Goal: Task Accomplishment & Management: Use online tool/utility

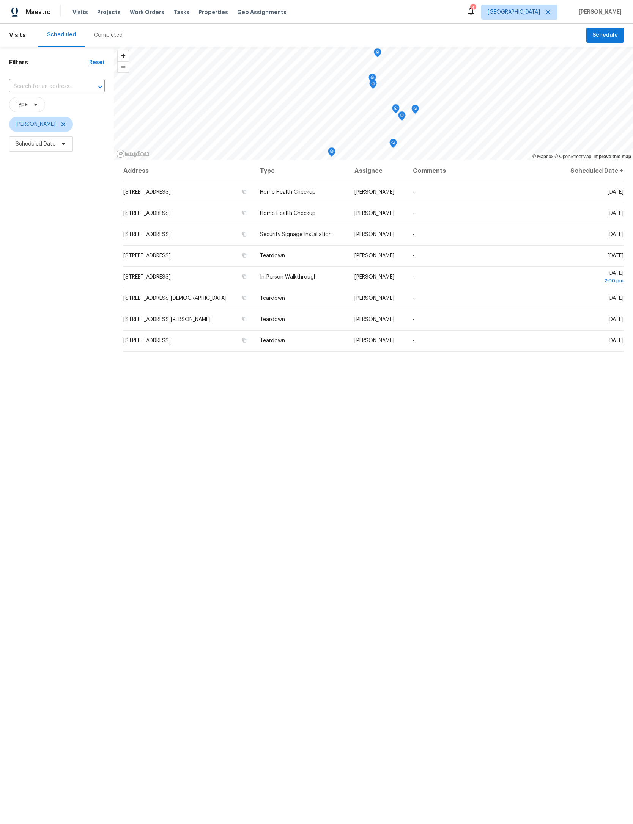
scroll to position [-17, 98]
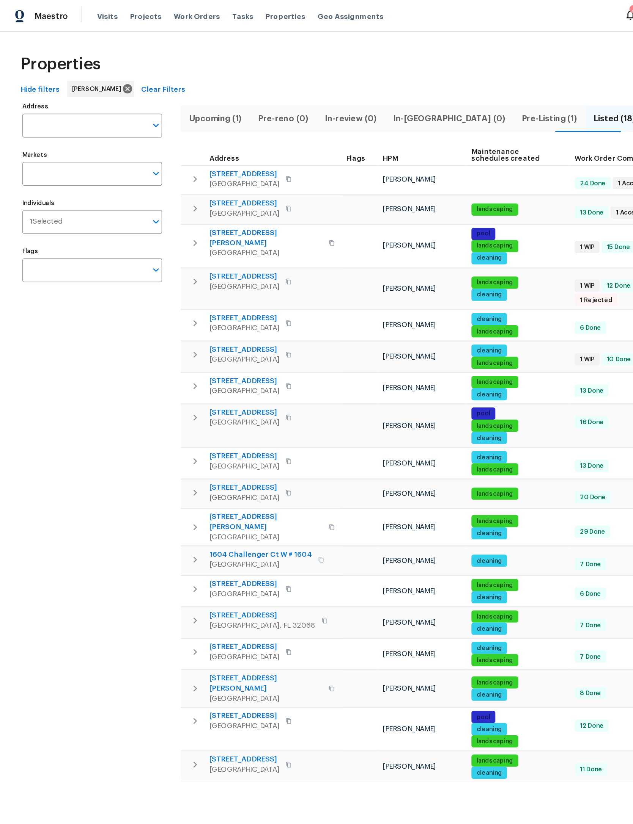
click at [187, 127] on span "102 Courageous Ct N # 102" at bounding box center [182, 130] width 52 height 8
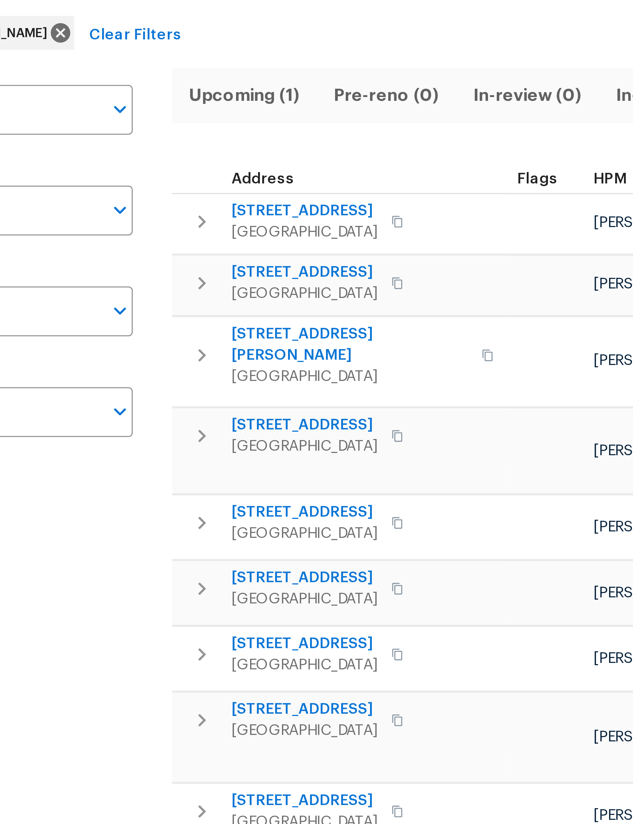
click at [141, 129] on icon "button" at bounding box center [145, 133] width 9 height 9
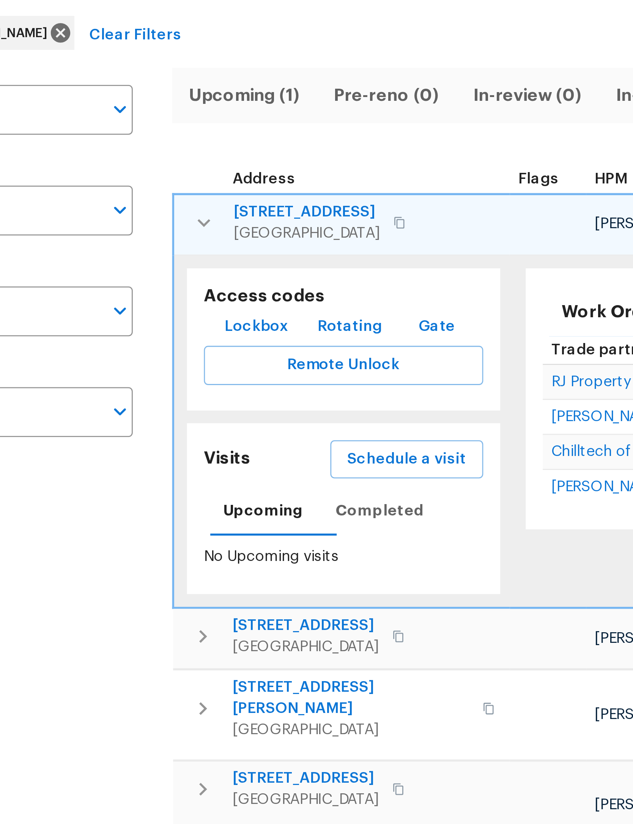
click at [154, 167] on span "Lockbox" at bounding box center [165, 171] width 23 height 9
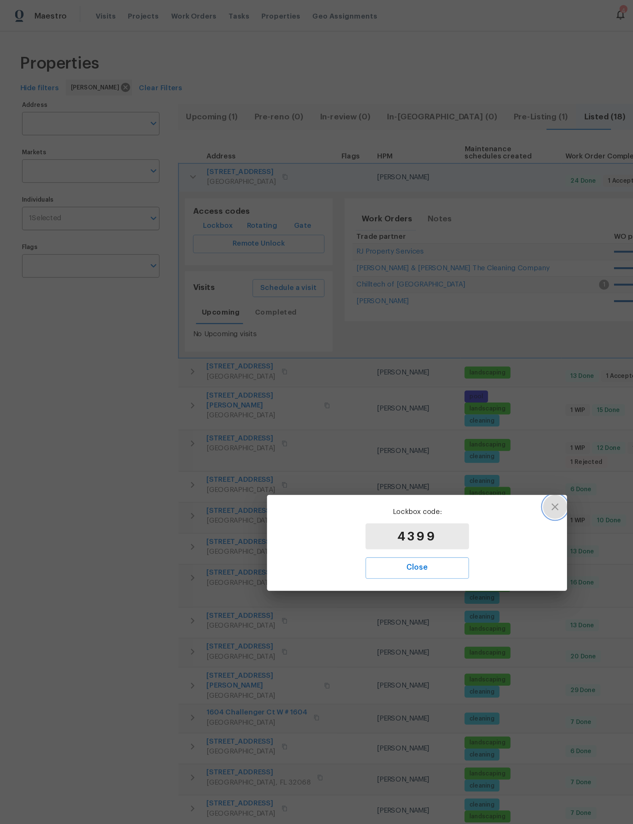
click at [420, 381] on icon "button" at bounding box center [420, 384] width 9 height 9
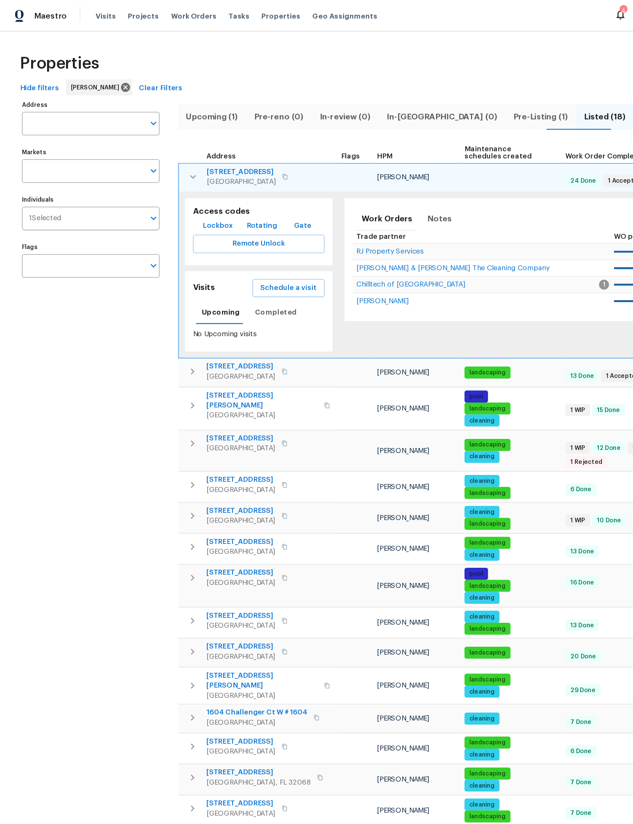
click at [148, 135] on icon "button" at bounding box center [146, 134] width 9 height 9
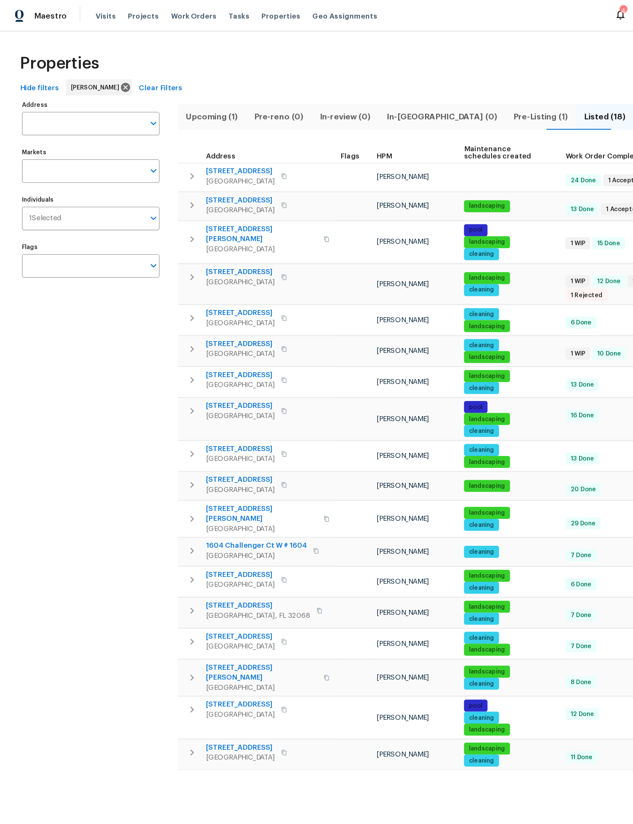
click at [83, 98] on input "Address" at bounding box center [63, 94] width 93 height 18
type input "fern parke"
click at [80, 121] on li "32436 Fern Parke Way Fernandina Beach FL 32034" at bounding box center [68, 116] width 104 height 13
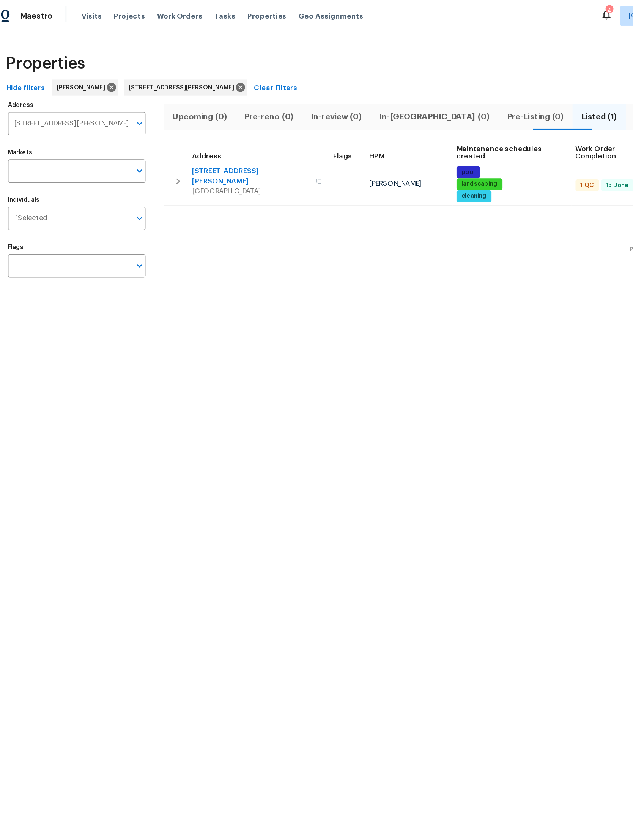
click at [141, 133] on icon "button" at bounding box center [145, 137] width 9 height 9
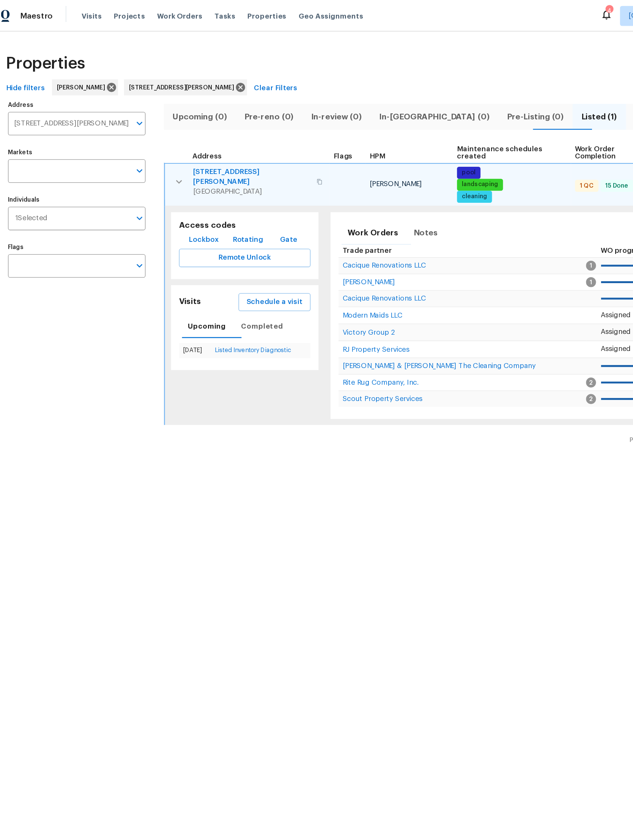
click at [179, 131] on span "32436 Fern Parke Way" at bounding box center [201, 134] width 89 height 15
click at [139, 141] on button "button" at bounding box center [146, 138] width 15 height 23
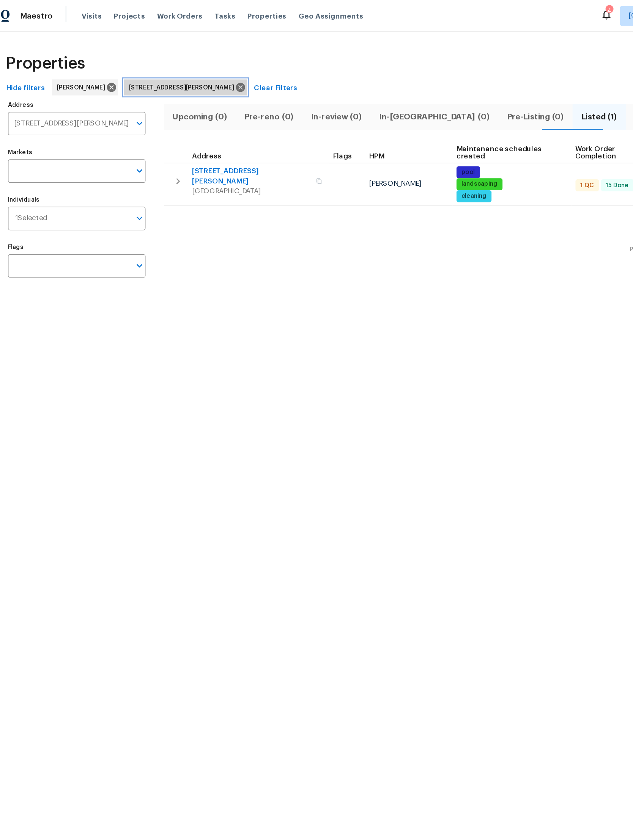
click at [197, 66] on icon at bounding box center [193, 66] width 8 height 8
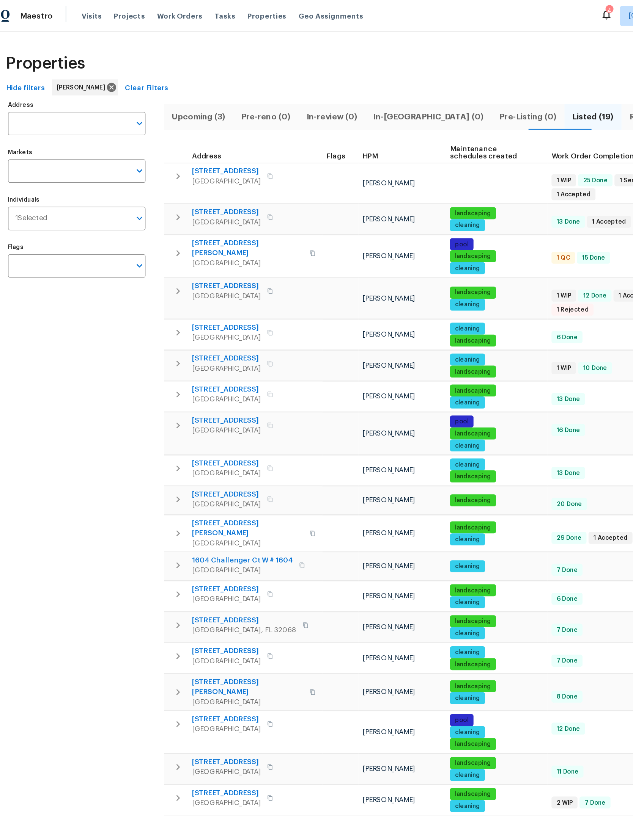
click at [162, 93] on span "Upcoming (3)" at bounding box center [162, 88] width 44 height 11
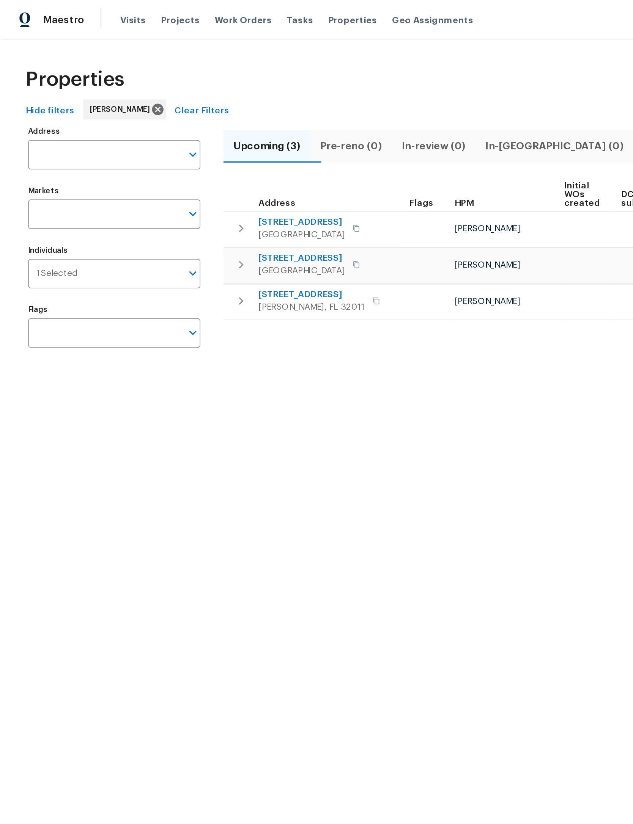
click at [178, 179] on span "44277 Woodland Cir" at bounding box center [188, 179] width 64 height 8
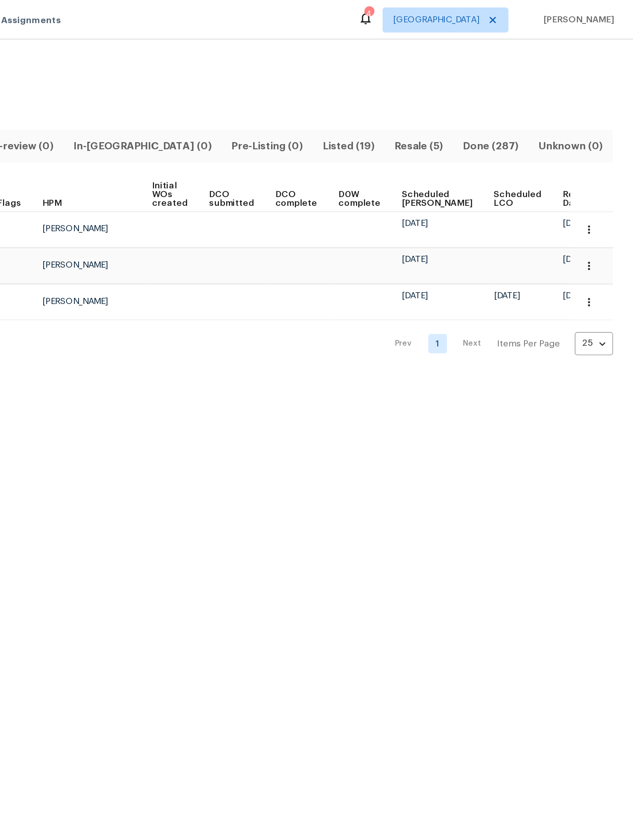
click at [602, 181] on icon "button" at bounding box center [606, 183] width 8 height 8
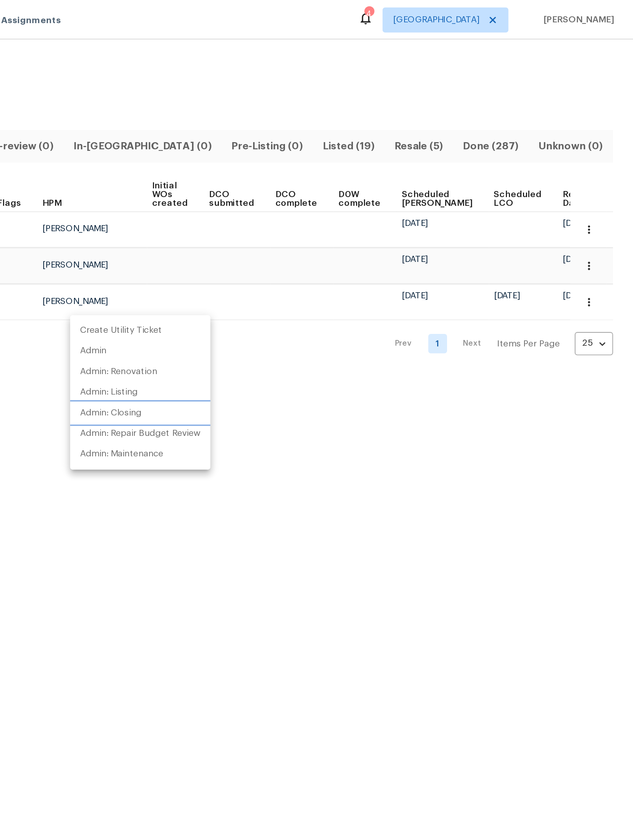
click at [298, 251] on p "Admin: Closing" at bounding box center [316, 250] width 37 height 8
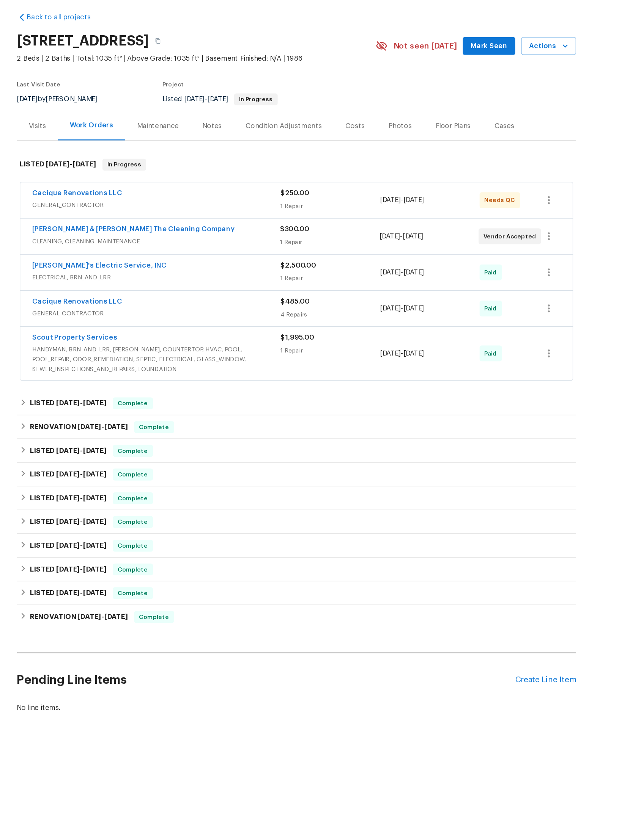
click at [304, 184] on div "1 Repair" at bounding box center [342, 188] width 76 height 8
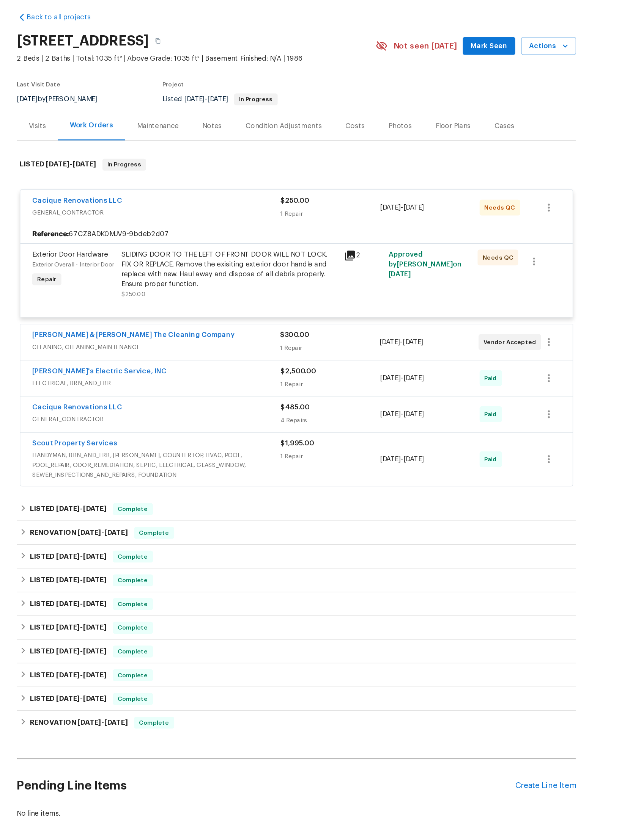
click at [217, 242] on div "SLIDING DOOR TO THE LEFT OF FRONT DOOR WILL NOT LOCK. FIX OR REPLACE. Remove th…" at bounding box center [265, 236] width 166 height 30
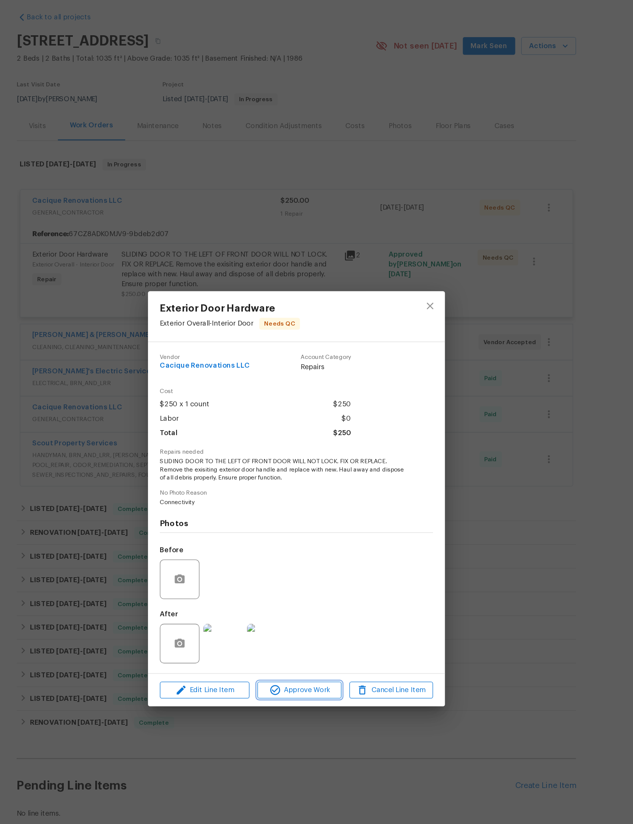
click at [289, 554] on span "Approve Work" at bounding box center [319, 558] width 60 height 9
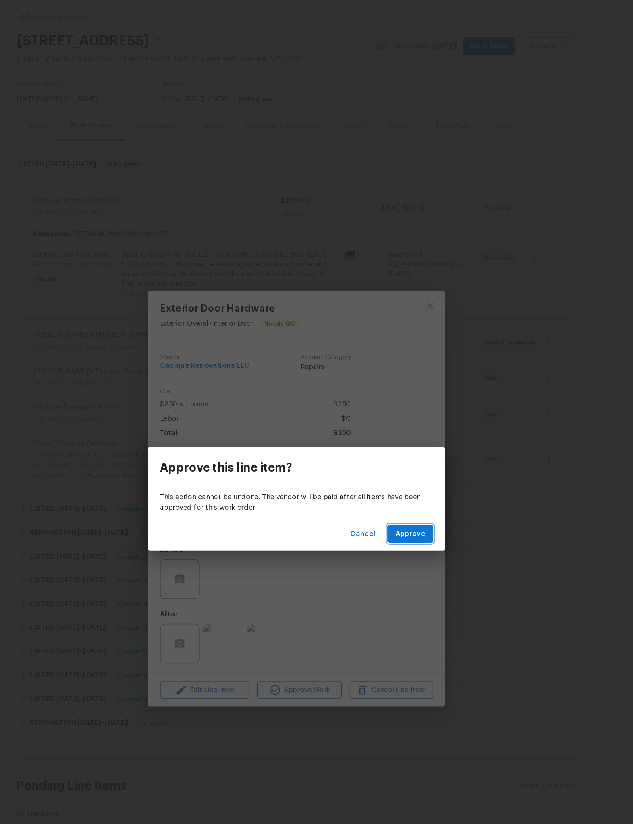
click at [386, 432] on button "Approve" at bounding box center [403, 439] width 35 height 14
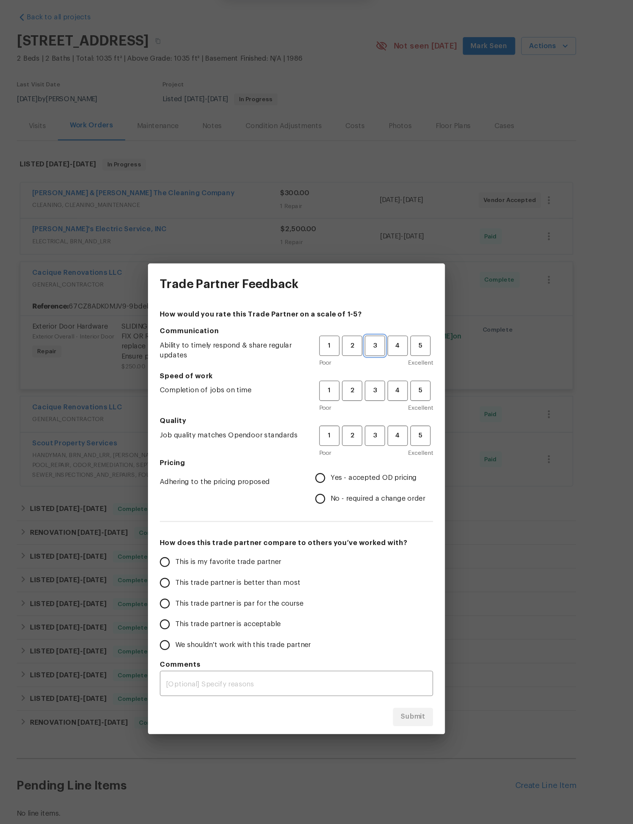
click at [369, 290] on span "3" at bounding box center [376, 294] width 14 height 9
click at [369, 325] on span "3" at bounding box center [376, 329] width 14 height 9
click at [369, 359] on span "3" at bounding box center [376, 363] width 14 height 9
click at [342, 392] on span "Yes - accepted OD pricing" at bounding box center [375, 396] width 66 height 8
click at [326, 388] on input "Yes - accepted OD pricing" at bounding box center [334, 396] width 16 height 16
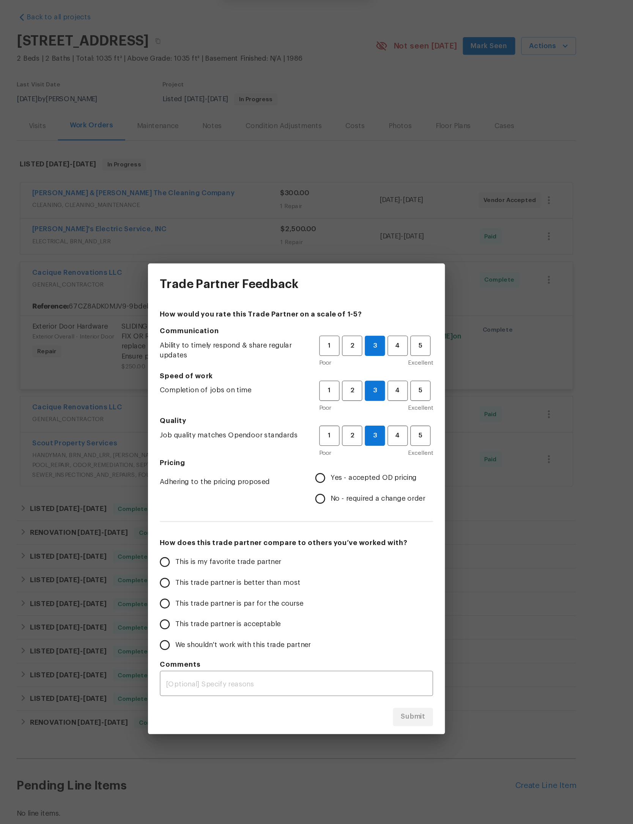
radio input "true"
click at [207, 485] on label "This trade partner is par for the course" at bounding box center [267, 493] width 120 height 16
click at [207, 485] on input "This trade partner is par for the course" at bounding box center [215, 493] width 16 height 16
click at [396, 575] on span "Submit" at bounding box center [405, 579] width 19 height 9
radio input "true"
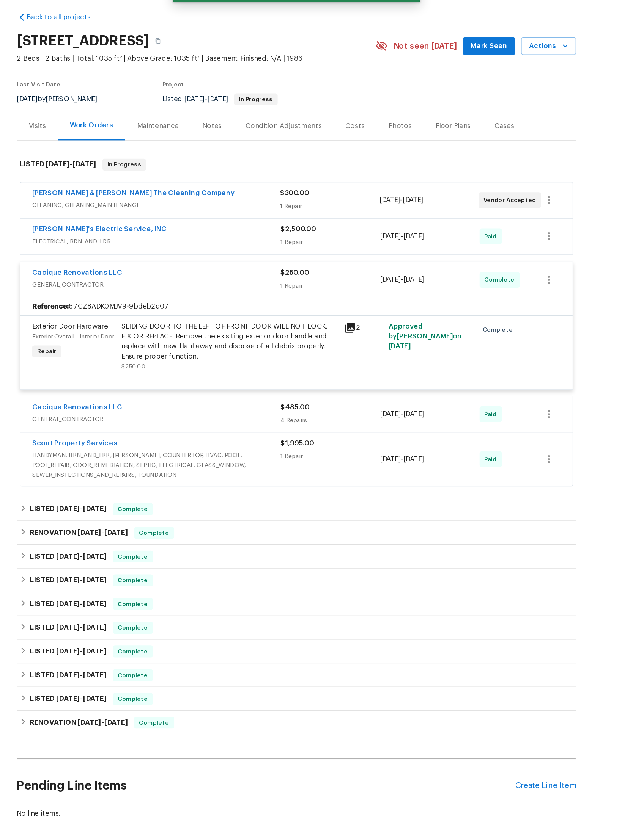
click at [205, 244] on span "GENERAL_CONTRACTOR" at bounding box center [209, 248] width 190 height 8
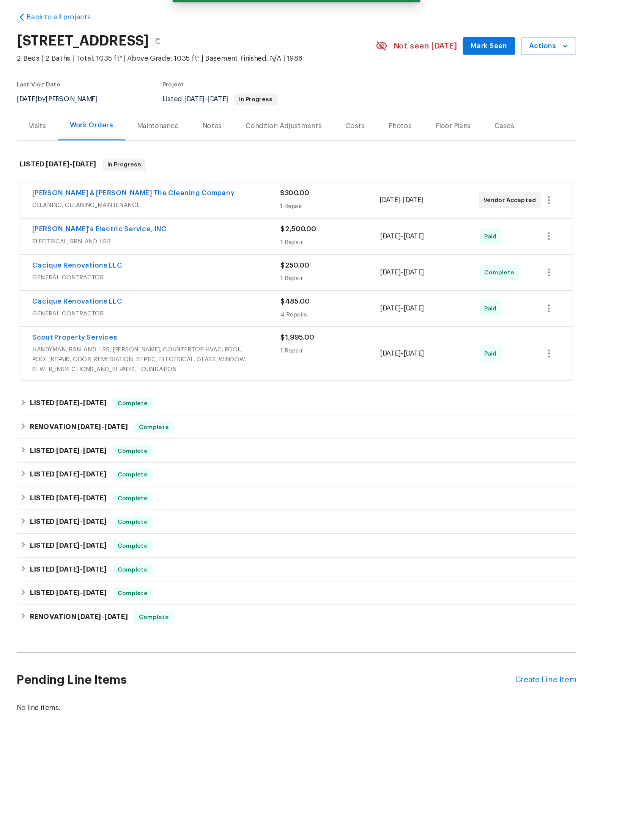
click at [450, 60] on span "Mark Seen" at bounding box center [464, 64] width 28 height 9
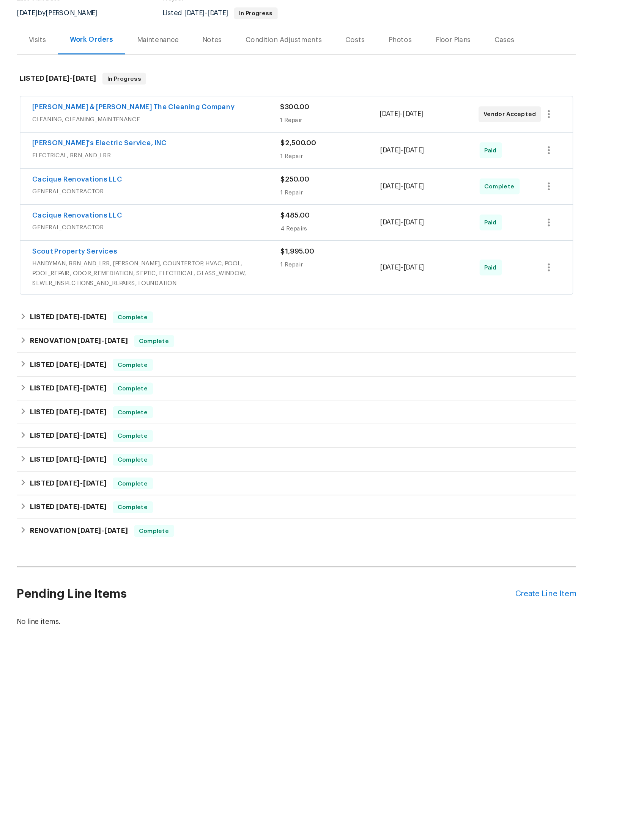
click at [484, 548] on div "Create Line Item" at bounding box center [507, 551] width 47 height 7
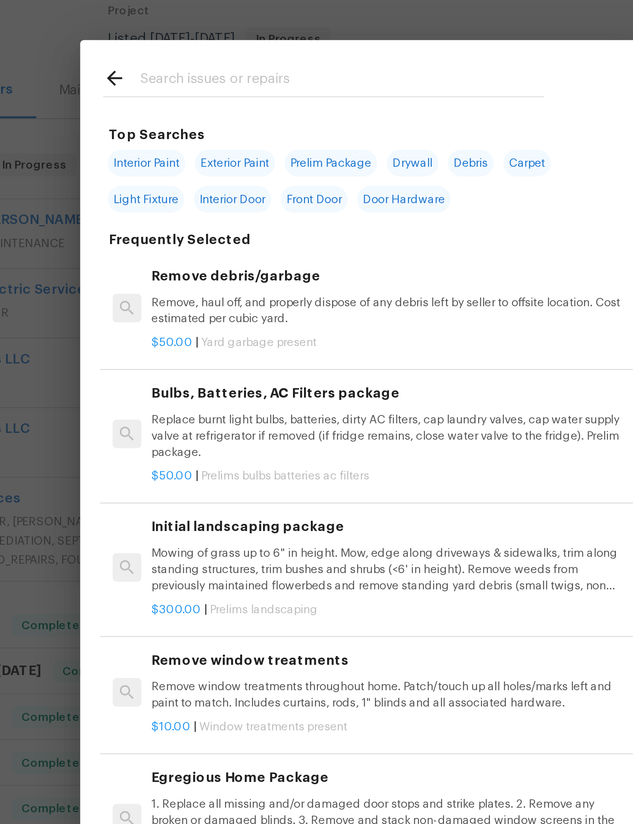
click at [226, 117] on input "text" at bounding box center [306, 122] width 161 height 11
type input "Drywall"
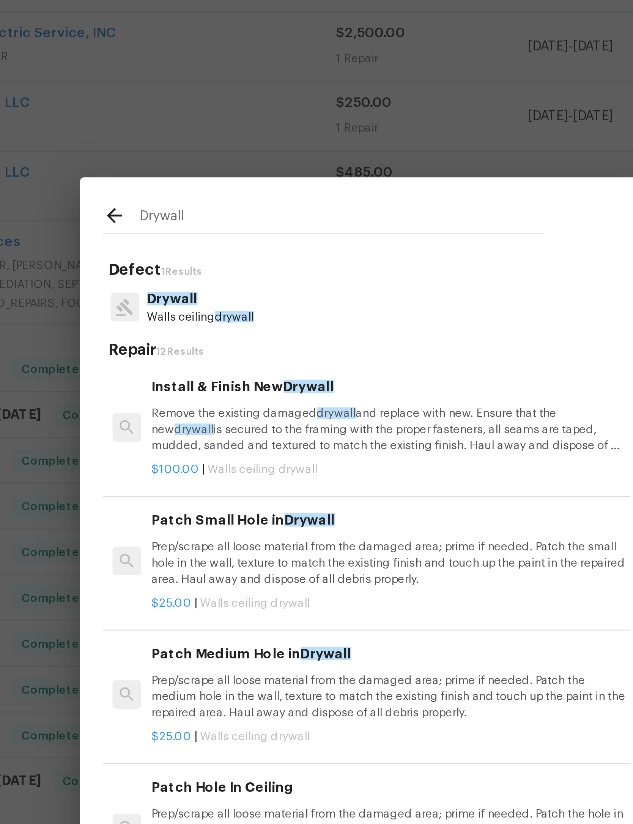
click at [231, 353] on p "Remove the existing damaged drywall and replace with new. Ensure that the new d…" at bounding box center [325, 362] width 188 height 19
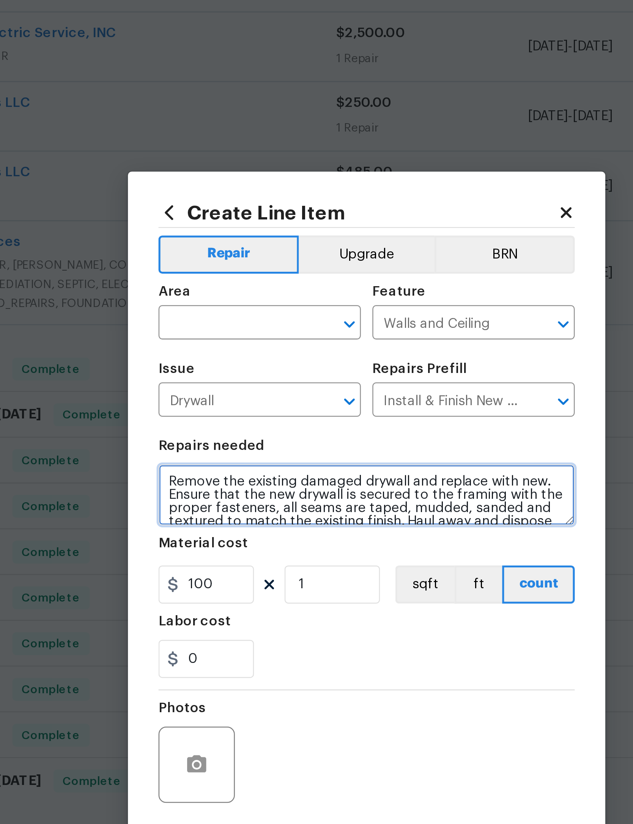
click at [234, 377] on textarea "Remove the existing damaged drywall and replace with new. Ensure that the new d…" at bounding box center [316, 389] width 165 height 24
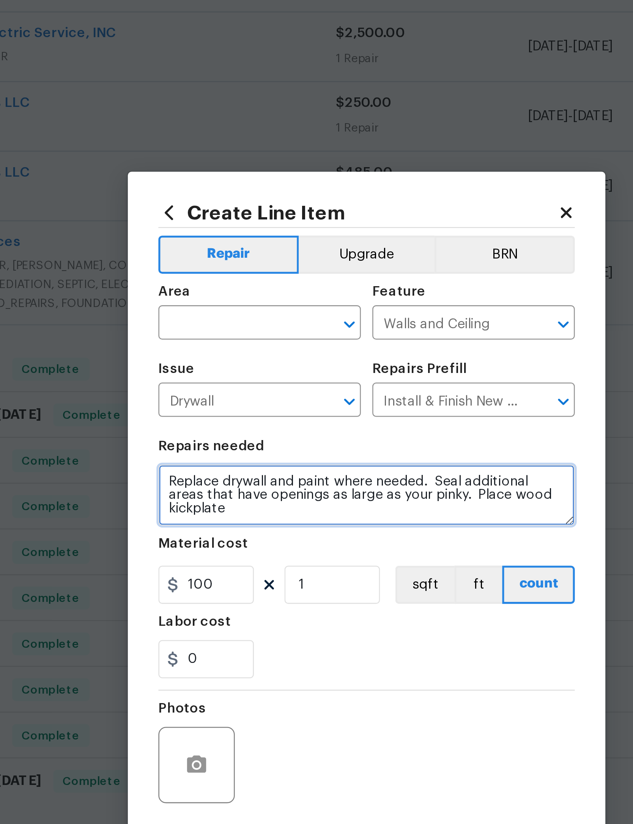
click at [234, 377] on textarea "Replace drywall and paint where needed. Seal additional areas that have opening…" at bounding box center [316, 389] width 165 height 24
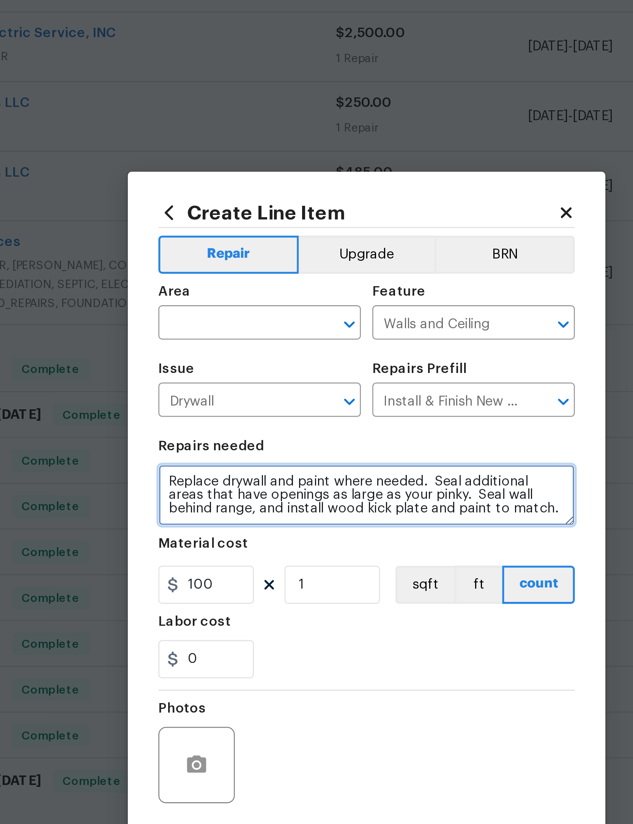
scroll to position [18, 0]
click at [234, 377] on textarea "Replace drywall and paint where needed. Seal additional areas that have opening…" at bounding box center [316, 389] width 165 height 24
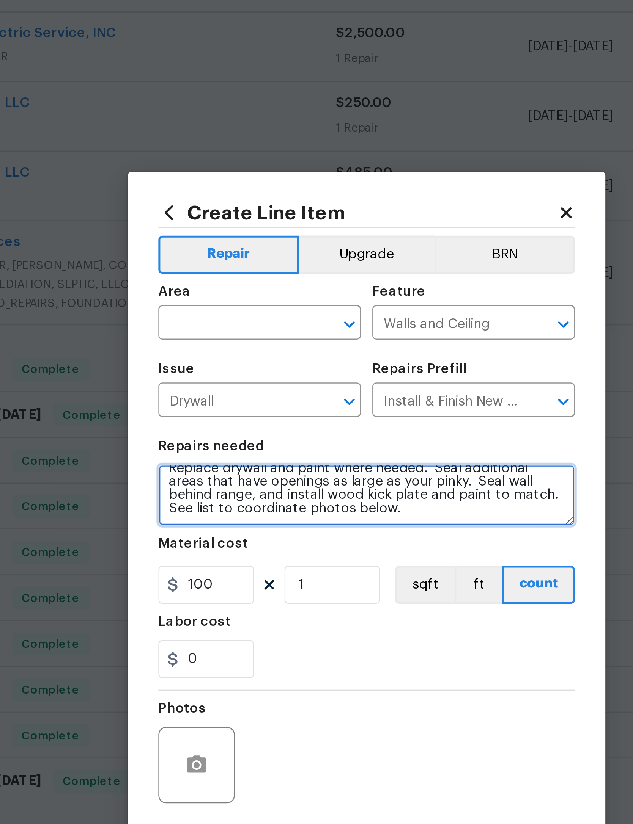
click at [234, 377] on textarea "Replace drywall and paint where needed. Seal additional areas that have opening…" at bounding box center [316, 389] width 165 height 24
paste textarea "Photo 1 - behind the stove Photo 2 - rear left corner in attic Photo 3 - roof v…"
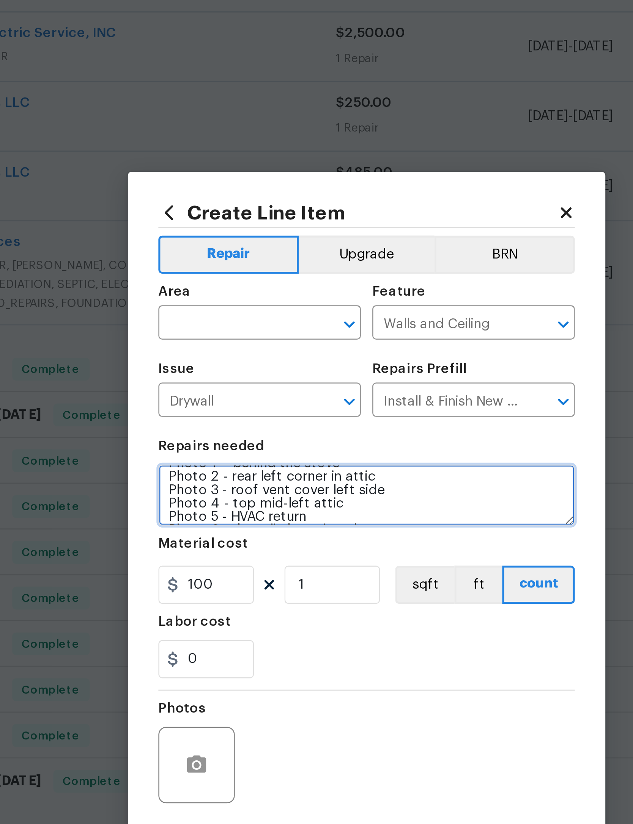
scroll to position [29, 0]
click at [234, 377] on textarea "Replace drywall and paint where needed. Seal additional areas that have opening…" at bounding box center [316, 389] width 165 height 24
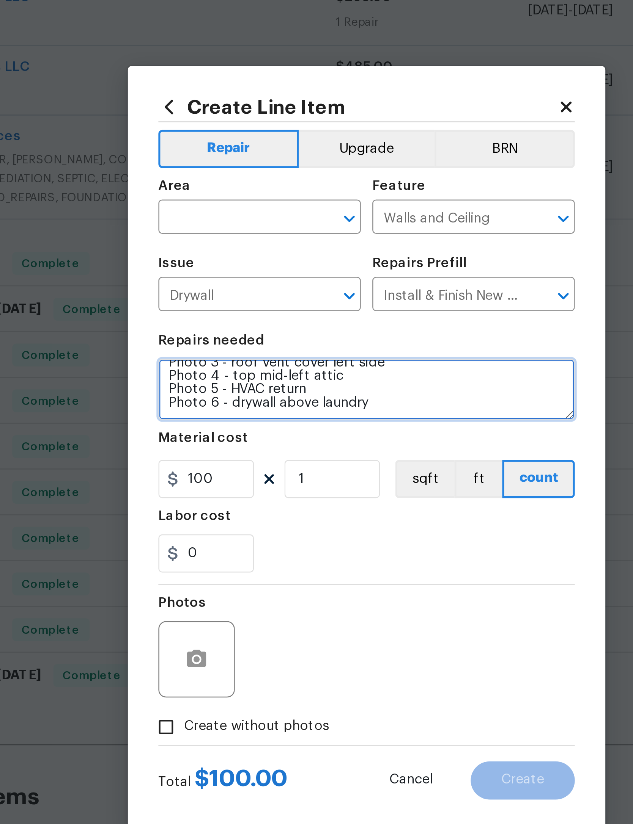
scroll to position [36, 0]
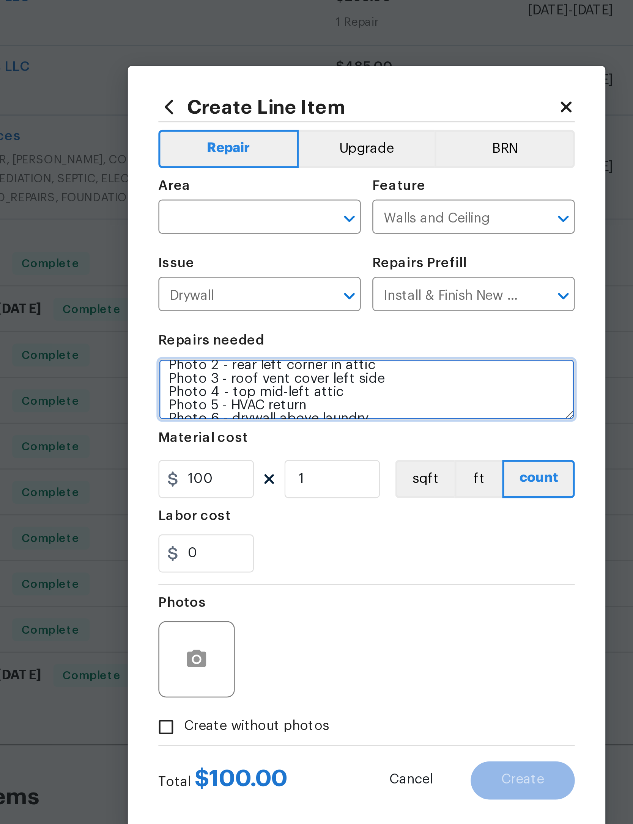
type textarea "Replace drywall and paint where needed. Seal additional areas that have opening…"
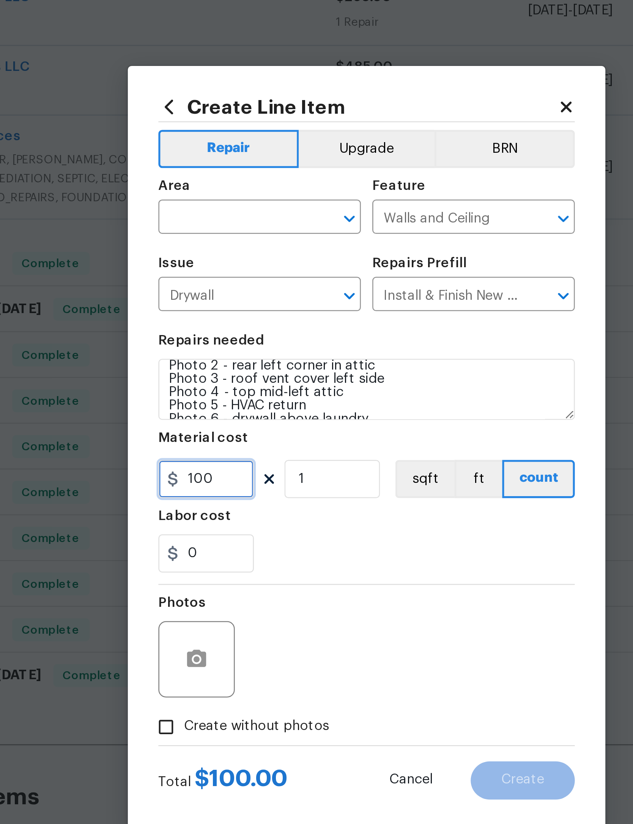
click at [234, 417] on input "100" at bounding box center [253, 424] width 38 height 15
type input "800"
click at [234, 437] on div "Labor cost" at bounding box center [316, 442] width 165 height 10
click at [245, 493] on icon "button" at bounding box center [249, 496] width 8 height 7
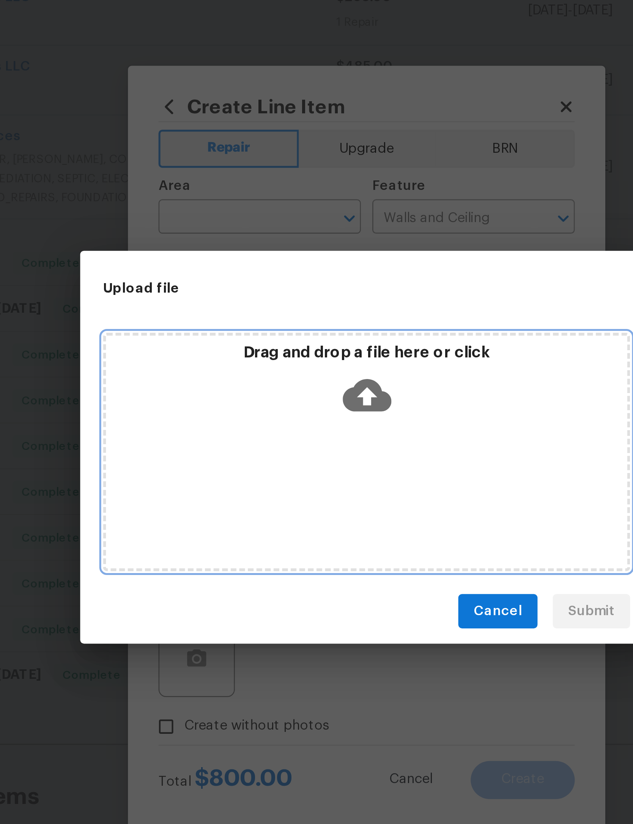
click at [307, 382] on icon at bounding box center [316, 391] width 19 height 19
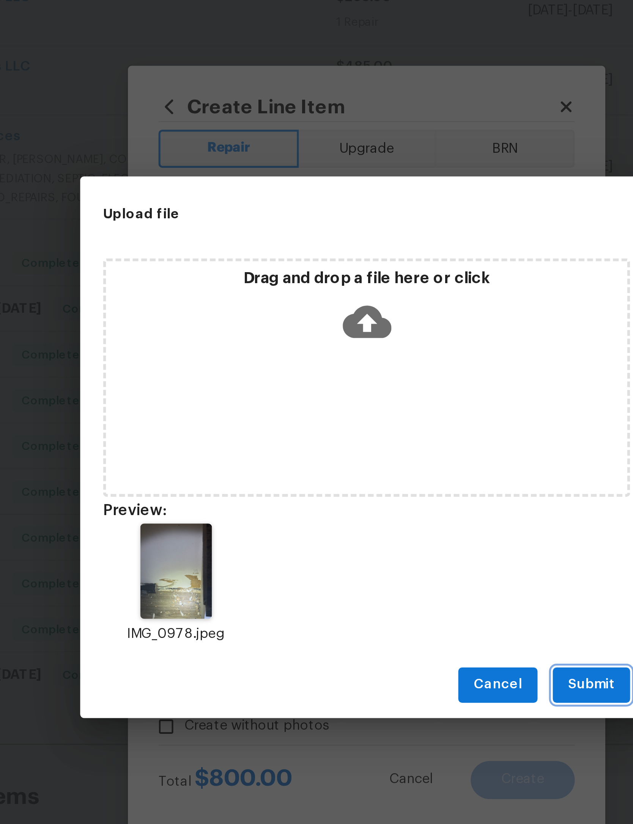
click at [396, 502] on span "Submit" at bounding box center [405, 506] width 19 height 9
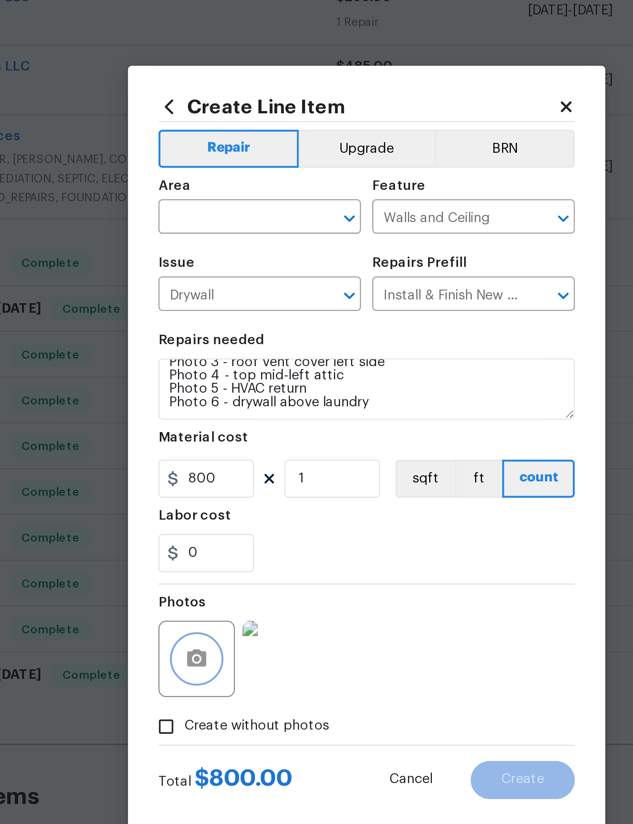
scroll to position [44, 0]
click at [245, 493] on icon "button" at bounding box center [249, 496] width 8 height 7
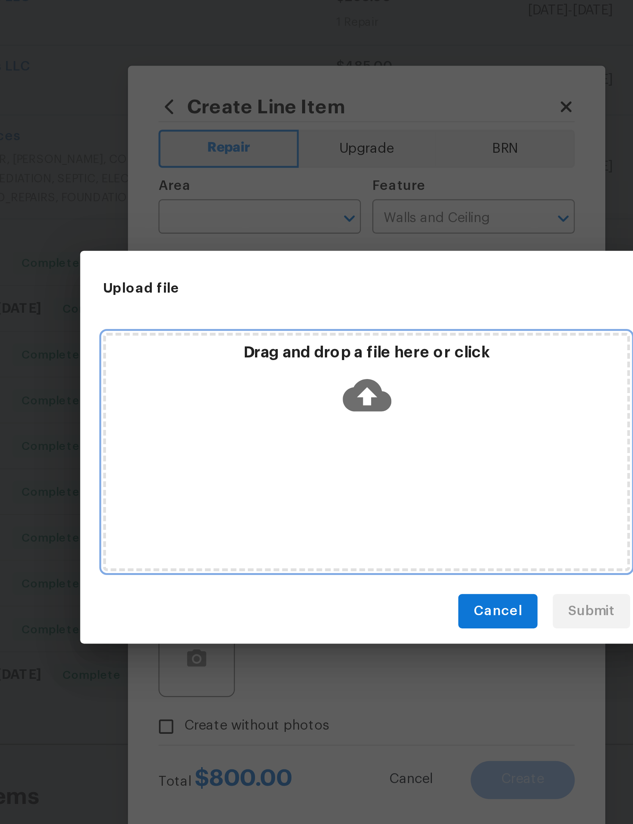
click at [307, 382] on icon at bounding box center [316, 391] width 19 height 19
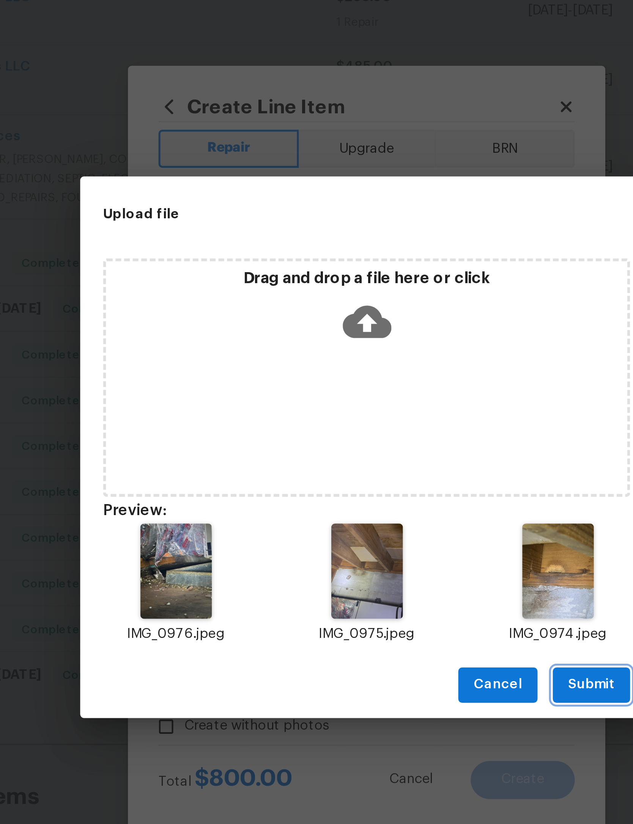
click at [396, 502] on span "Submit" at bounding box center [405, 506] width 19 height 9
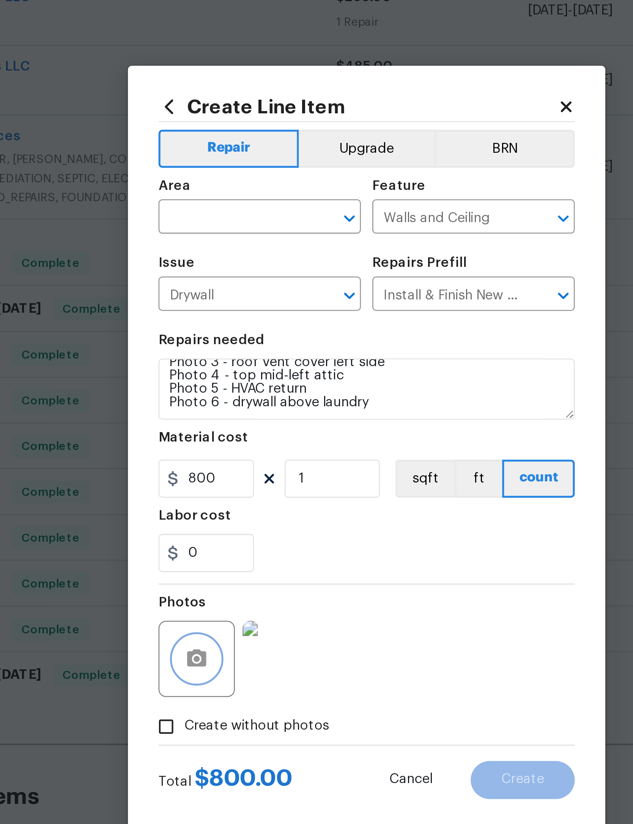
scroll to position [64, 0]
click at [245, 493] on icon "button" at bounding box center [249, 496] width 8 height 7
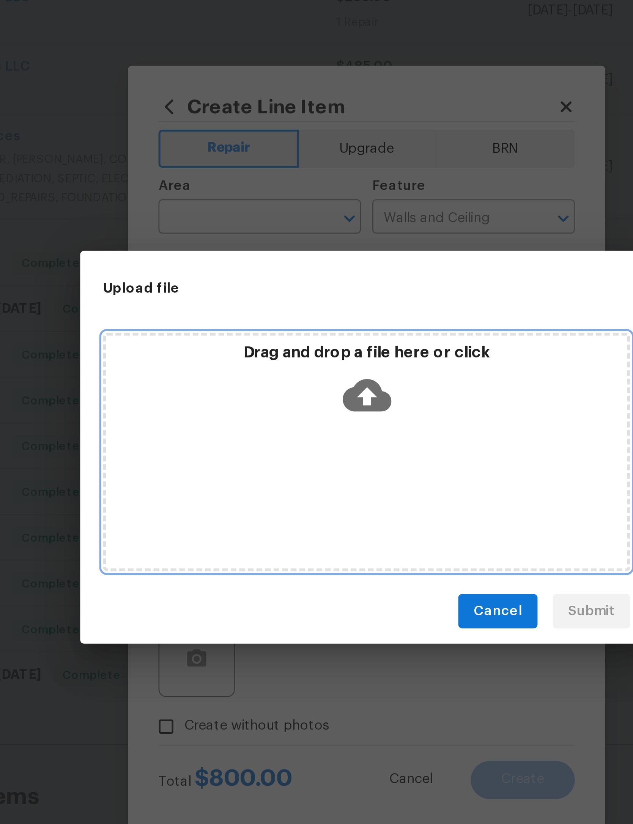
click at [307, 382] on icon at bounding box center [316, 391] width 19 height 19
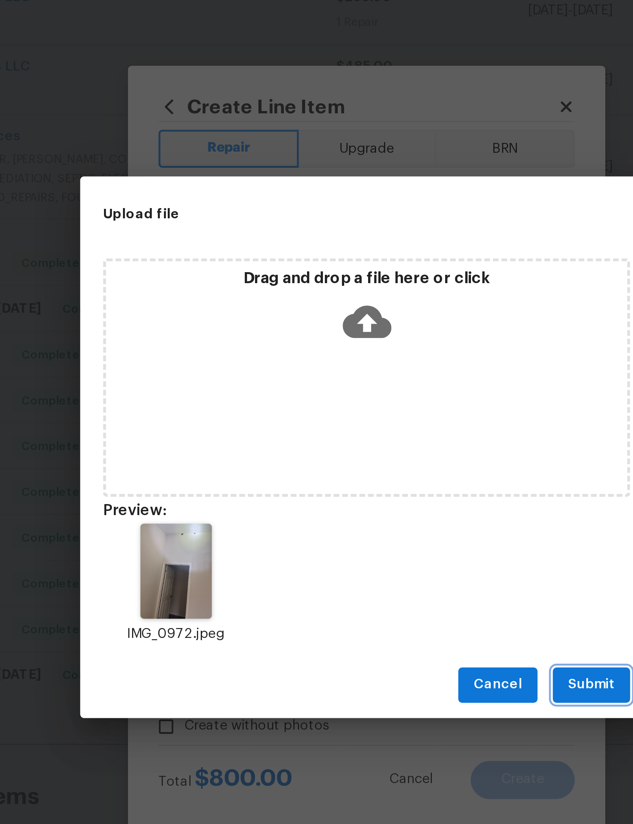
click at [396, 502] on span "Submit" at bounding box center [405, 506] width 19 height 9
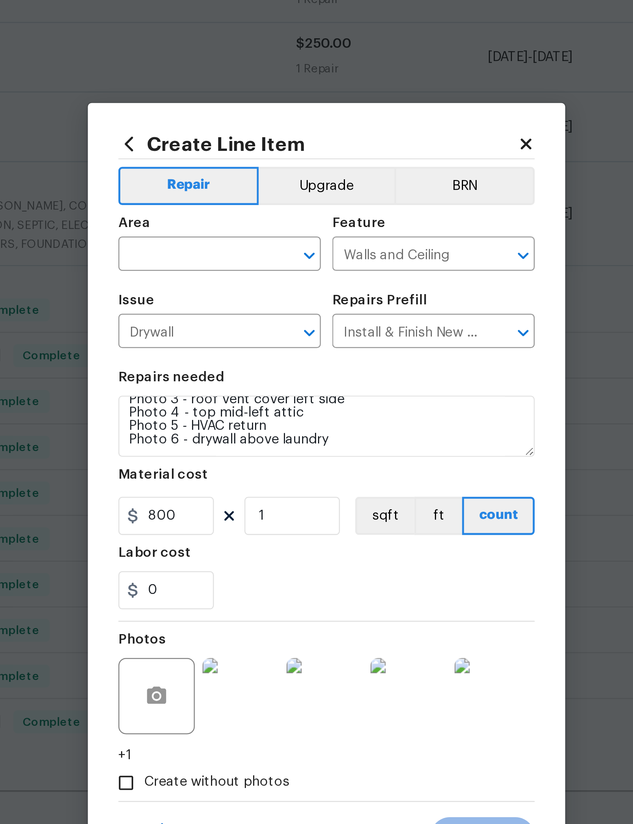
click at [234, 312] on input "text" at bounding box center [263, 318] width 59 height 12
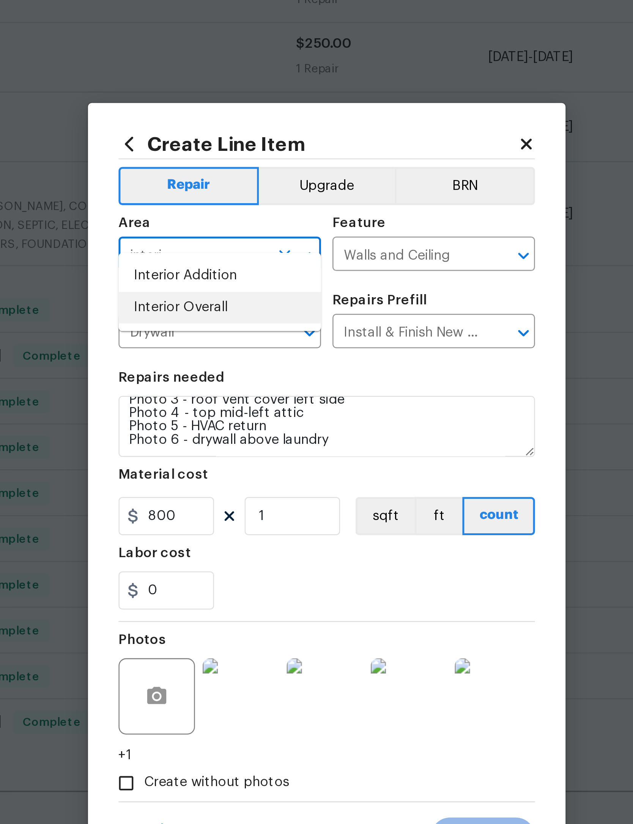
click at [234, 332] on li "Interior Overall" at bounding box center [274, 338] width 80 height 13
type input "Interior Overall"
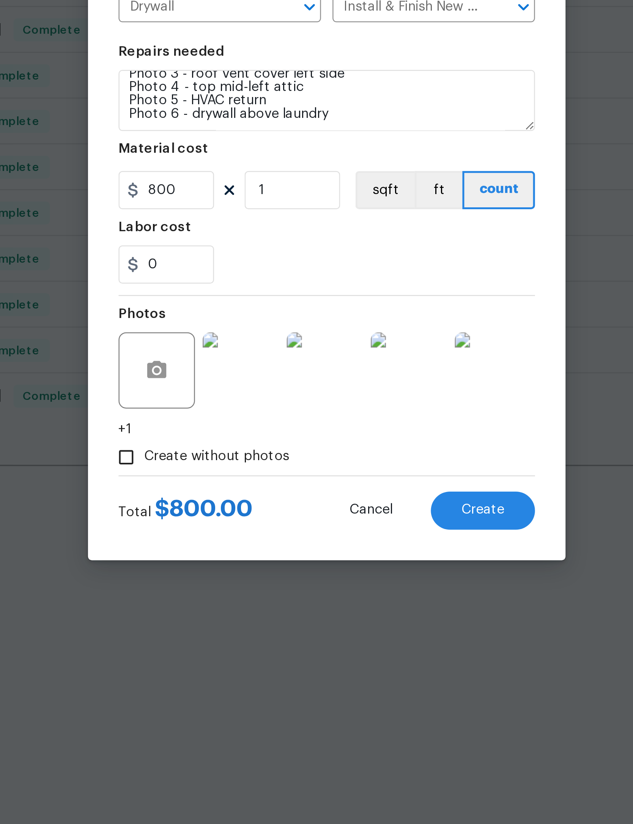
click at [370, 545] on span "Create" at bounding box center [378, 548] width 17 height 6
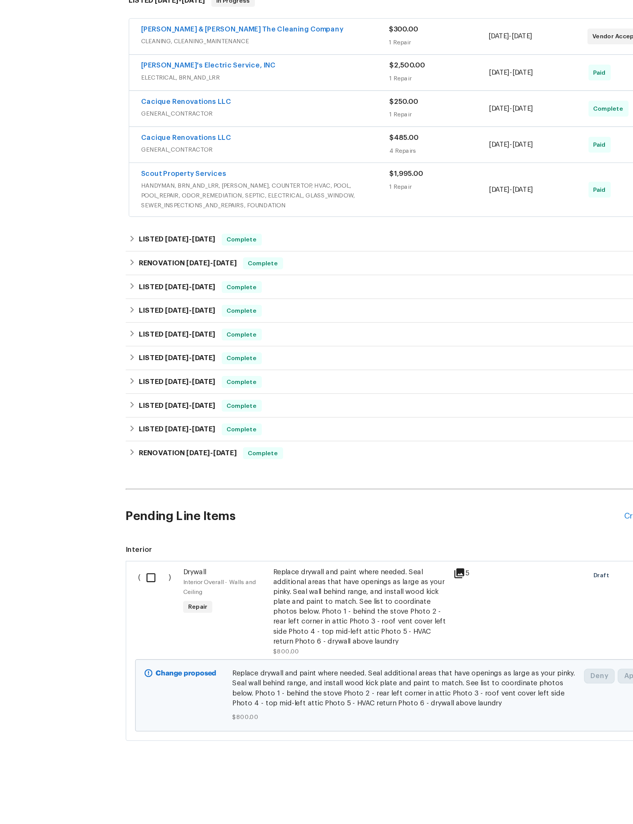
scroll to position [0, 0]
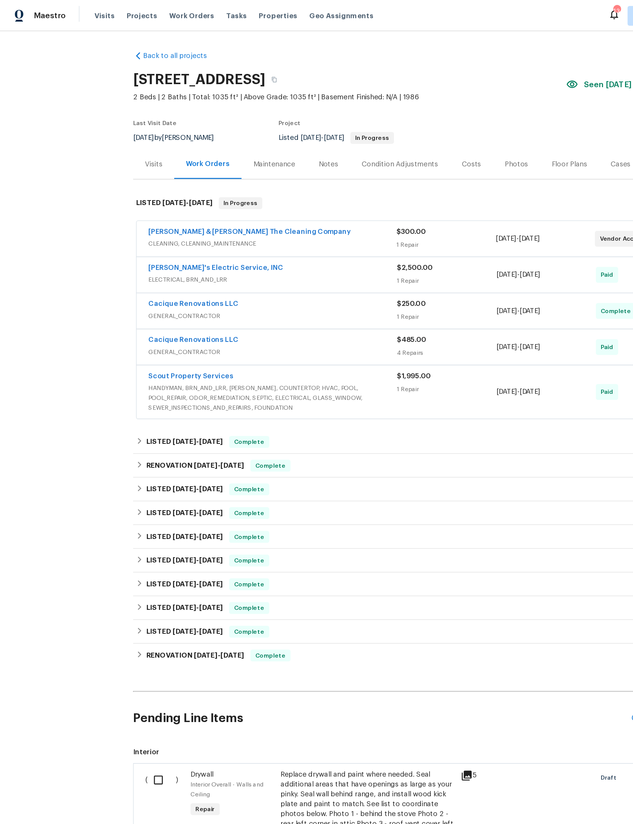
click at [120, 126] on div "Visits" at bounding box center [117, 126] width 13 height 8
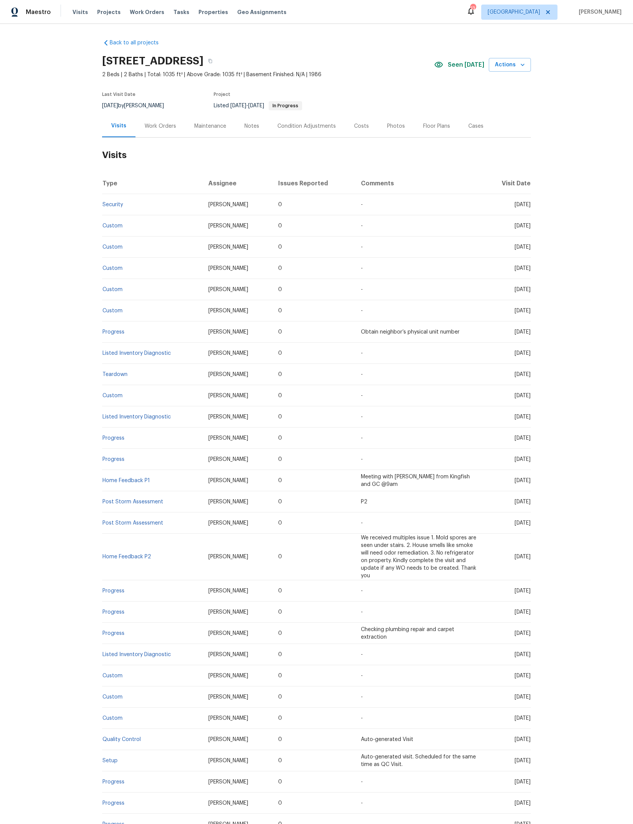
scroll to position [0, -51]
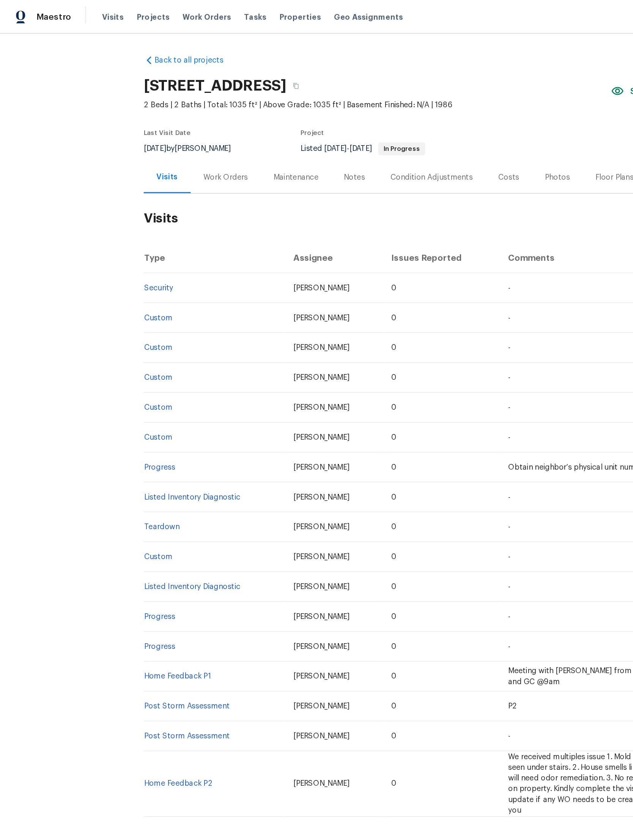
click at [130, 46] on link "Back to all projects" at bounding box center [138, 43] width 73 height 8
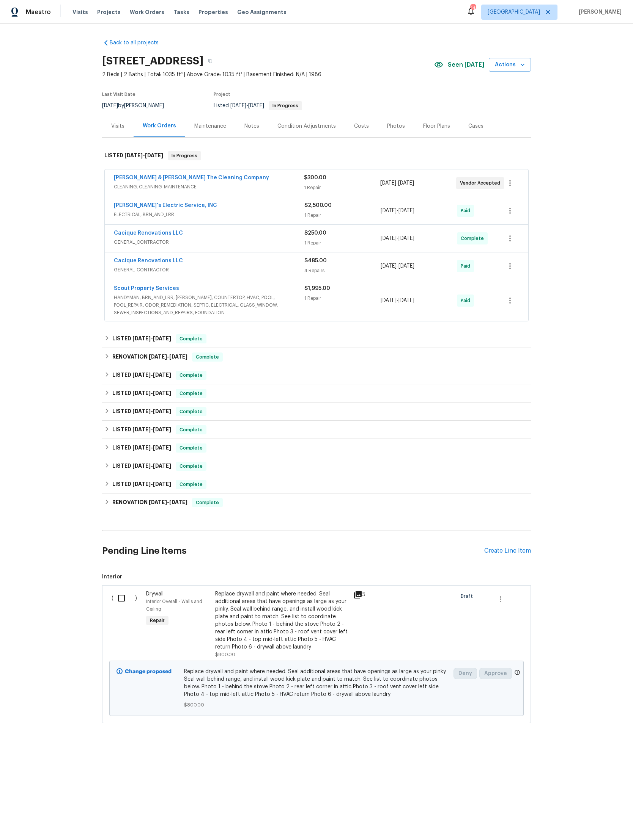
click at [333, 651] on div "Replace drywall and paint where needed. Seal additional areas that have opening…" at bounding box center [281, 620] width 133 height 61
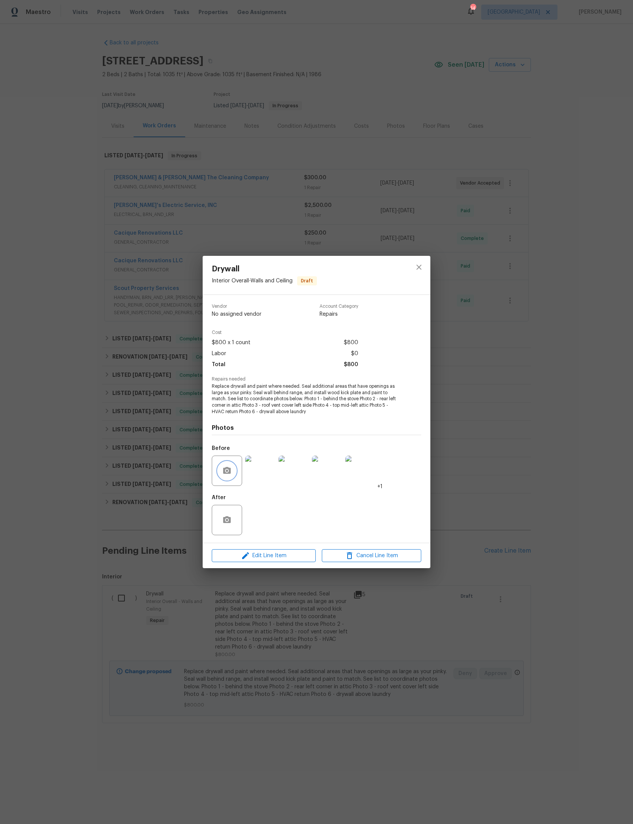
click at [220, 480] on button "button" at bounding box center [227, 471] width 18 height 18
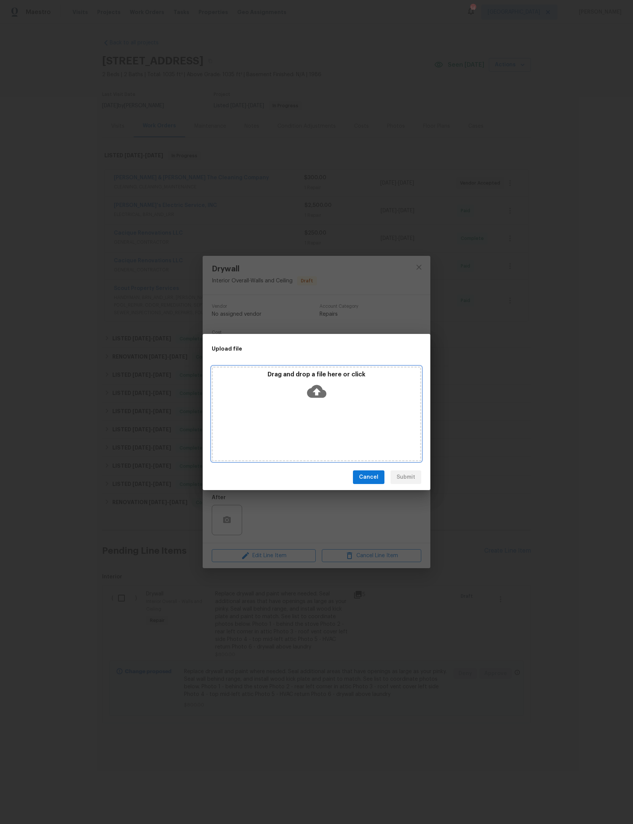
click at [320, 397] on icon at bounding box center [316, 391] width 19 height 13
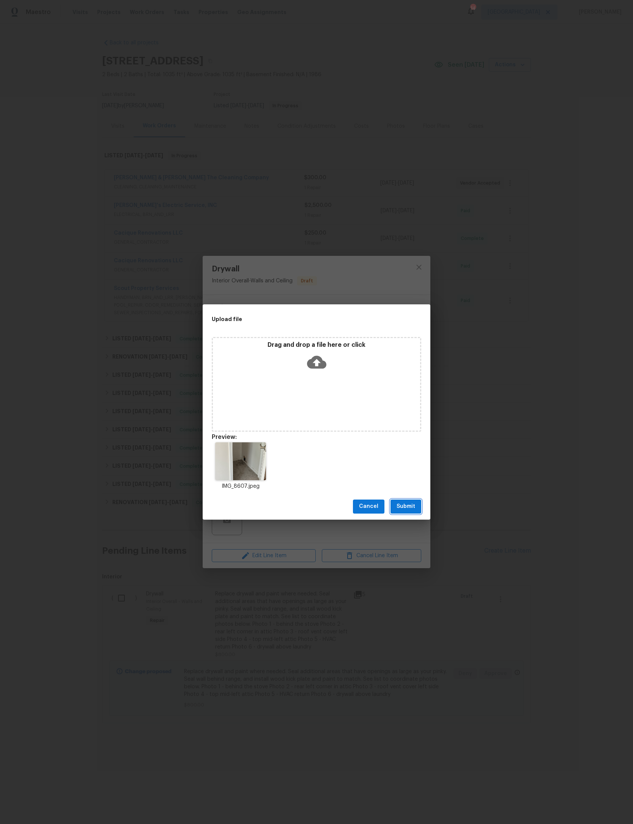
click at [406, 507] on span "Submit" at bounding box center [405, 506] width 19 height 9
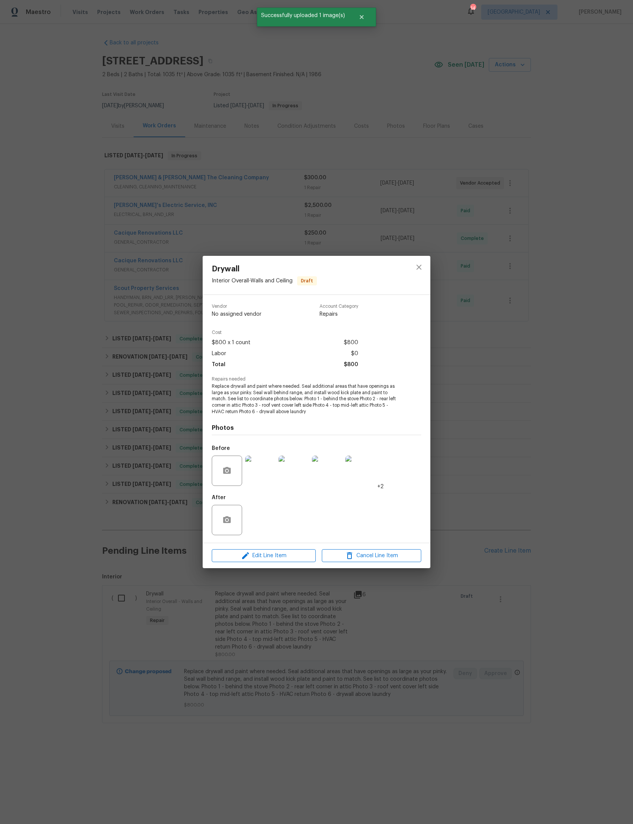
click at [408, 256] on div at bounding box center [418, 275] width 23 height 39
click at [418, 256] on div at bounding box center [418, 275] width 23 height 39
click at [425, 258] on button "close" at bounding box center [419, 267] width 18 height 18
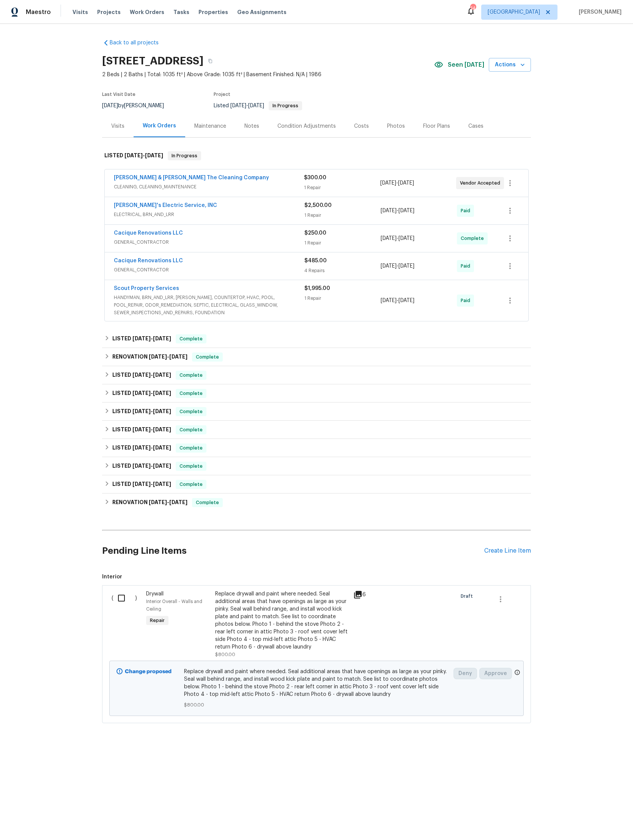
scroll to position [2, 0]
click at [124, 606] on input "checkbox" at bounding box center [124, 598] width 22 height 16
checkbox input "true"
click at [587, 810] on button "Create Work Order" at bounding box center [589, 806] width 63 height 14
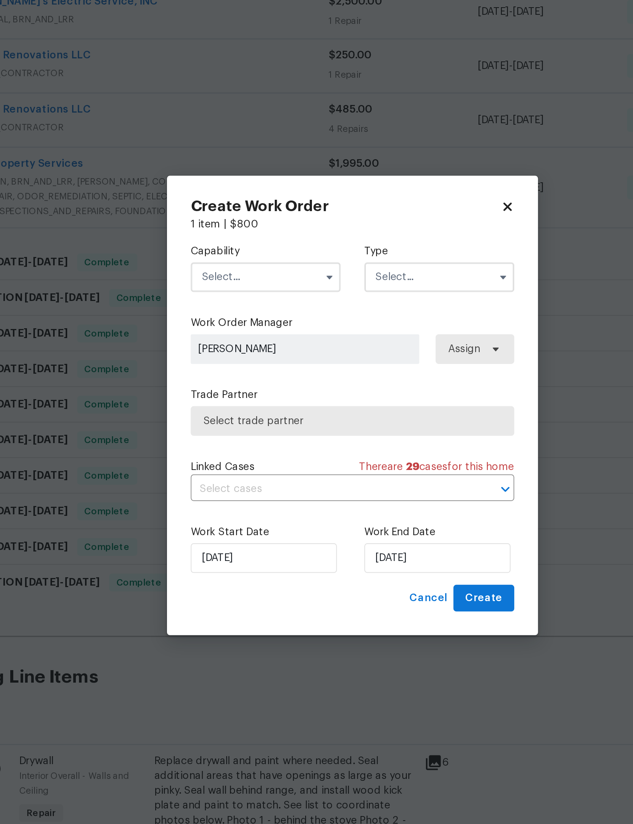
click at [234, 339] on input "text" at bounding box center [272, 346] width 77 height 15
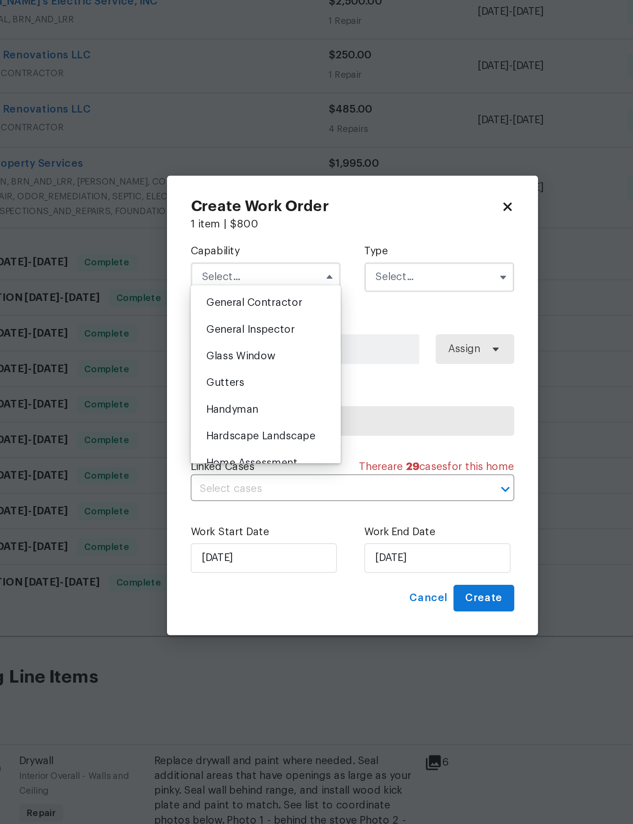
scroll to position [364, 0]
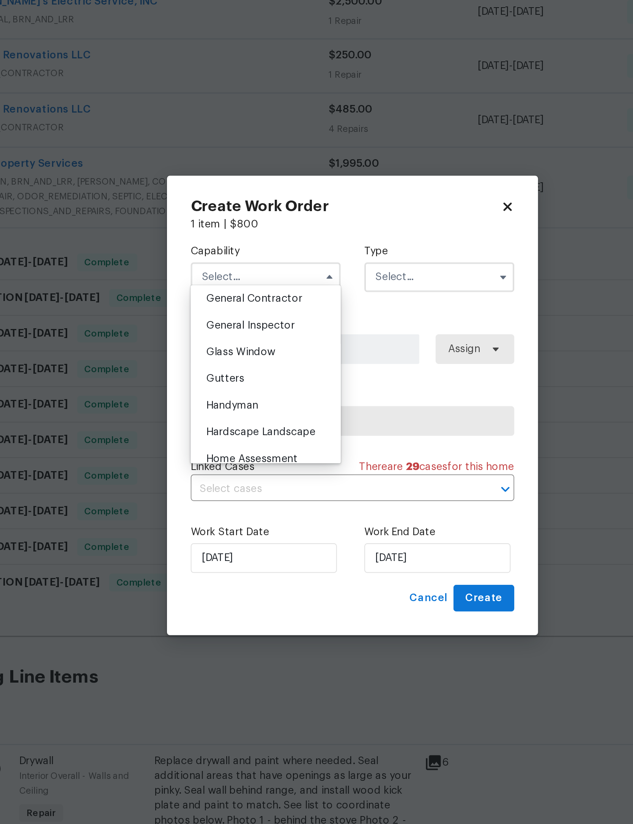
click at [235, 351] on div "General Contractor" at bounding box center [271, 358] width 73 height 14
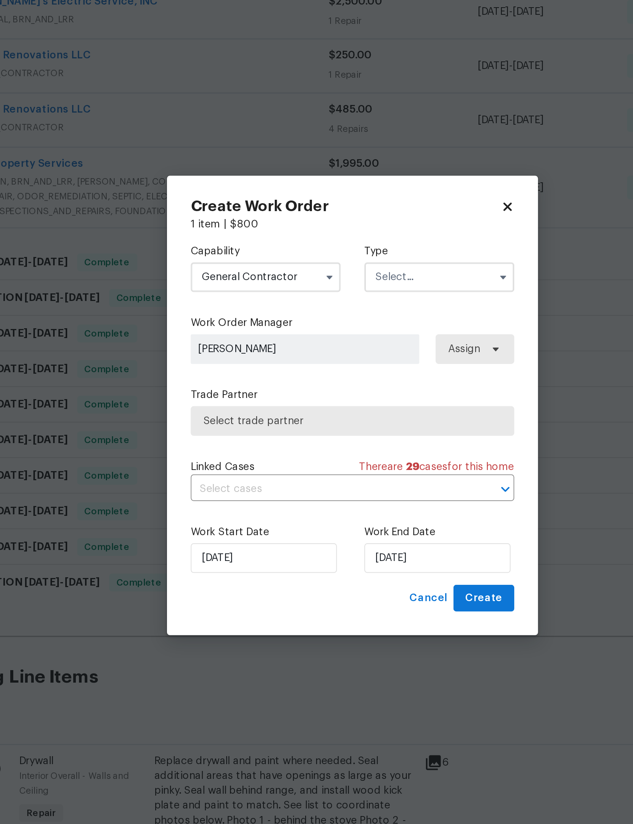
type input "General Contractor"
click at [322, 339] on input "text" at bounding box center [360, 346] width 77 height 15
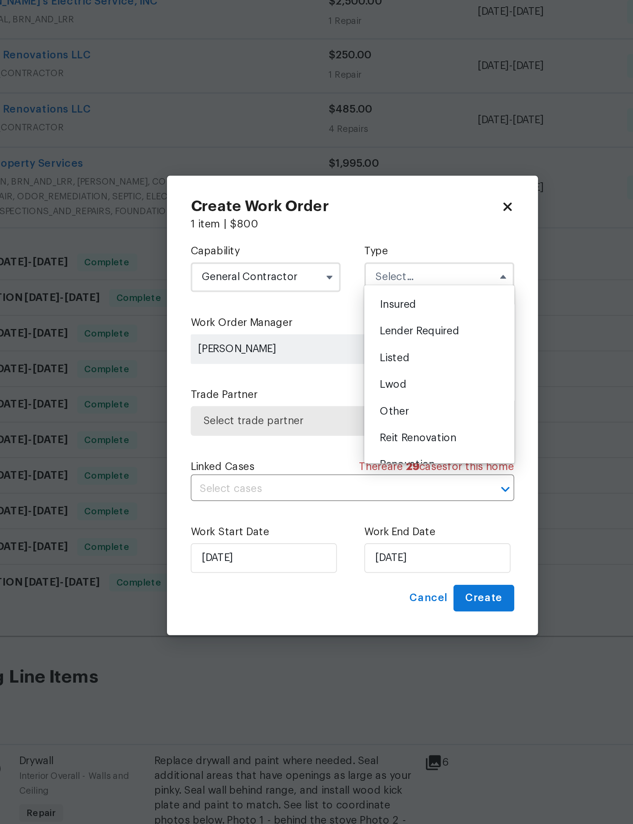
scroll to position [36, 0]
click at [330, 389] on span "Listed" at bounding box center [337, 391] width 15 height 5
type input "Listed"
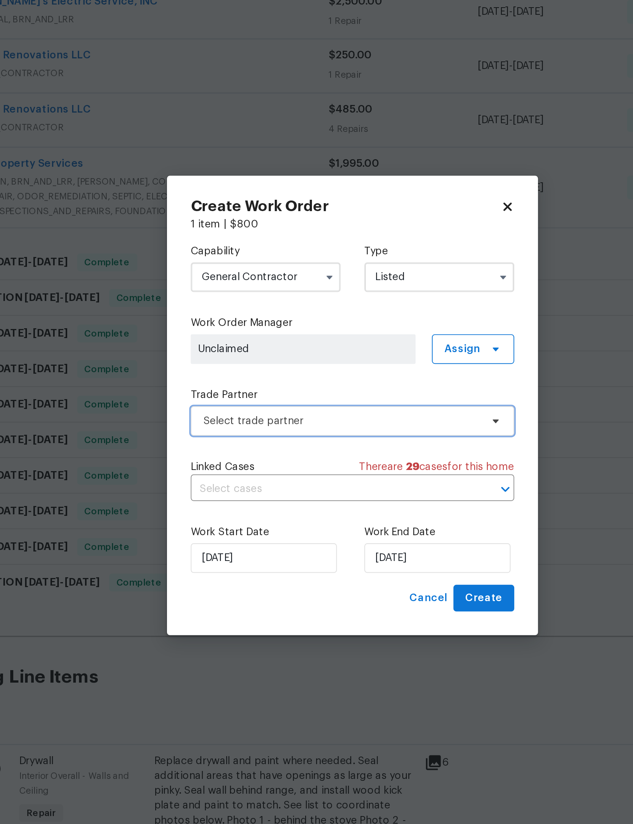
click at [240, 416] on span "Select trade partner" at bounding box center [310, 420] width 141 height 8
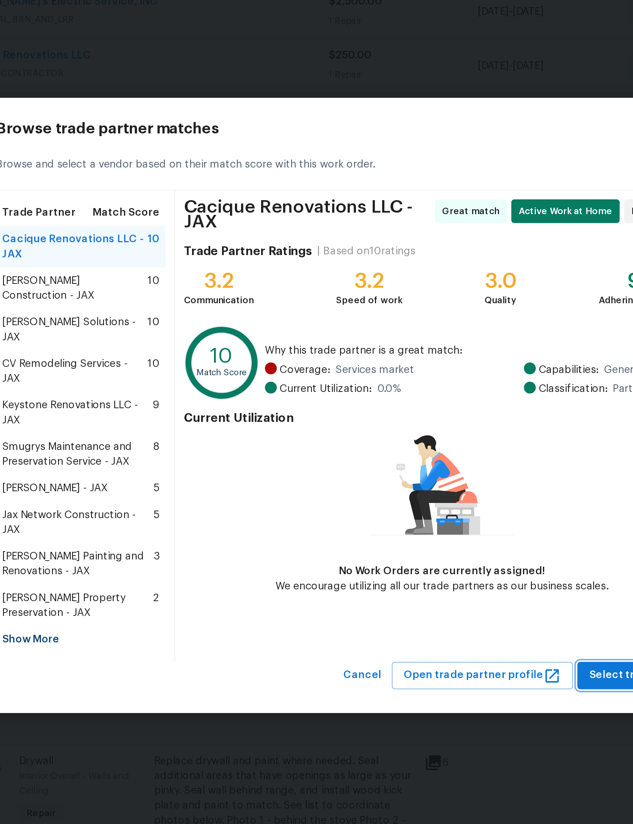
click at [437, 546] on span "Select trade partner" at bounding box center [464, 550] width 55 height 9
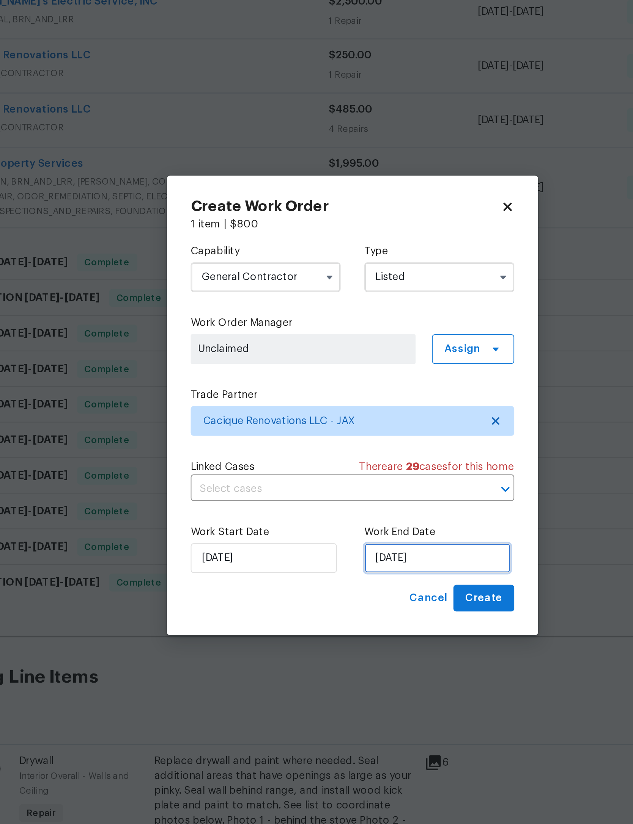
click at [322, 483] on input "9/25/2025" at bounding box center [359, 490] width 75 height 15
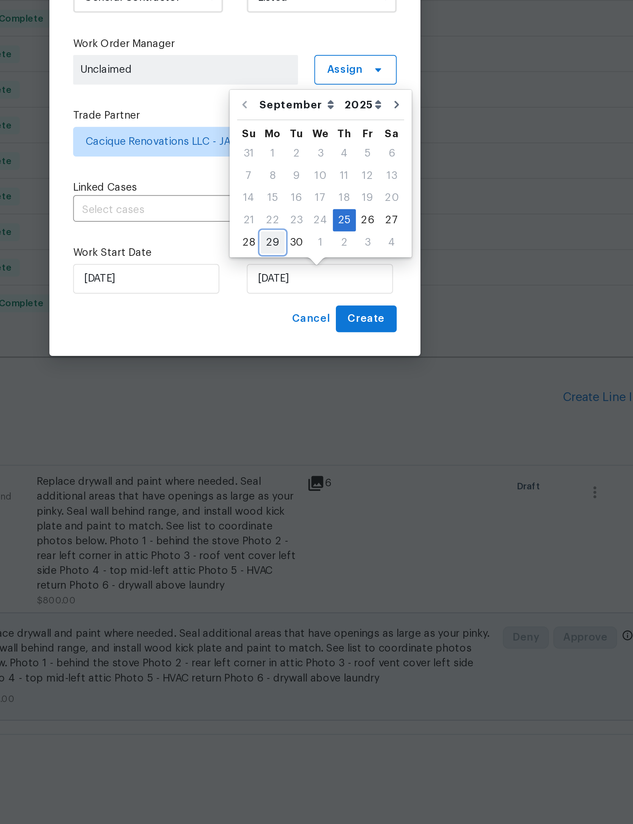
click at [330, 466] on div "29" at bounding box center [336, 471] width 12 height 11
type input "9/29/2025"
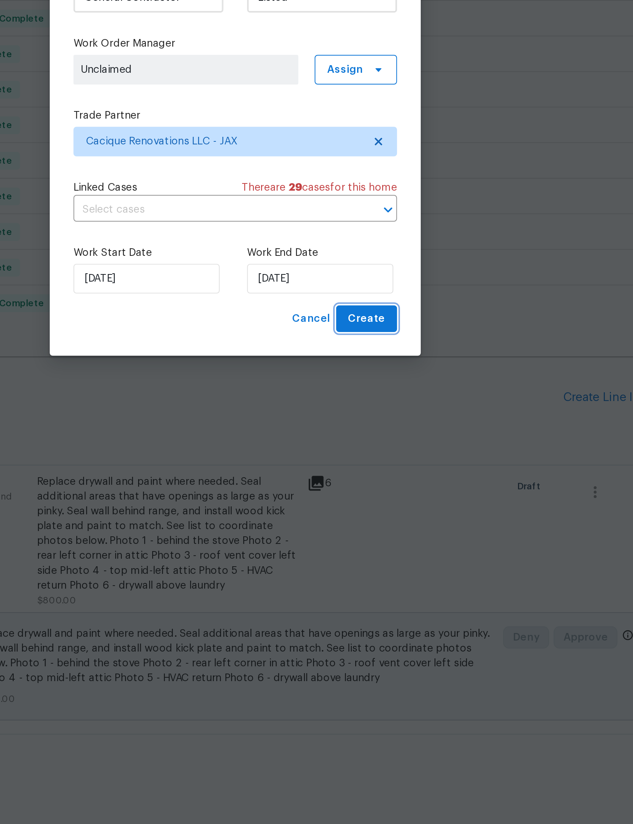
click at [374, 506] on span "Create" at bounding box center [383, 510] width 19 height 9
checkbox input "false"
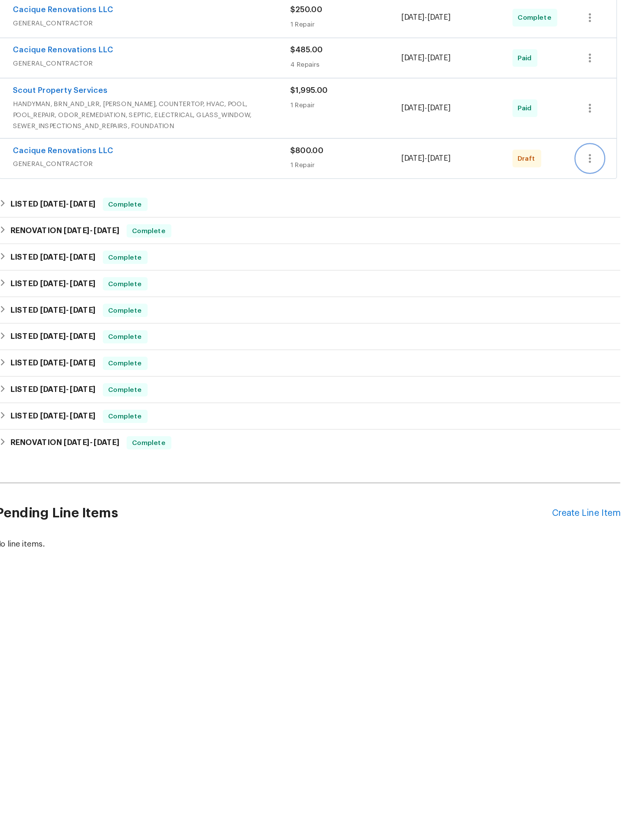
click at [501, 326] on button "button" at bounding box center [510, 335] width 18 height 18
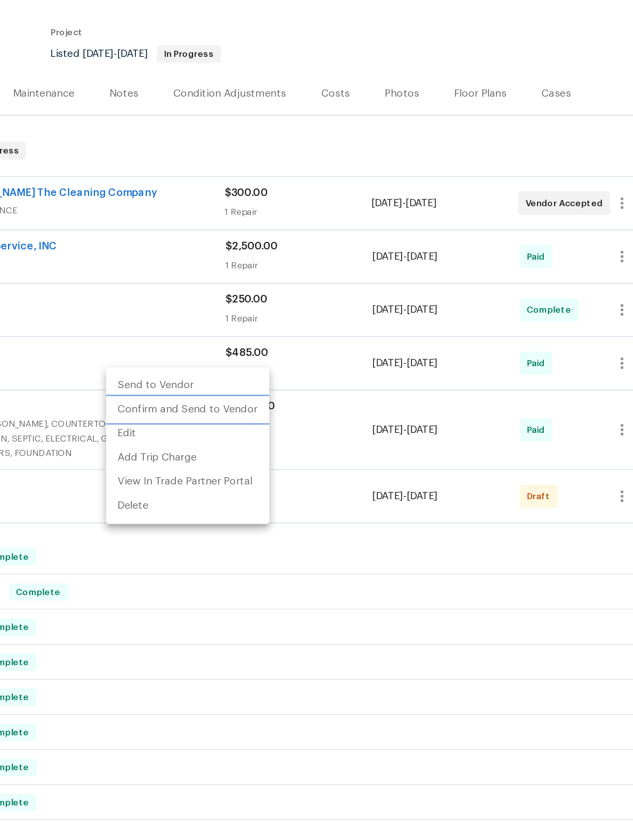
click at [242, 284] on li "Confirm and Send to Vendor" at bounding box center [284, 290] width 85 height 13
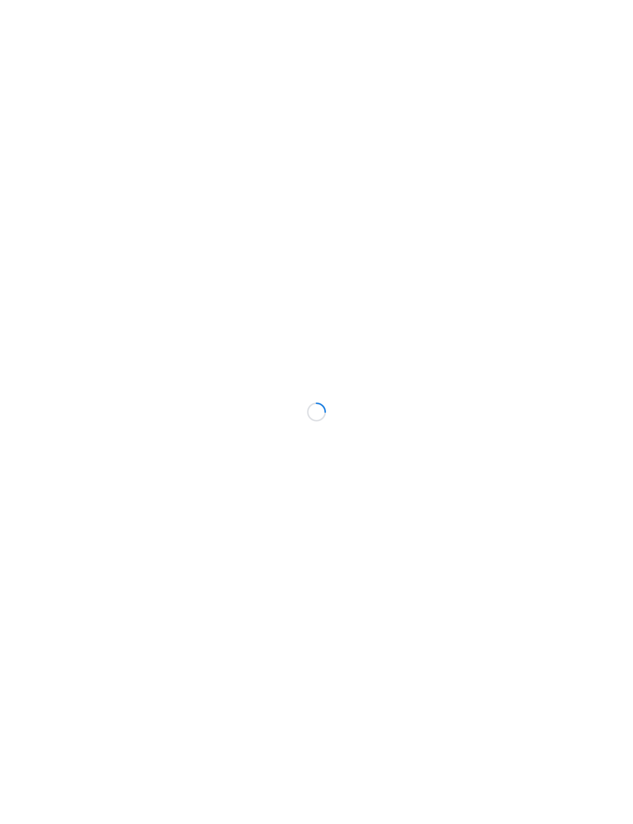
scroll to position [36, 100]
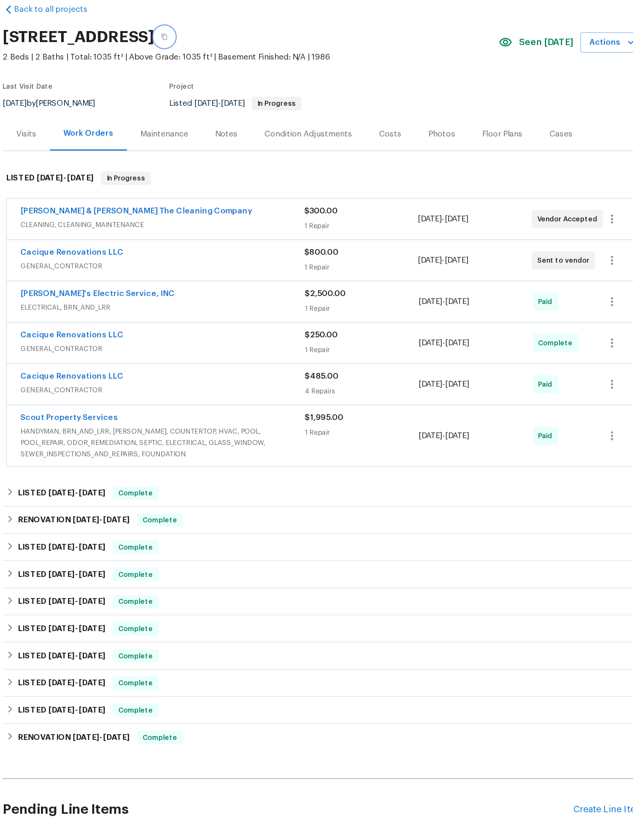
click at [212, 59] on icon "button" at bounding box center [210, 61] width 5 height 5
click at [159, 202] on div "Cacique Renovations LLC" at bounding box center [209, 206] width 190 height 9
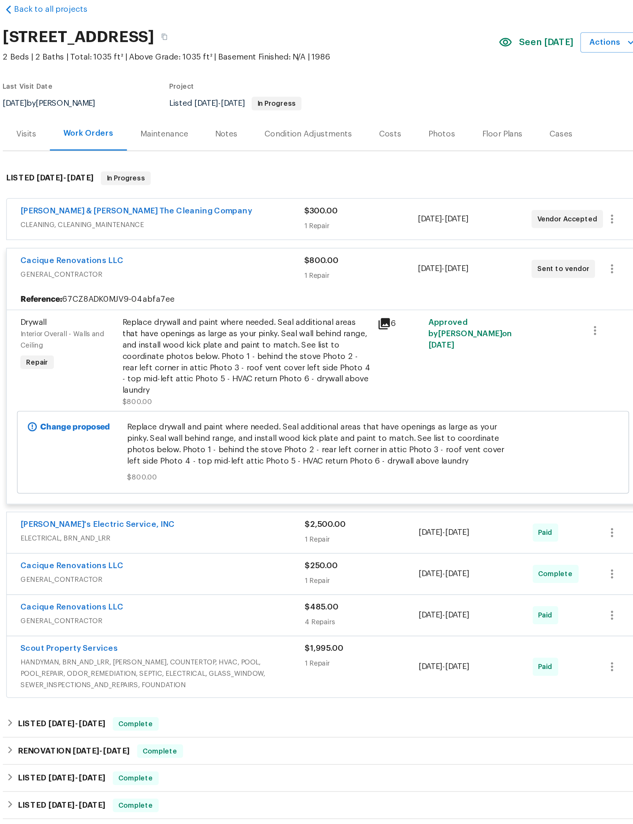
click at [114, 209] on link "Cacique Renovations LLC" at bounding box center [148, 211] width 69 height 5
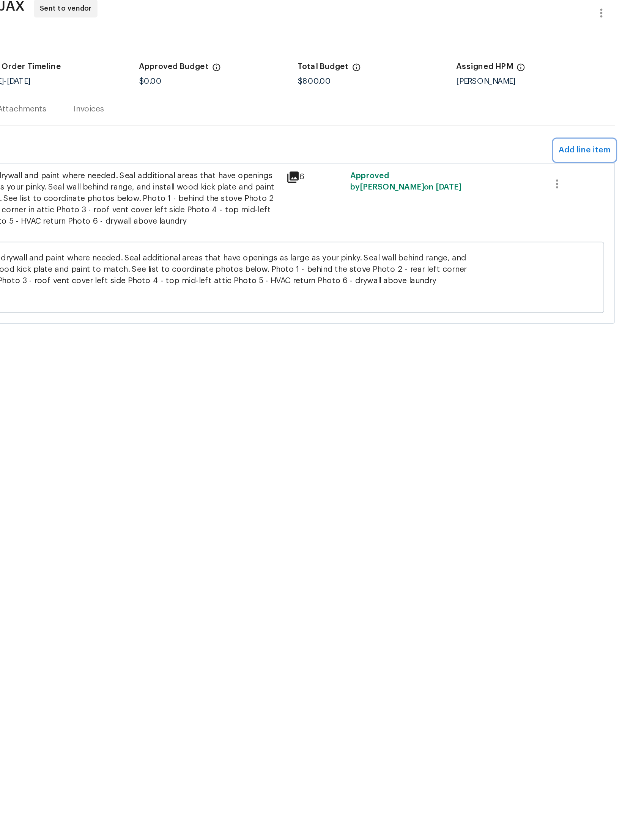
click at [583, 132] on span "Add line item" at bounding box center [600, 136] width 35 height 9
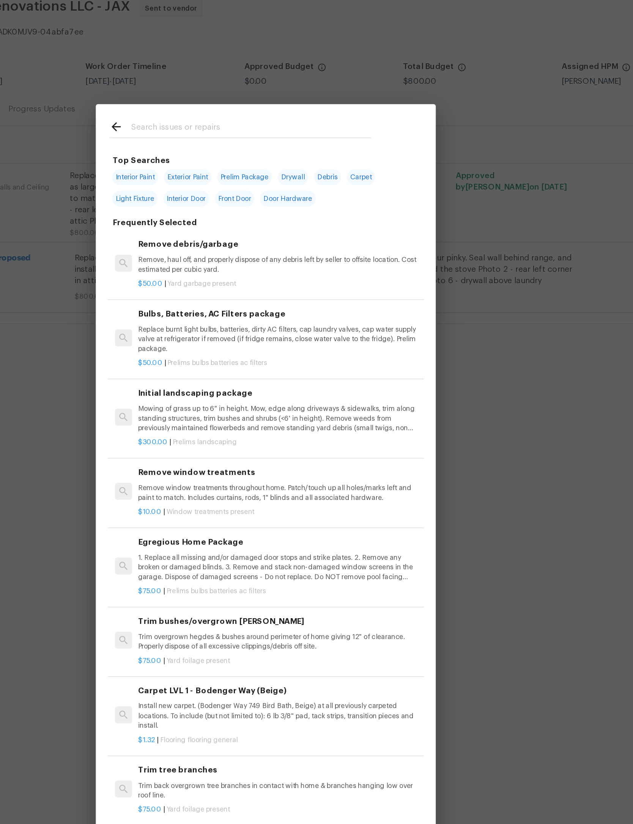
click at [230, 117] on input "text" at bounding box center [306, 122] width 161 height 11
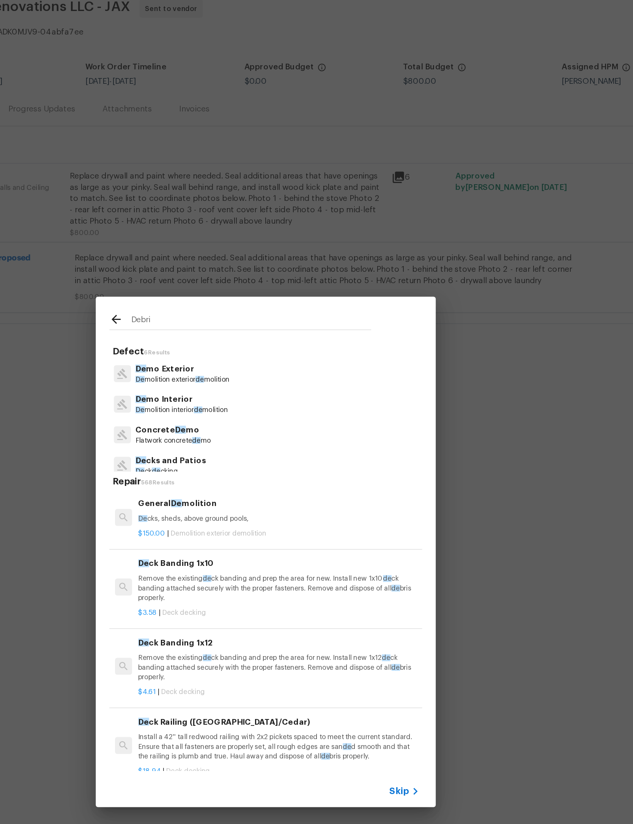
type input "Debris"
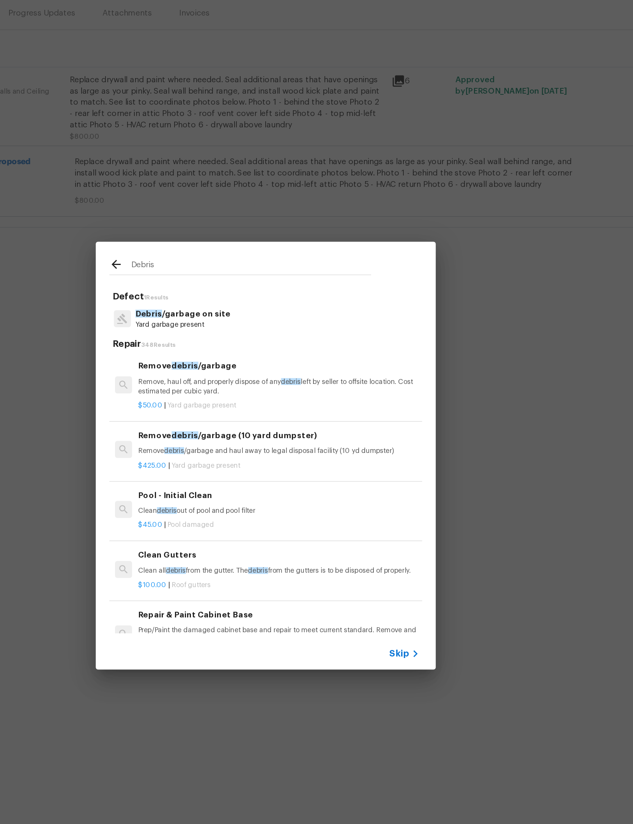
click at [231, 353] on p "Remove, haul off, and properly dispose of any debris left by seller to offsite …" at bounding box center [325, 359] width 188 height 13
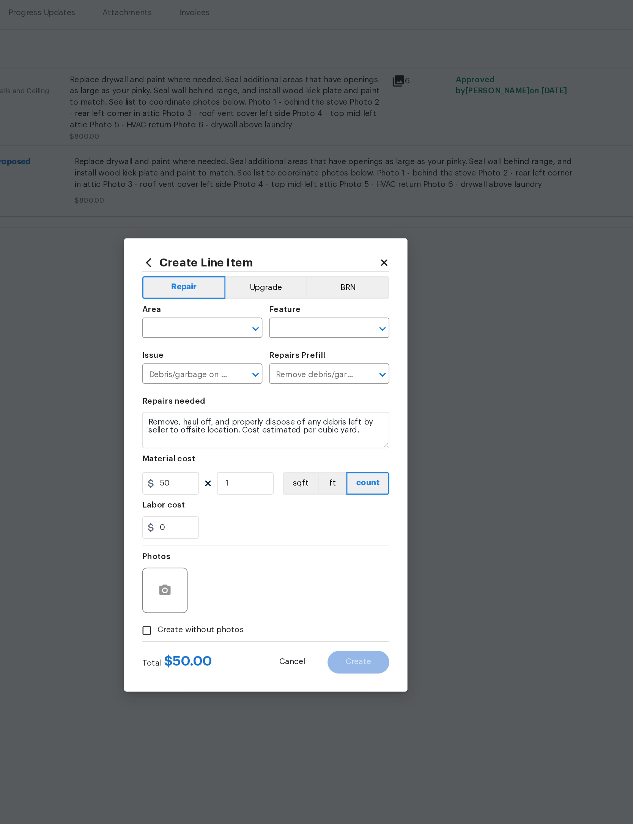
click at [234, 316] on input "text" at bounding box center [263, 322] width 59 height 12
click at [234, 336] on li "Interior Overall" at bounding box center [274, 342] width 80 height 13
type input "Interior Overall"
click at [319, 316] on input "text" at bounding box center [348, 322] width 59 height 12
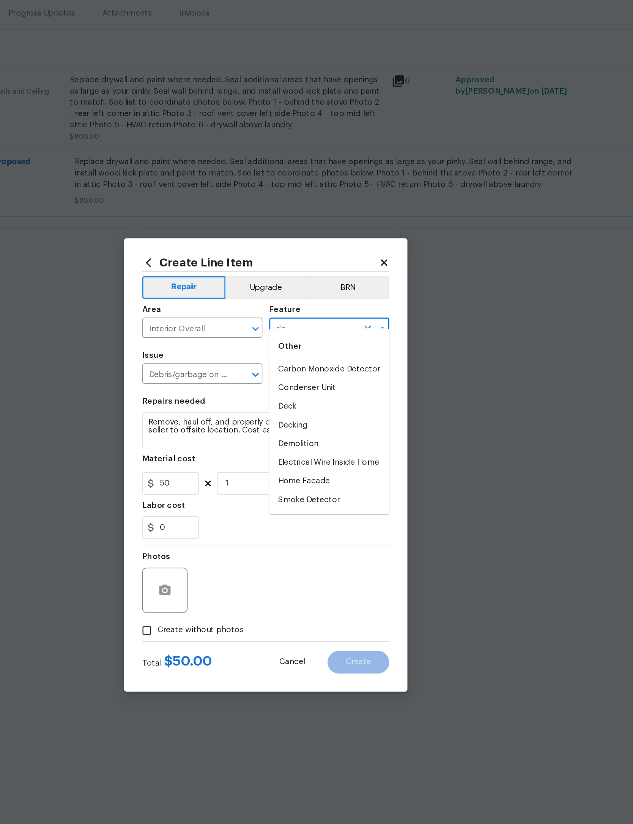
type input "d"
click at [319, 342] on li "Overall" at bounding box center [359, 348] width 80 height 13
type input "Overall"
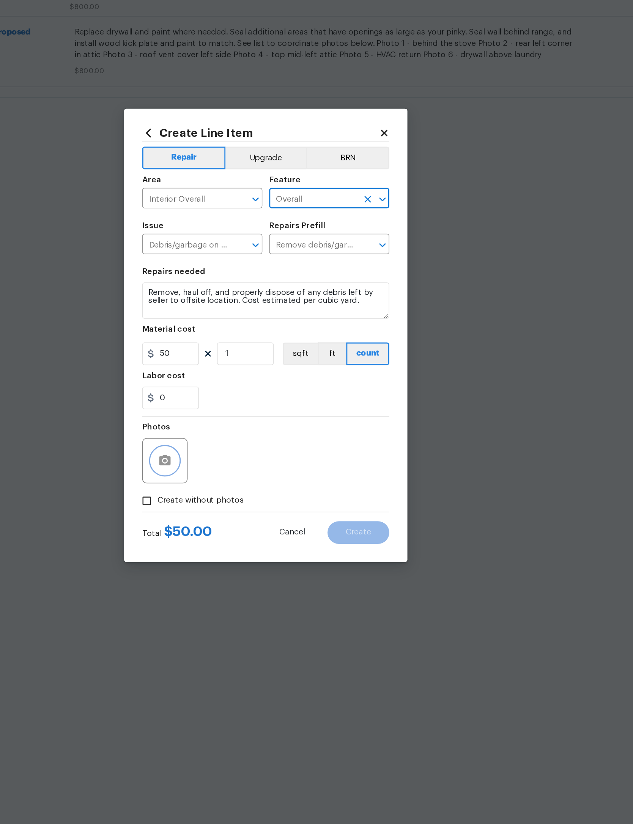
click at [240, 487] on button "button" at bounding box center [249, 496] width 18 height 18
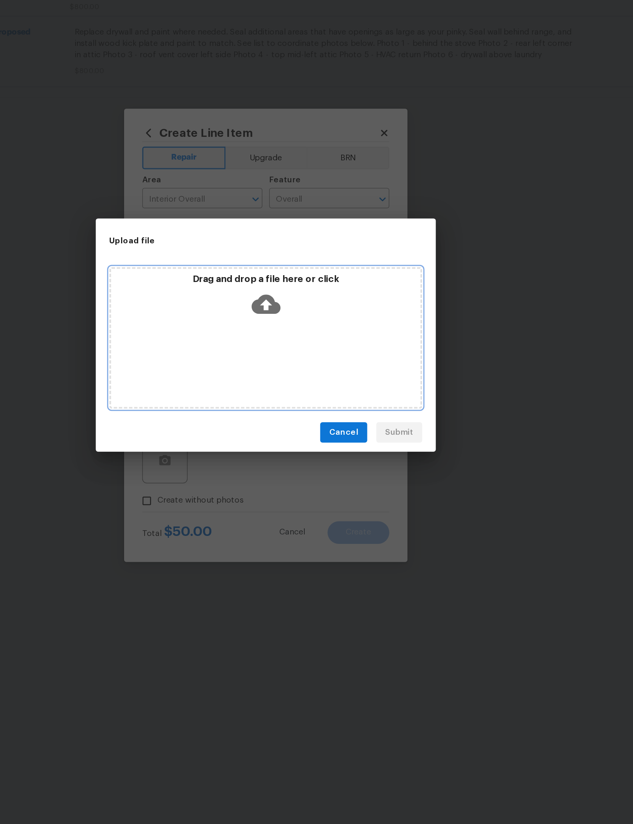
click at [307, 382] on icon at bounding box center [316, 391] width 19 height 19
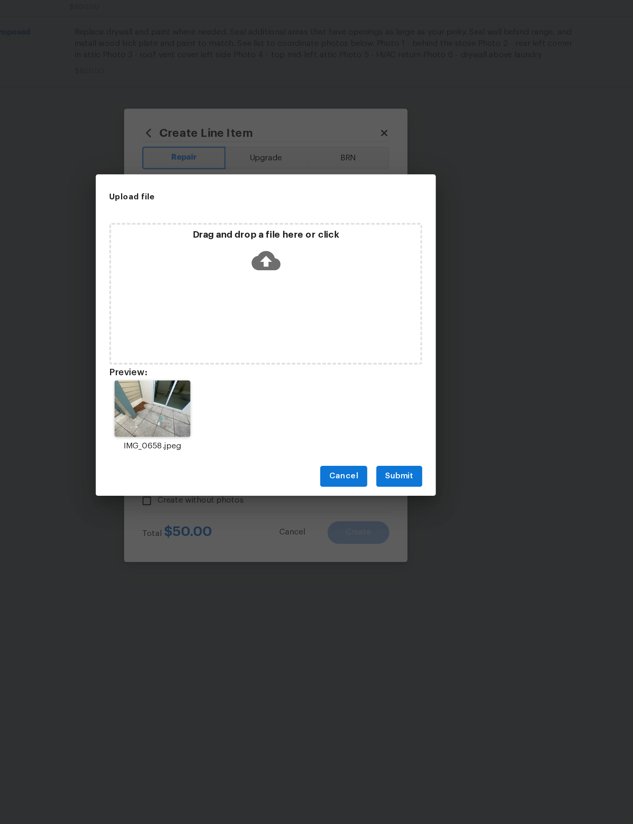
click at [396, 502] on span "Submit" at bounding box center [405, 506] width 19 height 9
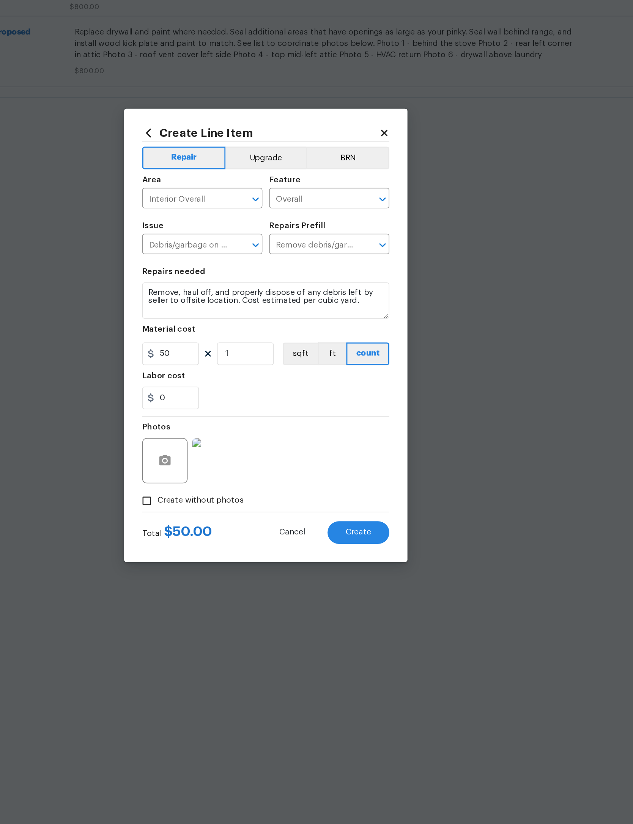
click at [370, 542] on span "Create" at bounding box center [378, 545] width 17 height 6
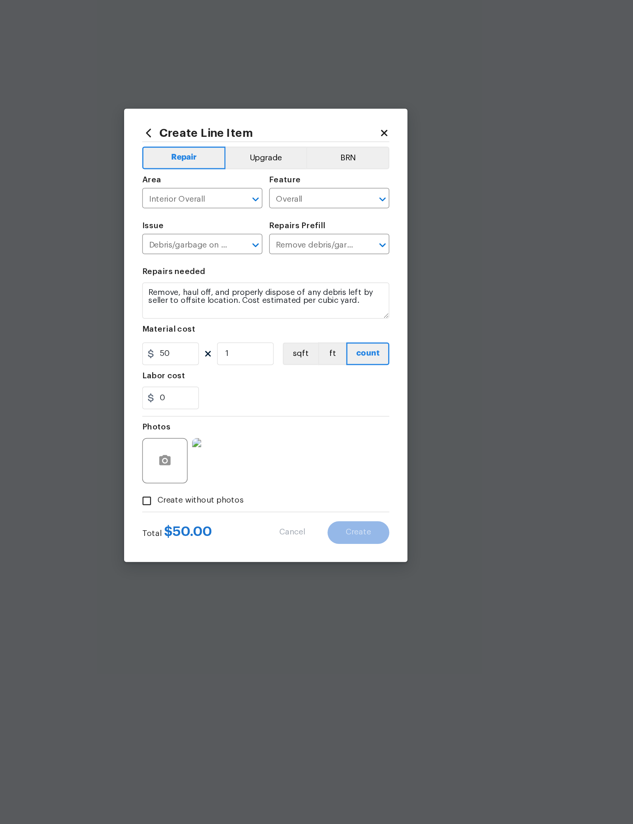
type input "0"
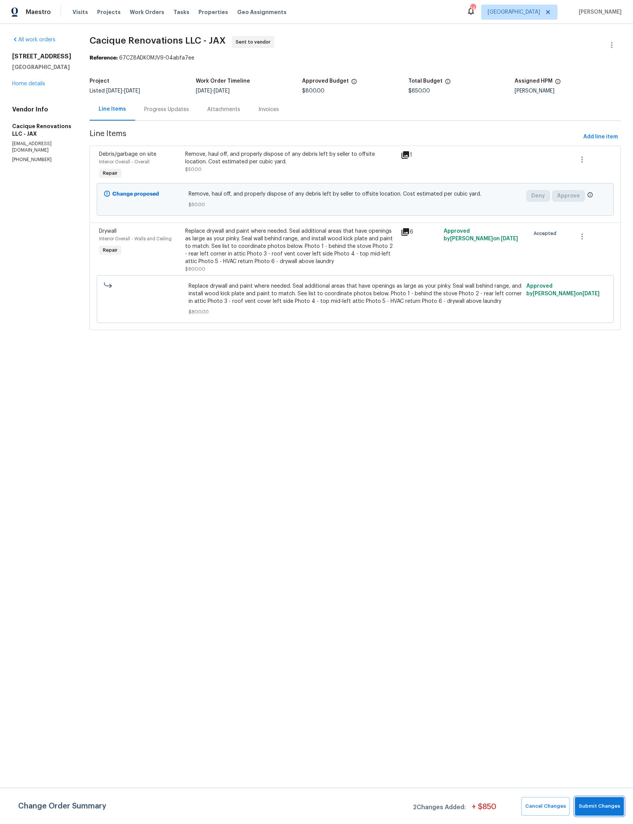
click at [600, 808] on span "Submit Changes" at bounding box center [598, 806] width 41 height 9
click at [384, 159] on div "Remove, haul off, and properly dispose of any debris left by seller to offsite …" at bounding box center [290, 158] width 211 height 15
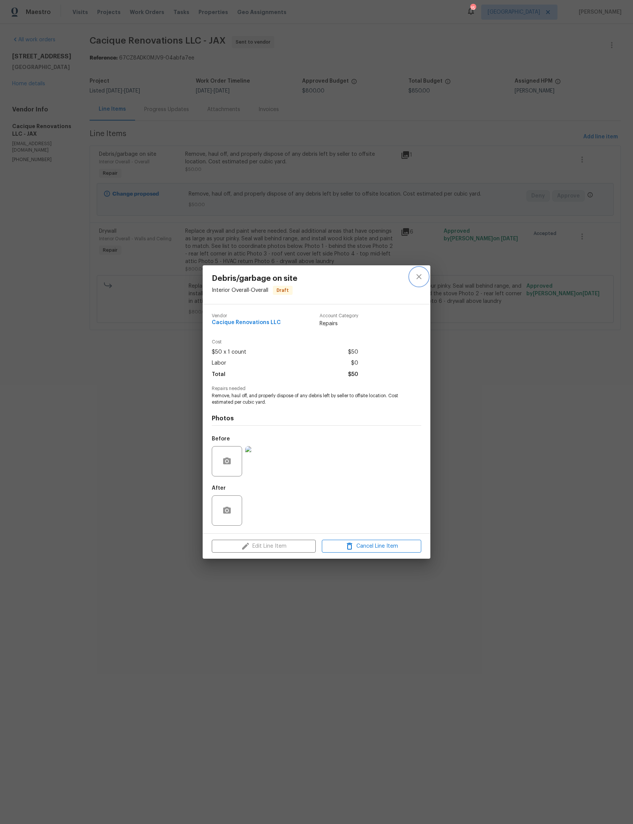
click at [413, 268] on button "close" at bounding box center [419, 277] width 18 height 18
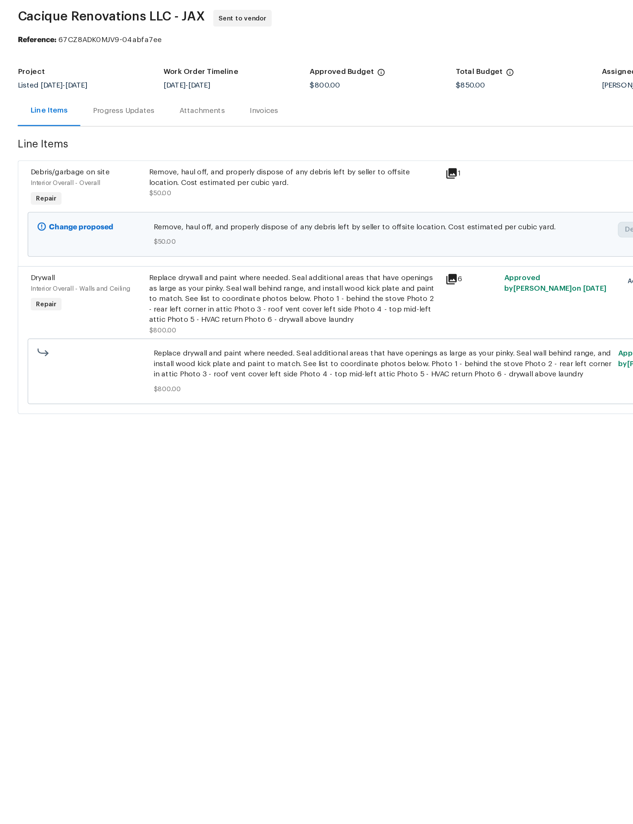
click at [281, 151] on div "Remove, haul off, and properly dispose of any debris left by seller to offsite …" at bounding box center [290, 162] width 211 height 23
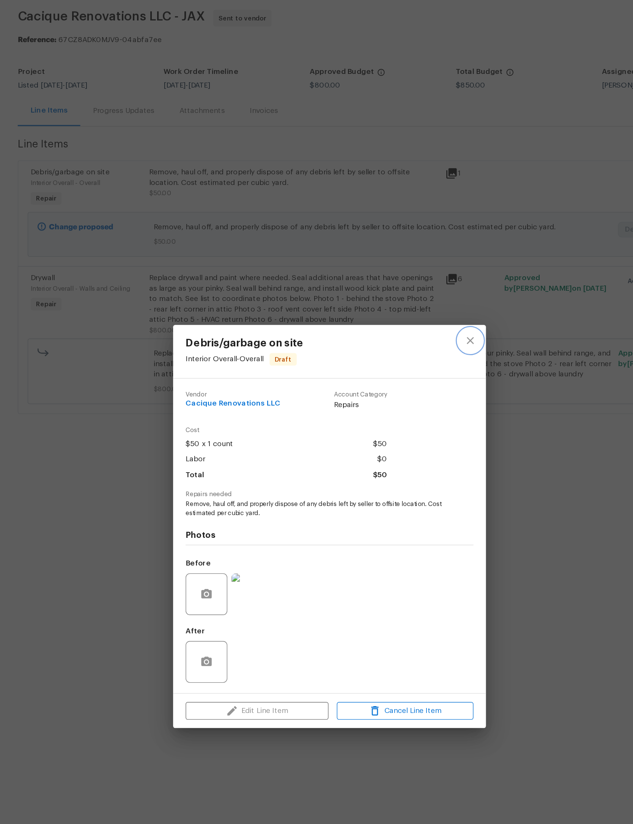
click at [414, 272] on icon "close" at bounding box center [418, 276] width 9 height 9
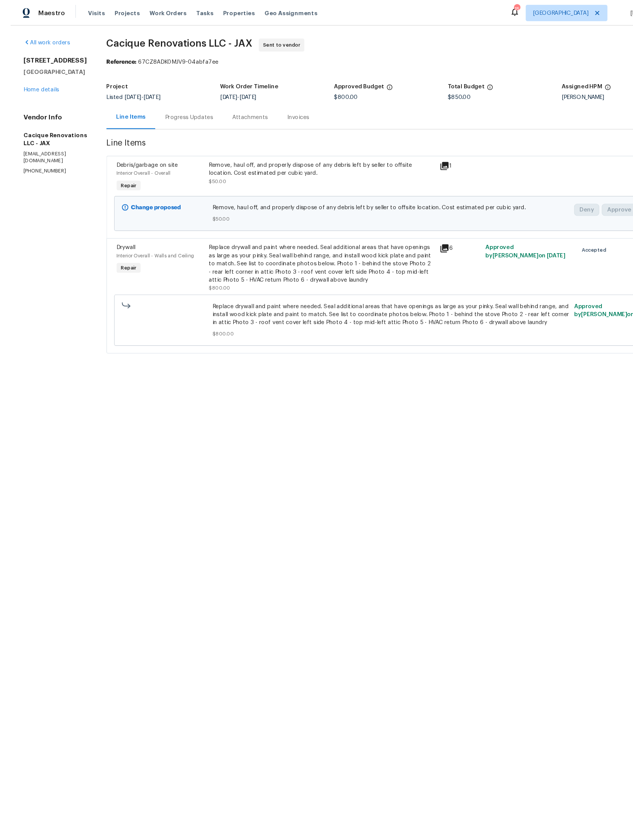
click at [40, 84] on link "Home details" at bounding box center [28, 83] width 33 height 5
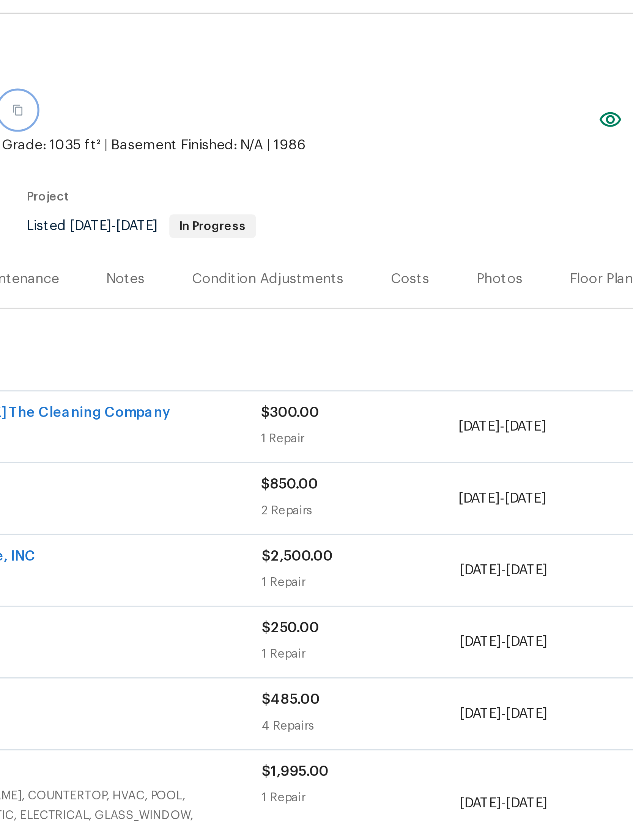
click at [203, 54] on button "button" at bounding box center [210, 61] width 14 height 14
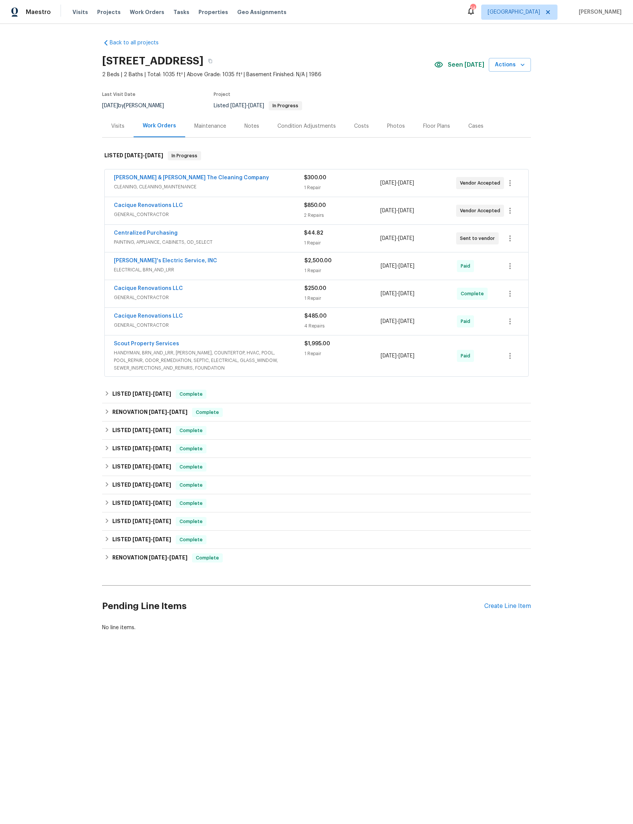
click at [527, 64] on button "Actions" at bounding box center [509, 65] width 42 height 14
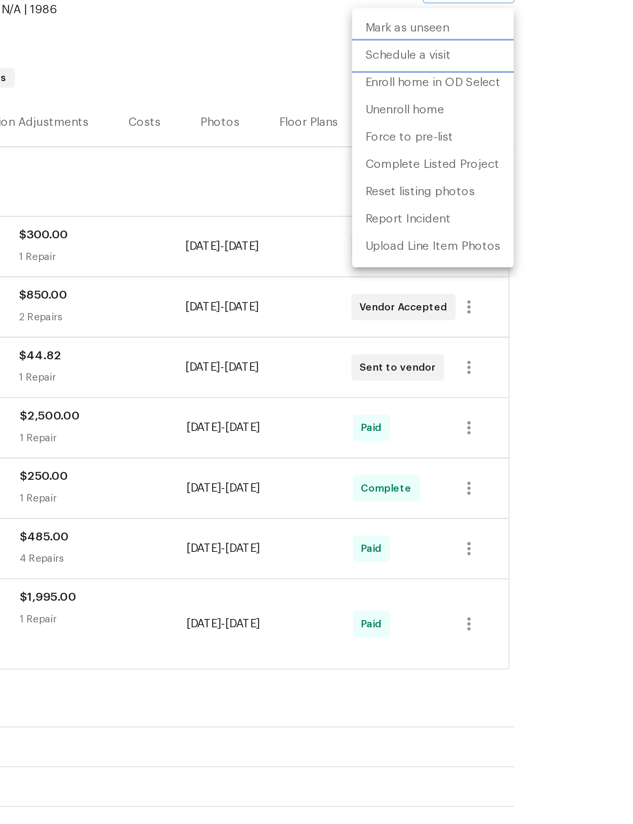
click at [462, 92] on p "Schedule a visit" at bounding box center [481, 96] width 39 height 8
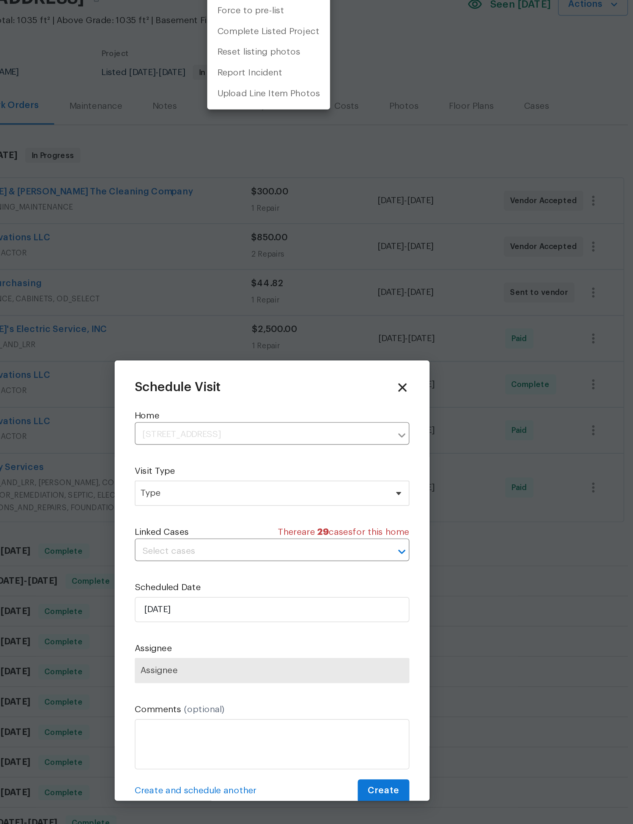
click at [197, 301] on div at bounding box center [316, 412] width 633 height 824
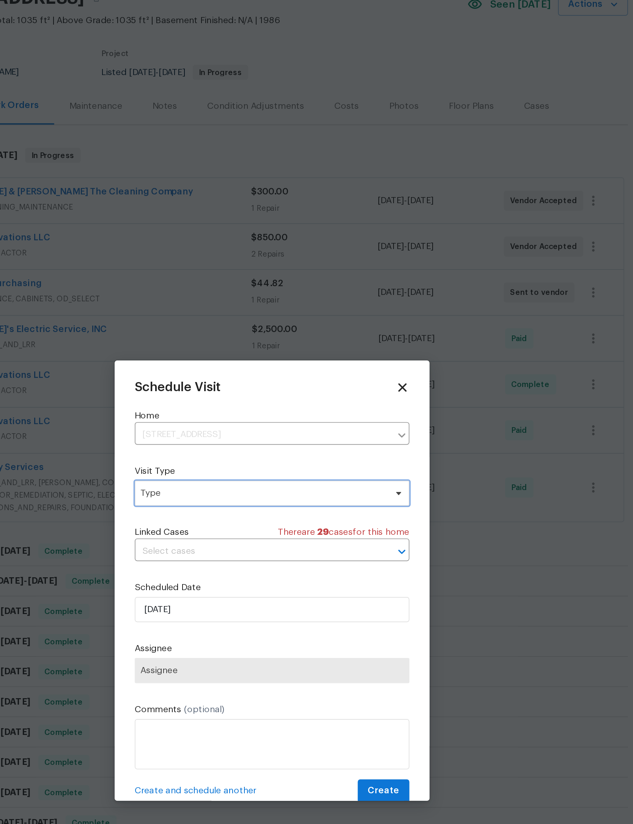
click at [237, 356] on span "Type" at bounding box center [311, 360] width 148 height 8
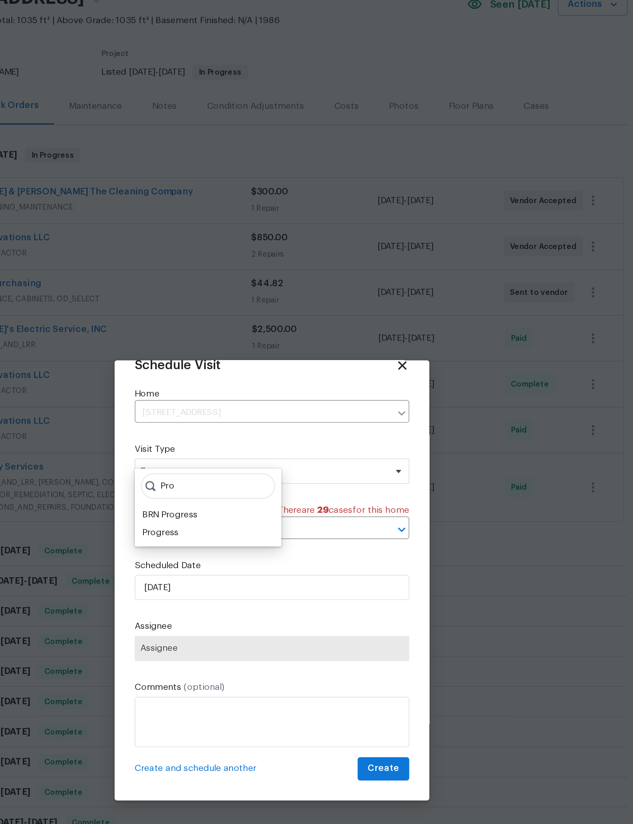
scroll to position [25, 0]
type input "Pro"
click at [238, 380] on div "Progress" at bounding box center [249, 384] width 22 height 8
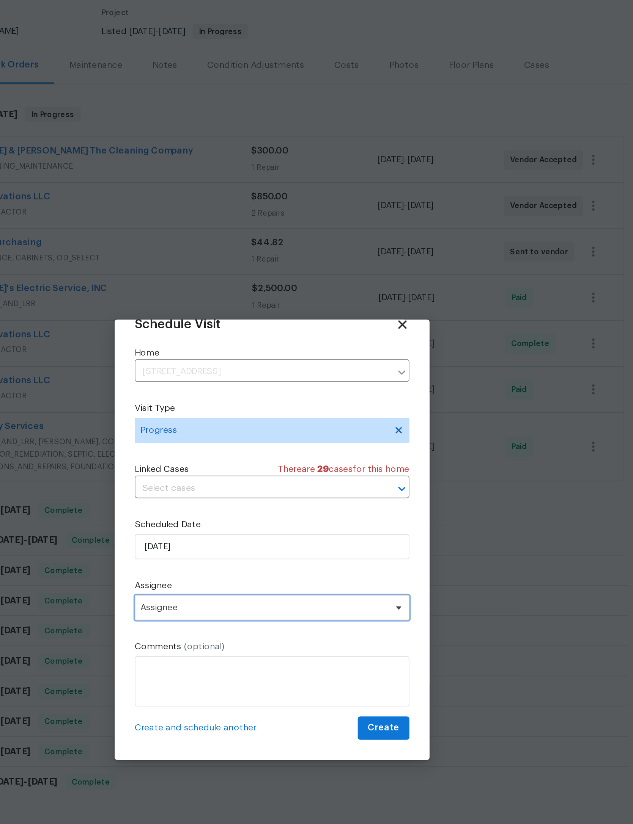
click at [237, 450] on span "Assignee" at bounding box center [311, 453] width 149 height 6
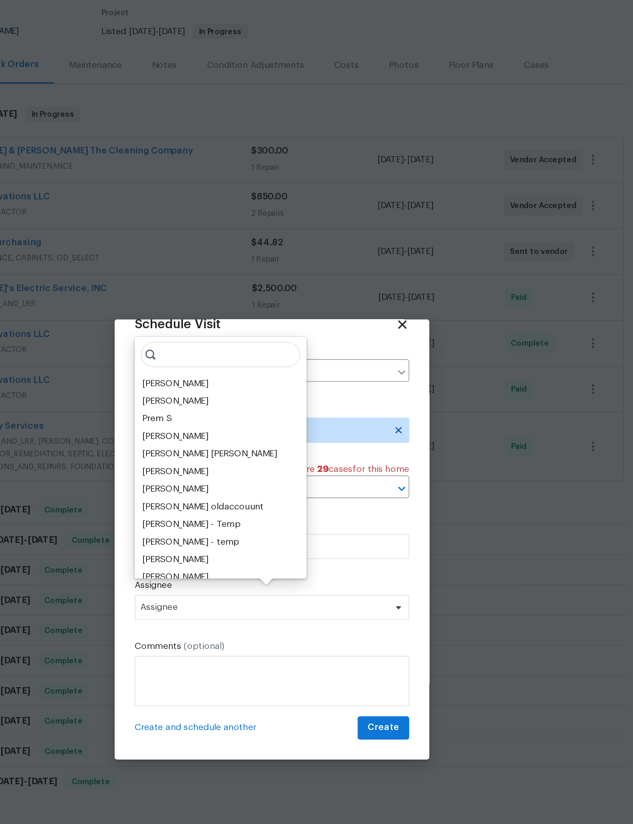
click at [238, 314] on div "[PERSON_NAME]" at bounding box center [258, 318] width 40 height 8
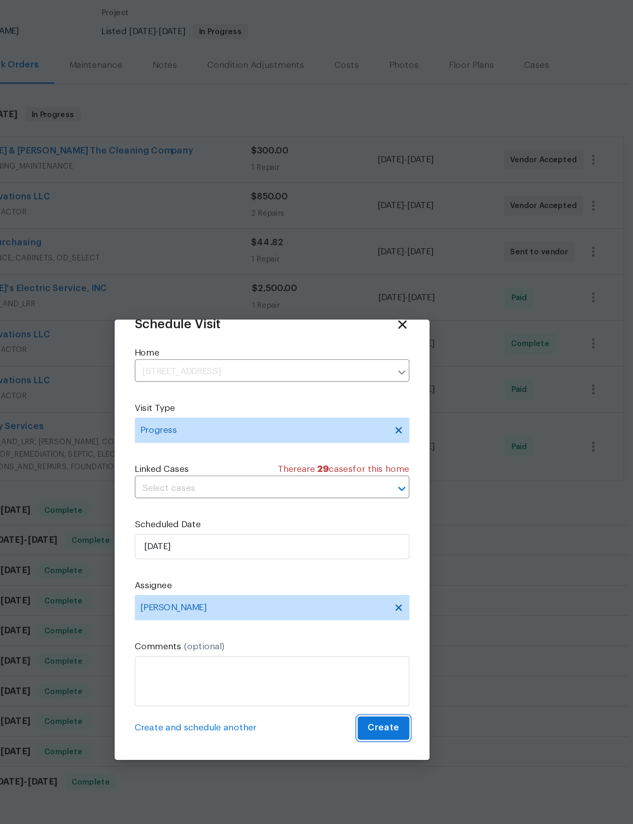
click at [374, 521] on span "Create" at bounding box center [383, 525] width 19 height 9
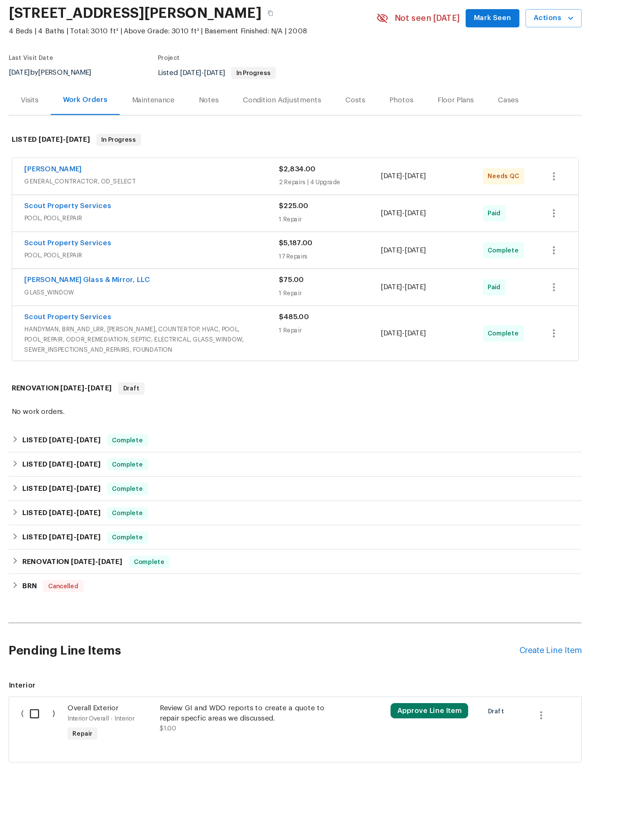
click at [193, 183] on span "GENERAL_CONTRACTOR, OD_SELECT" at bounding box center [209, 187] width 190 height 8
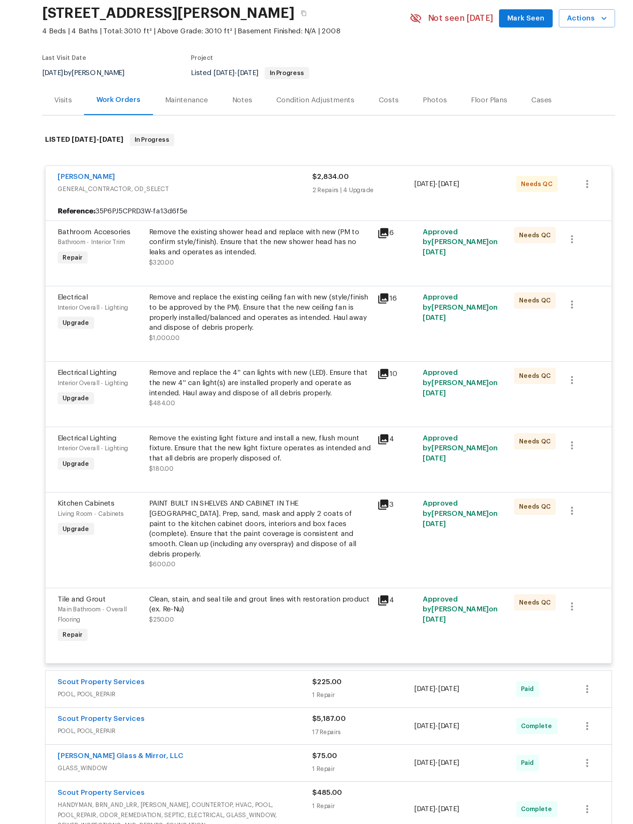
click at [228, 239] on div "Remove the existing shower head and replace with new (PM to confirm style/finis…" at bounding box center [265, 236] width 166 height 30
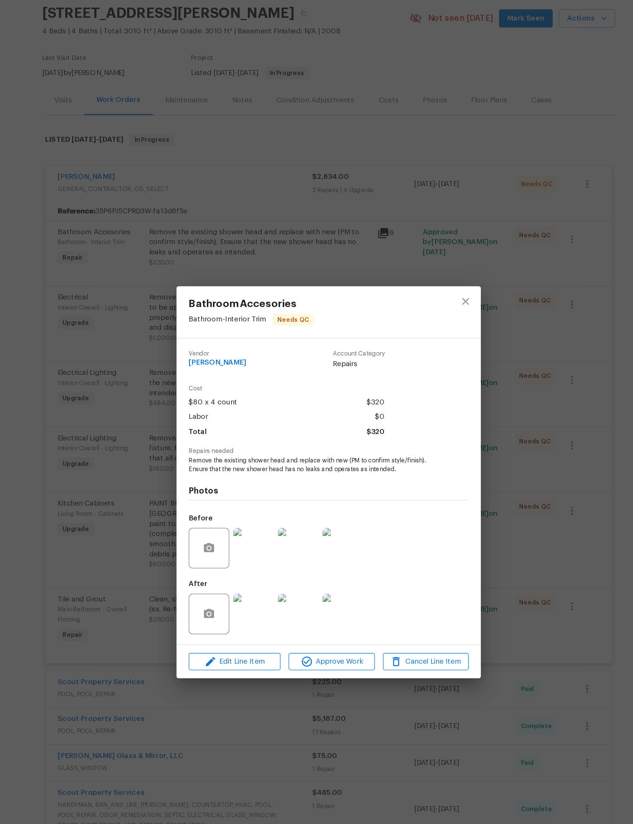
click at [245, 496] on img at bounding box center [260, 511] width 30 height 30
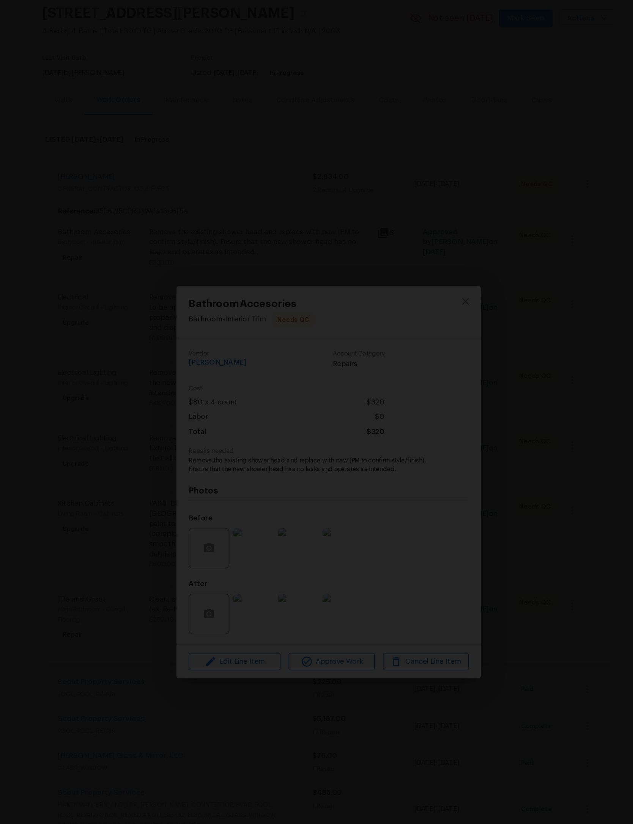
click at [380, 56] on div "Lightbox" at bounding box center [316, 412] width 633 height 824
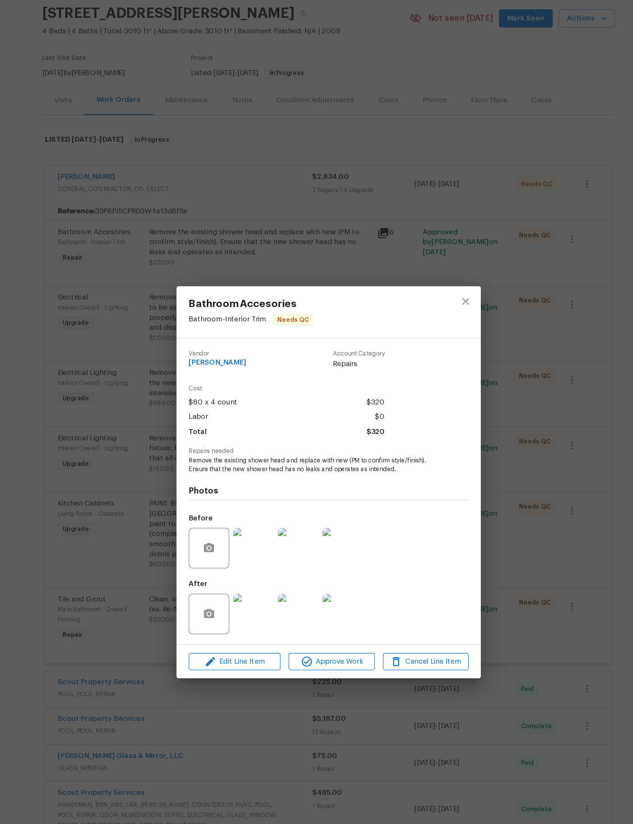
click at [245, 446] on img at bounding box center [260, 461] width 30 height 30
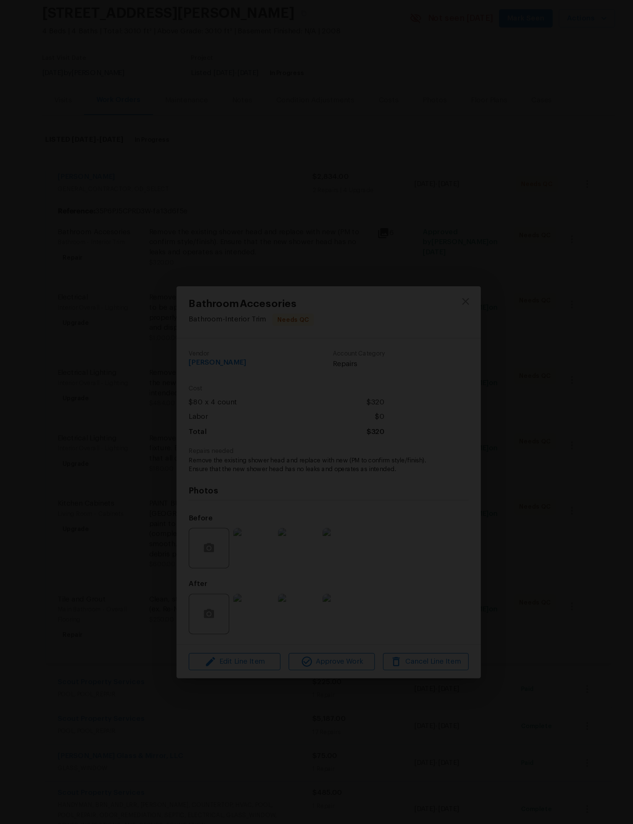
click at [424, 145] on div "Lightbox" at bounding box center [316, 412] width 633 height 824
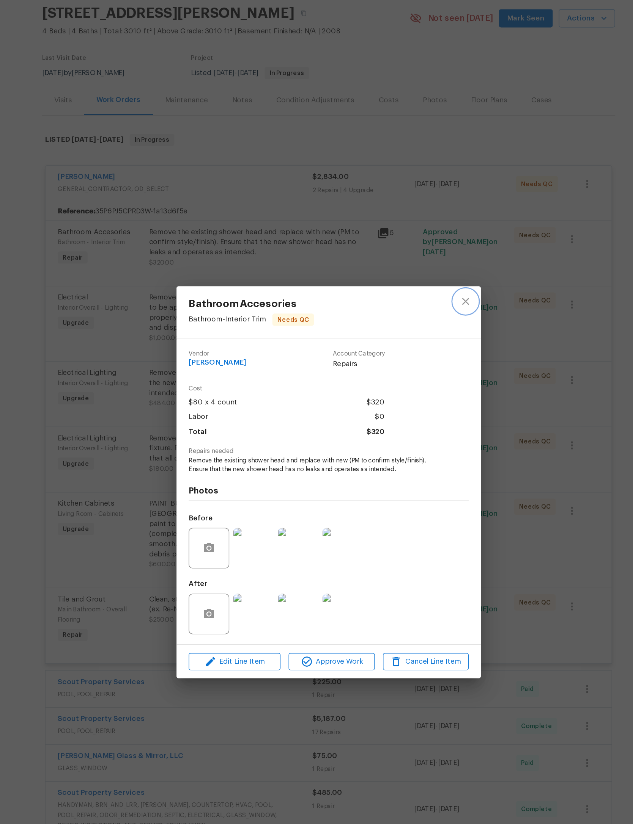
click at [414, 272] on icon "close" at bounding box center [418, 276] width 9 height 9
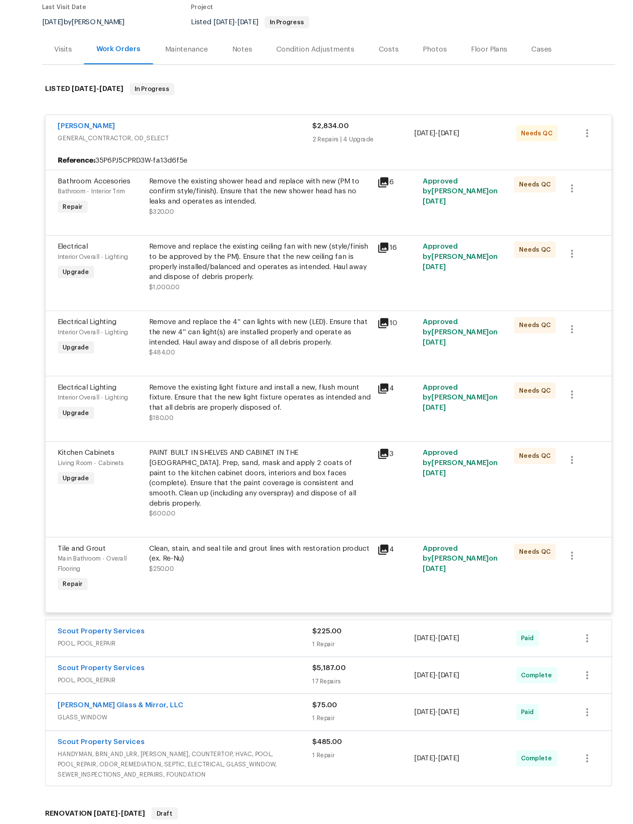
scroll to position [38, 0]
click at [224, 261] on div "Remove and replace the existing ceiling fan with new (style/finish to be approv…" at bounding box center [265, 247] width 166 height 30
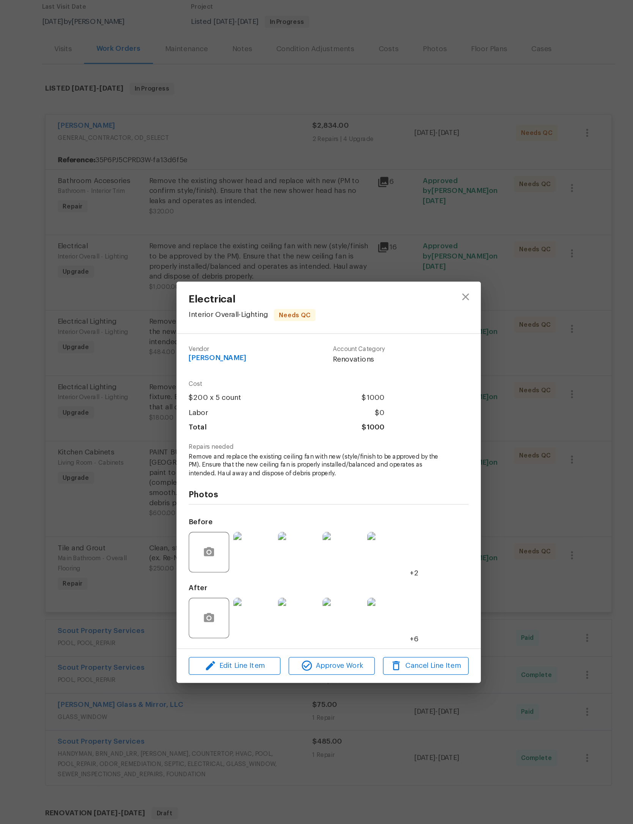
click at [245, 499] on img at bounding box center [260, 514] width 30 height 30
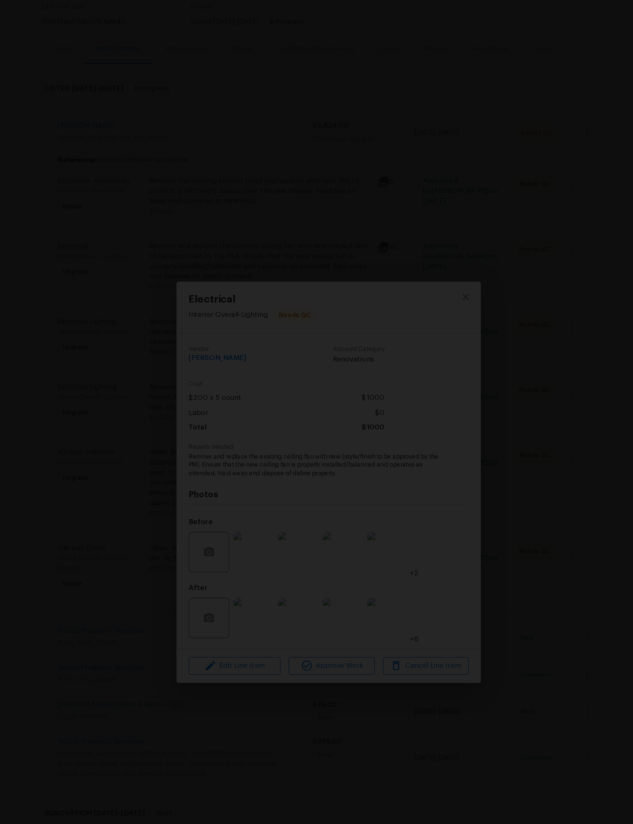
click at [378, 59] on div "Lightbox" at bounding box center [316, 412] width 633 height 824
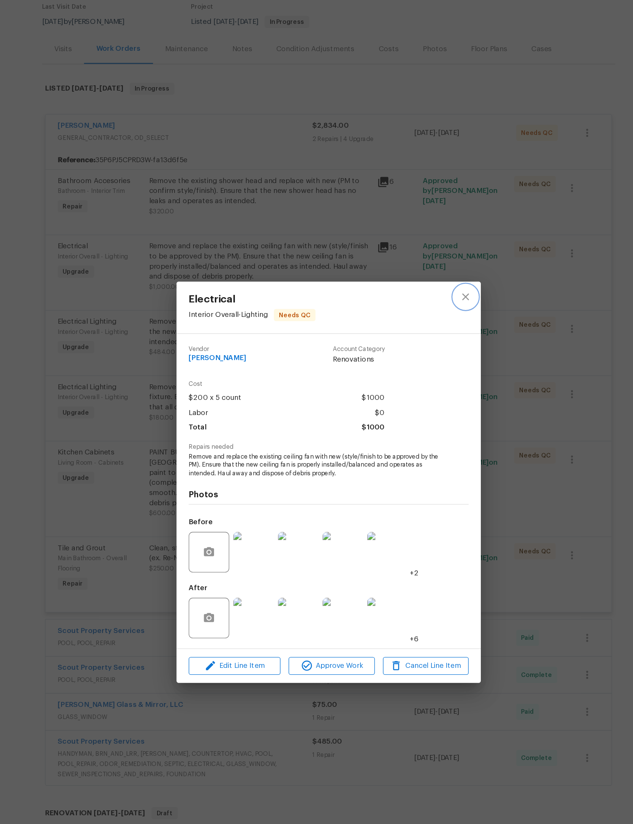
click at [414, 269] on icon "close" at bounding box center [418, 273] width 9 height 9
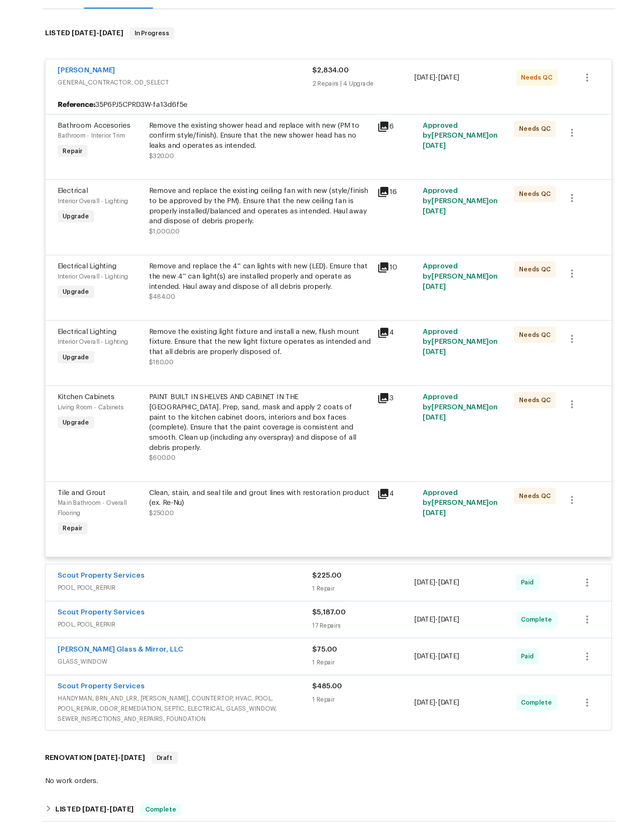
scroll to position [81, 0]
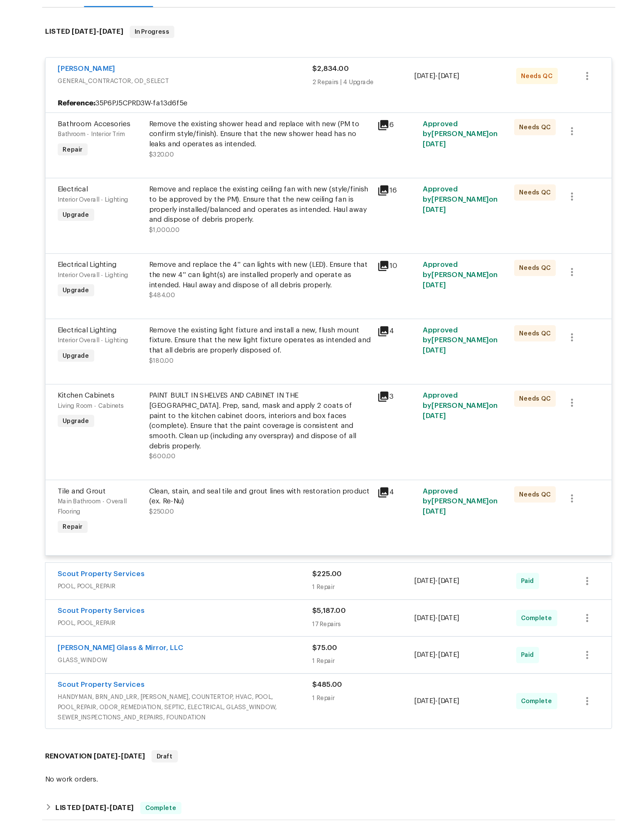
click at [235, 276] on div "Remove and replace the 4'' can lights with new (LED). Ensure that the new 4'' c…" at bounding box center [265, 261] width 166 height 30
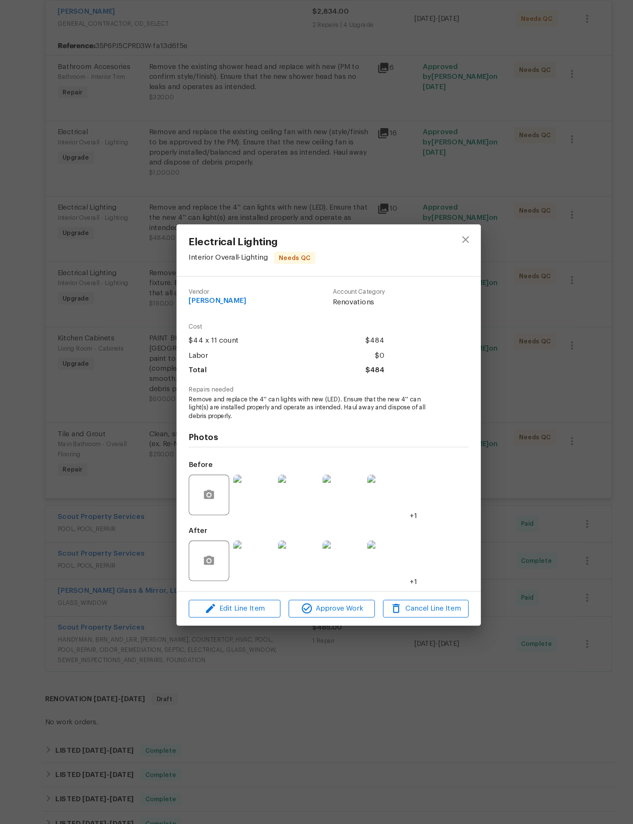
click at [245, 499] on img at bounding box center [260, 514] width 30 height 30
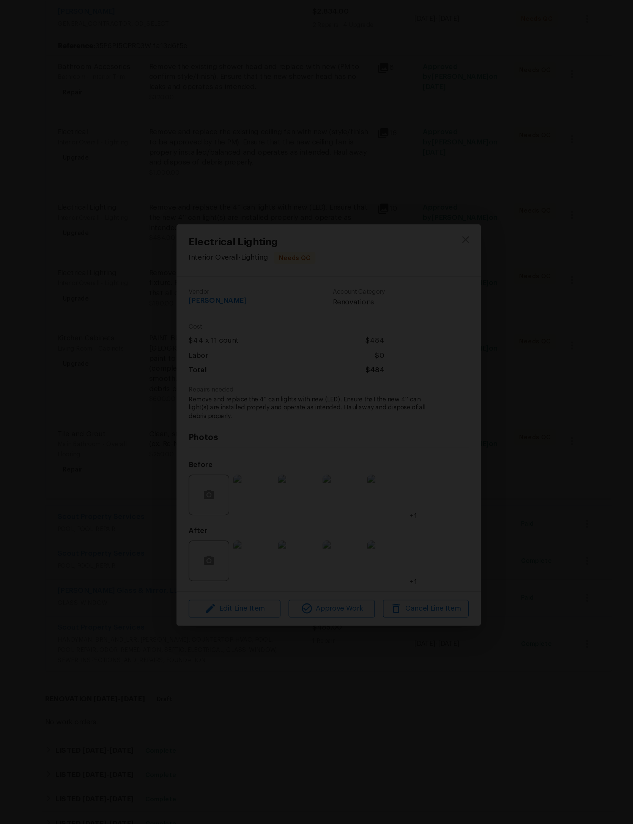
click at [429, 52] on div "Lightbox" at bounding box center [316, 412] width 633 height 824
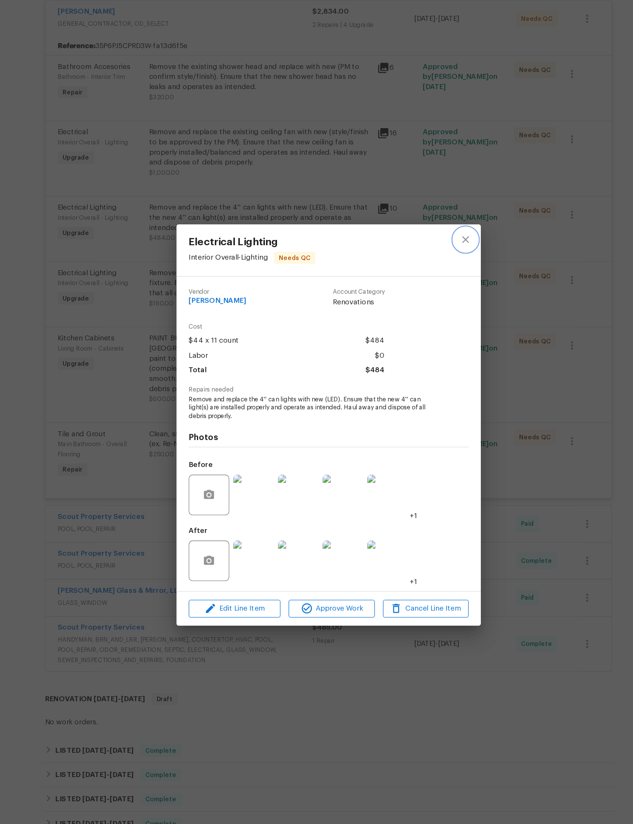
click at [414, 269] on icon "close" at bounding box center [418, 273] width 9 height 9
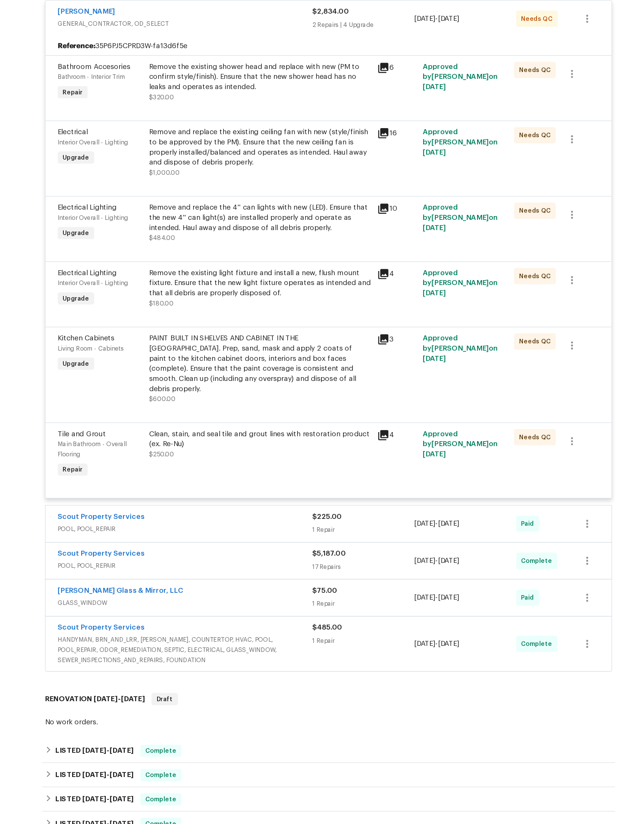
click at [249, 379] on div "PAINT BUILT IN SHELVES AND CABINET IN THE LIVING ROOM. Prep, sand, mask and app…" at bounding box center [265, 367] width 166 height 46
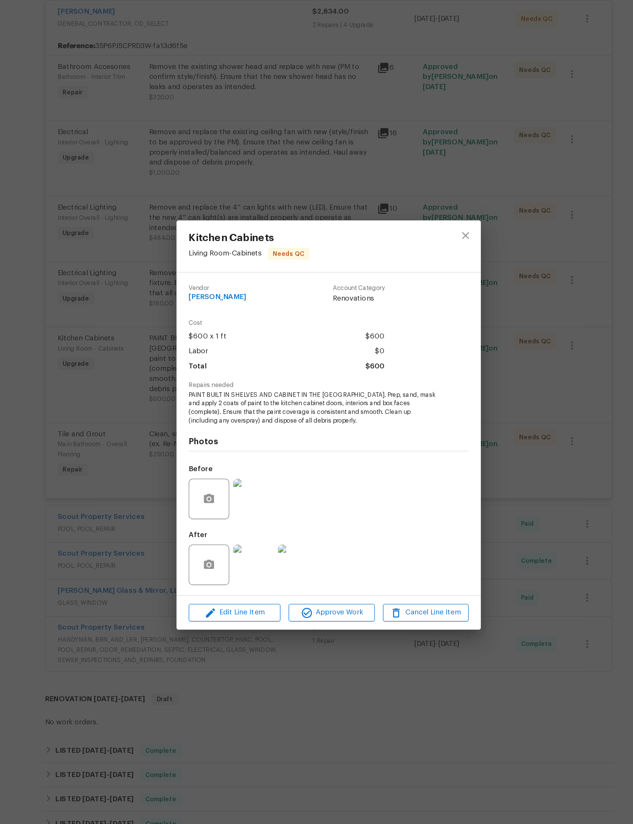
click at [245, 502] on img at bounding box center [260, 517] width 30 height 30
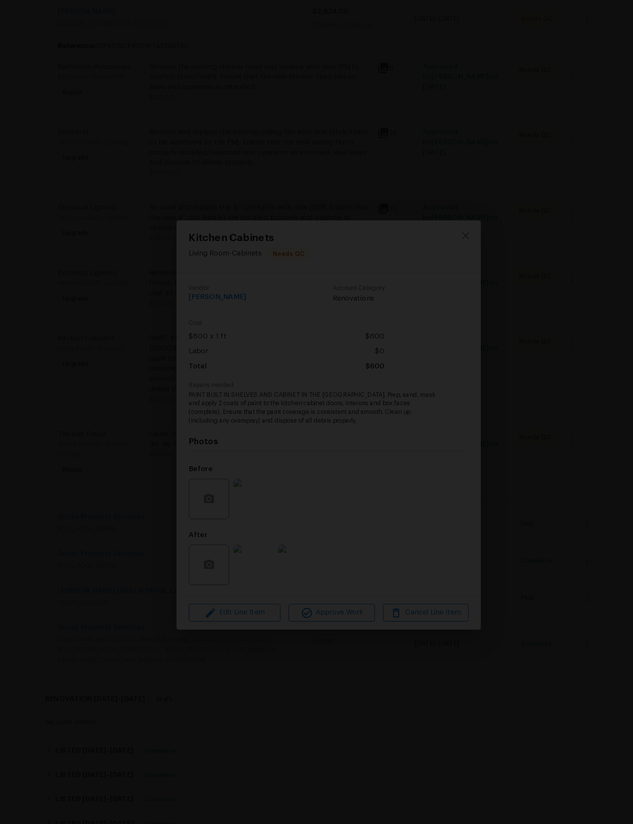
click at [424, 27] on div "Lightbox" at bounding box center [316, 412] width 633 height 824
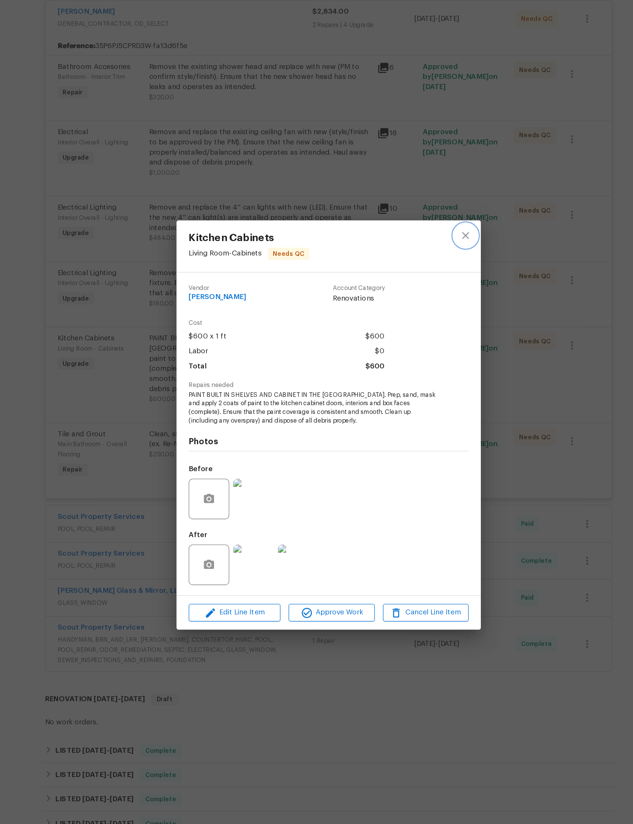
click at [414, 266] on icon "close" at bounding box center [418, 270] width 9 height 9
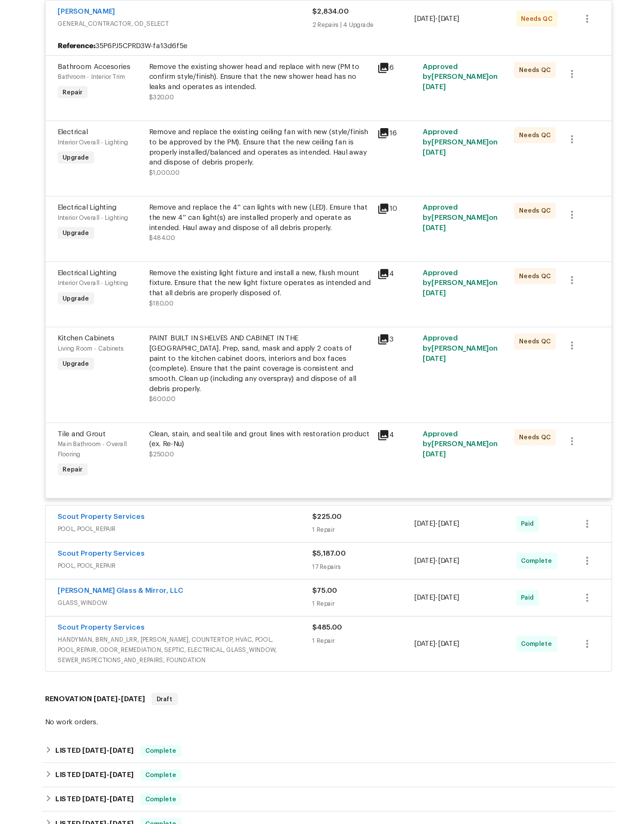
click at [223, 452] on div "Clean, stain, and seal tile and grout lines with restoration product (ex. Re-Nu…" at bounding box center [265, 434] width 171 height 42
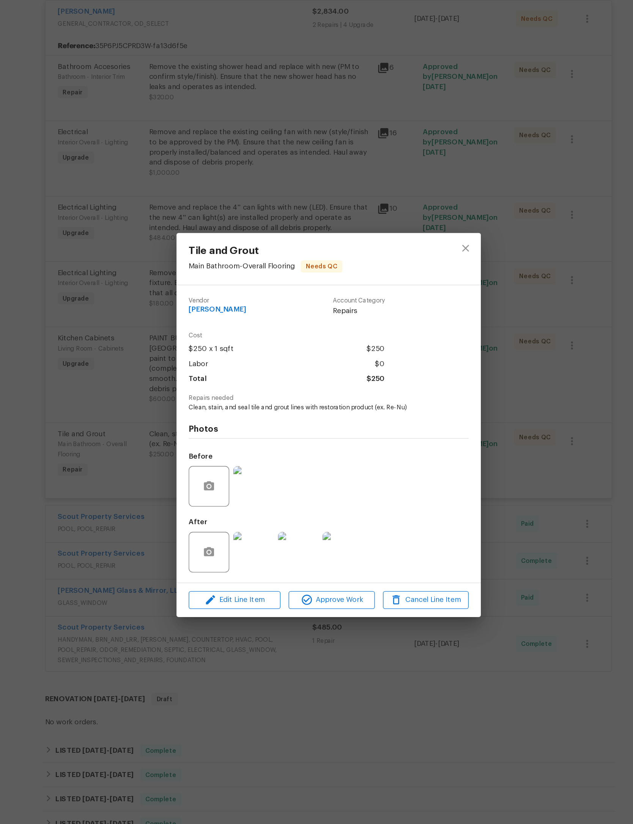
click at [245, 492] on img at bounding box center [260, 507] width 30 height 30
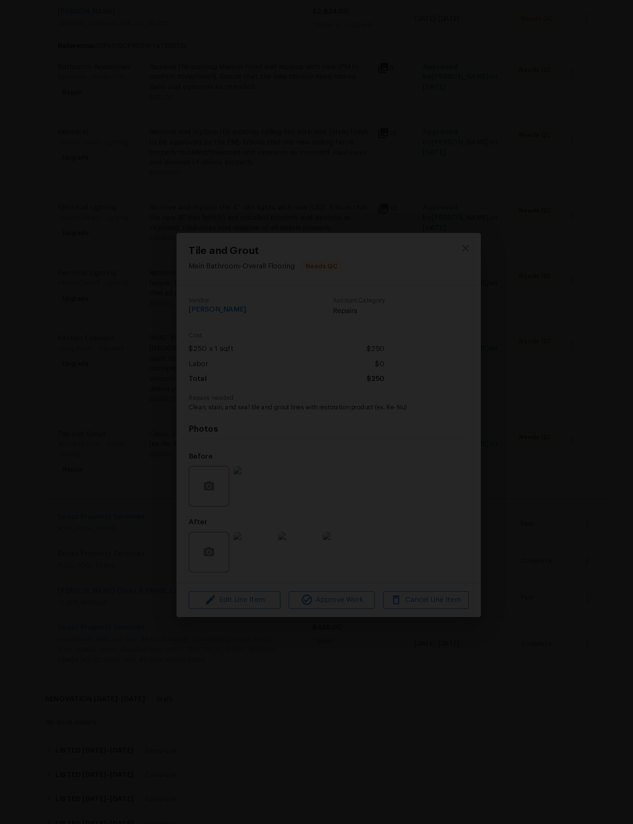
click at [433, 38] on div "Lightbox" at bounding box center [316, 412] width 633 height 824
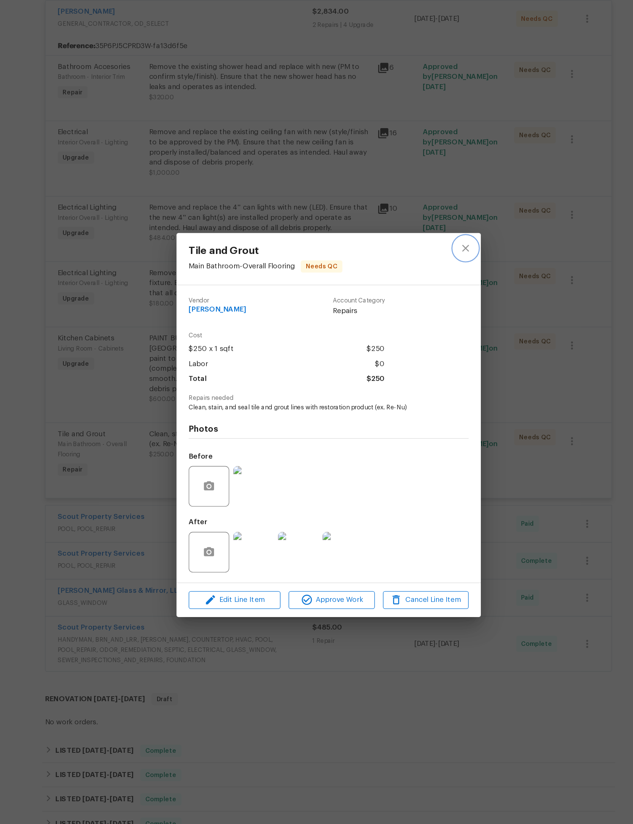
click at [414, 275] on icon "close" at bounding box center [418, 279] width 9 height 9
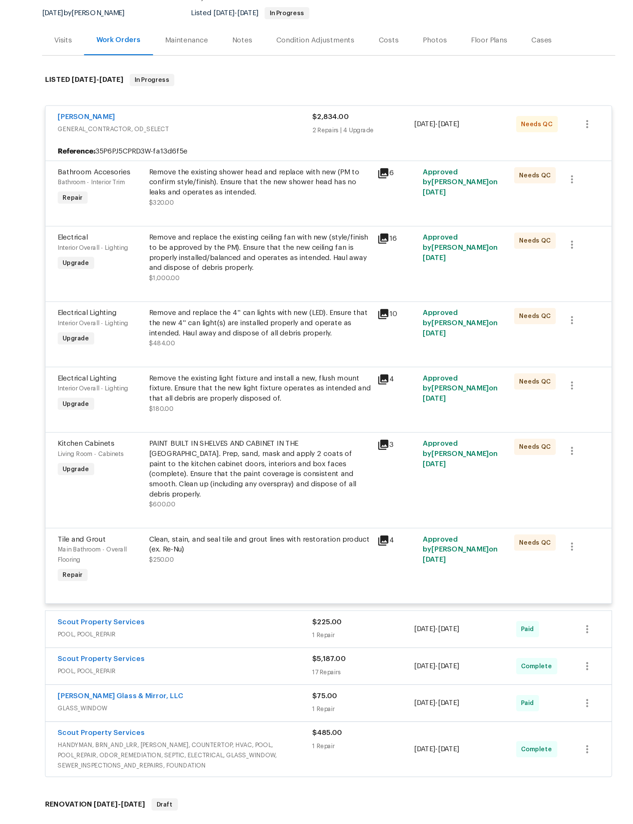
scroll to position [3, 0]
click at [208, 186] on span "GENERAL_CONTRACTOR, OD_SELECT" at bounding box center [209, 190] width 190 height 8
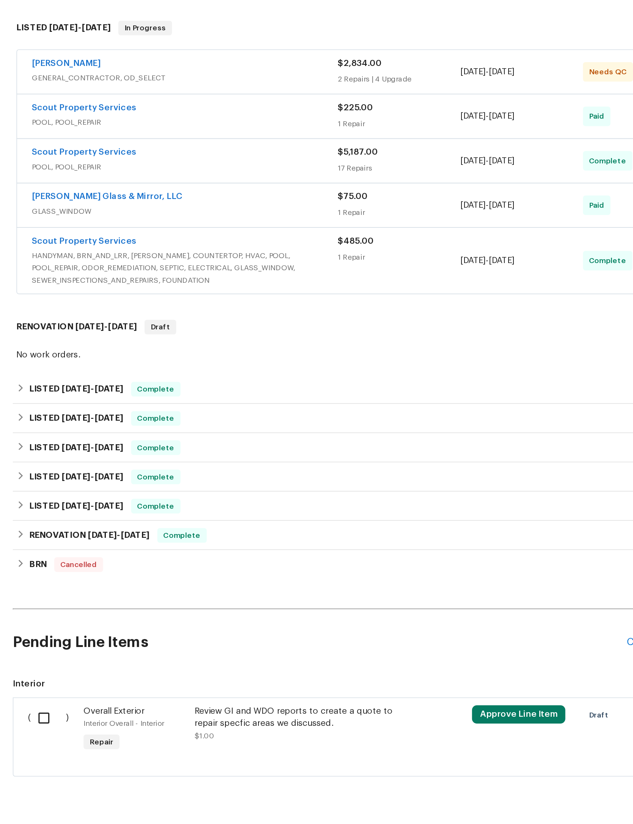
click at [180, 294] on span "HANDYMAN, BRN_AND_LRR, WELLS, COUNTERTOP, HVAC, POOL, POOL_REPAIR, ODOR_REMEDIA…" at bounding box center [209, 305] width 190 height 23
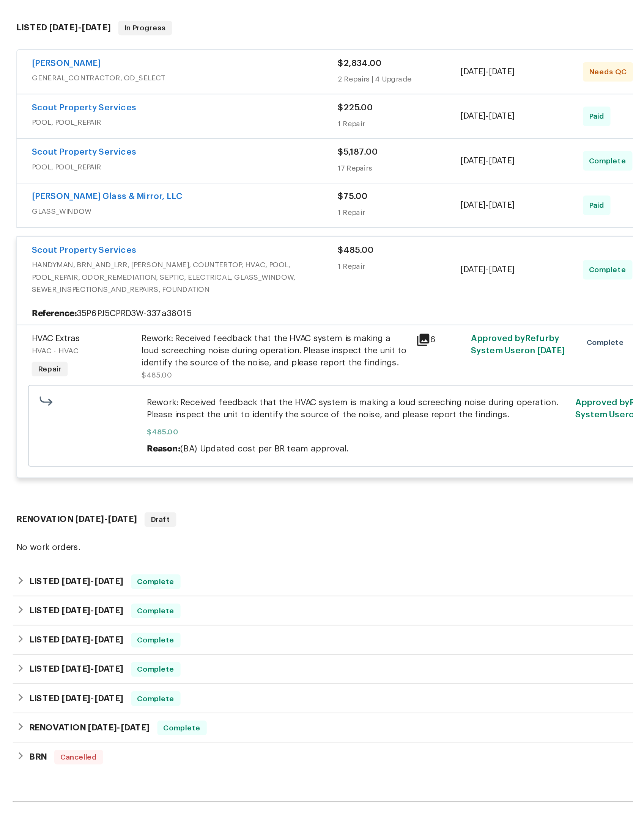
click at [304, 300] on div "1 Repair" at bounding box center [342, 304] width 76 height 8
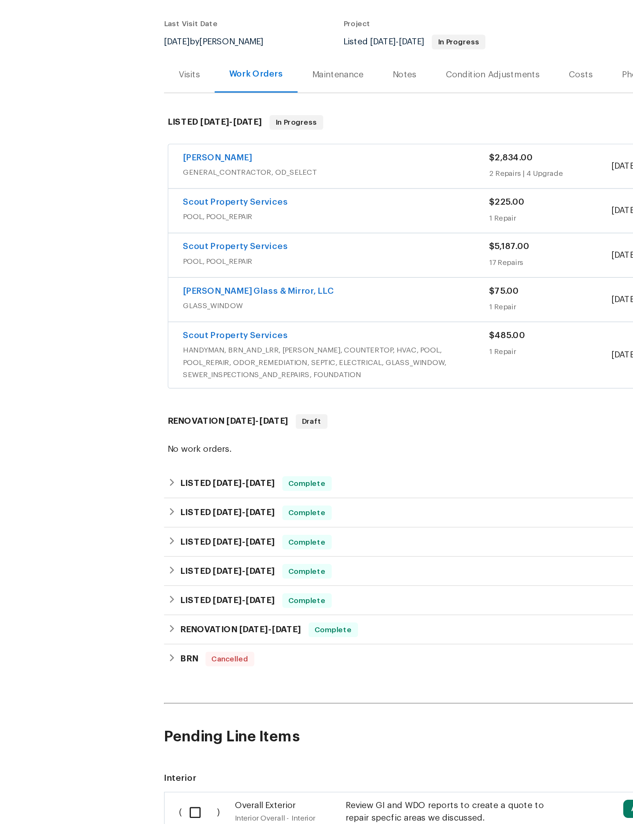
click at [179, 286] on link "Scout Property Services" at bounding box center [146, 288] width 65 height 5
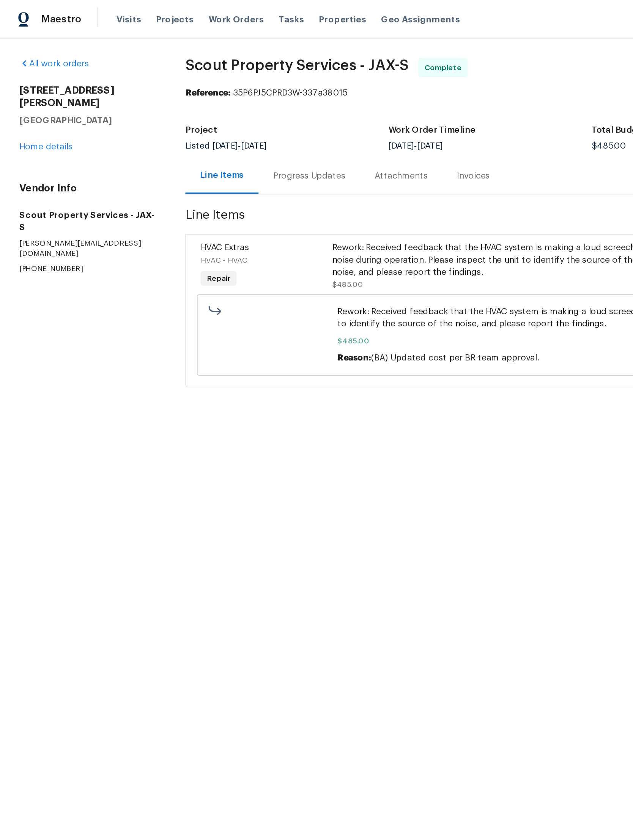
click at [194, 112] on div "Progress Updates" at bounding box center [192, 110] width 45 height 8
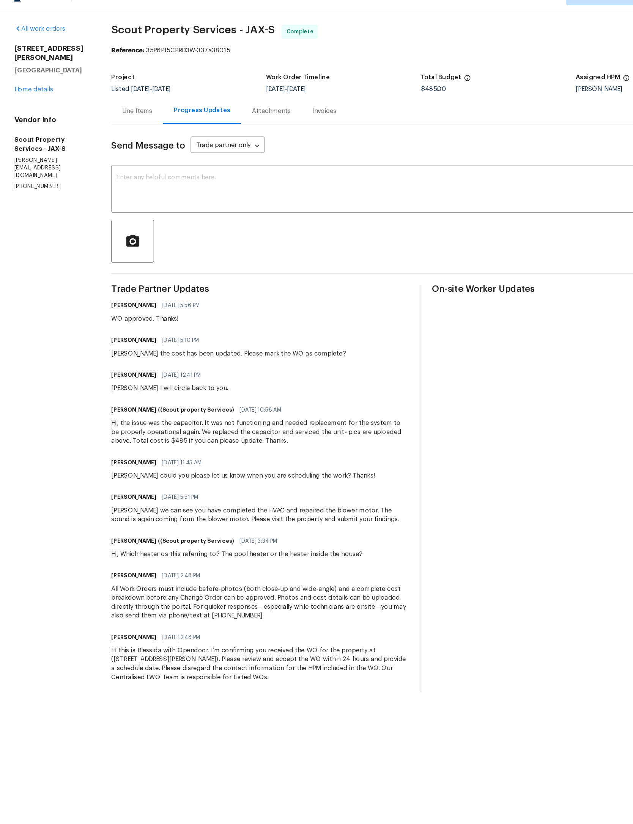
click at [38, 89] on link "Home details" at bounding box center [28, 91] width 33 height 5
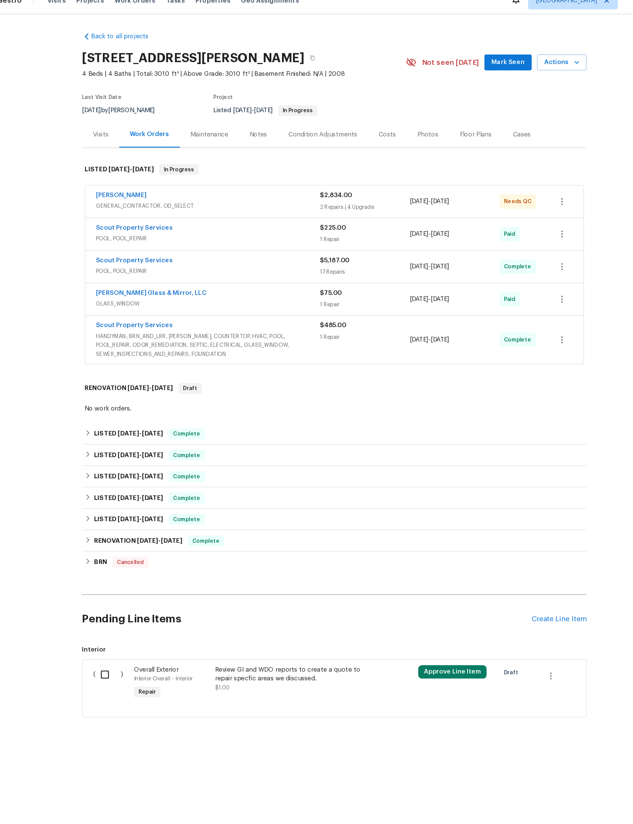
click at [494, 64] on span "Actions" at bounding box center [509, 64] width 30 height 9
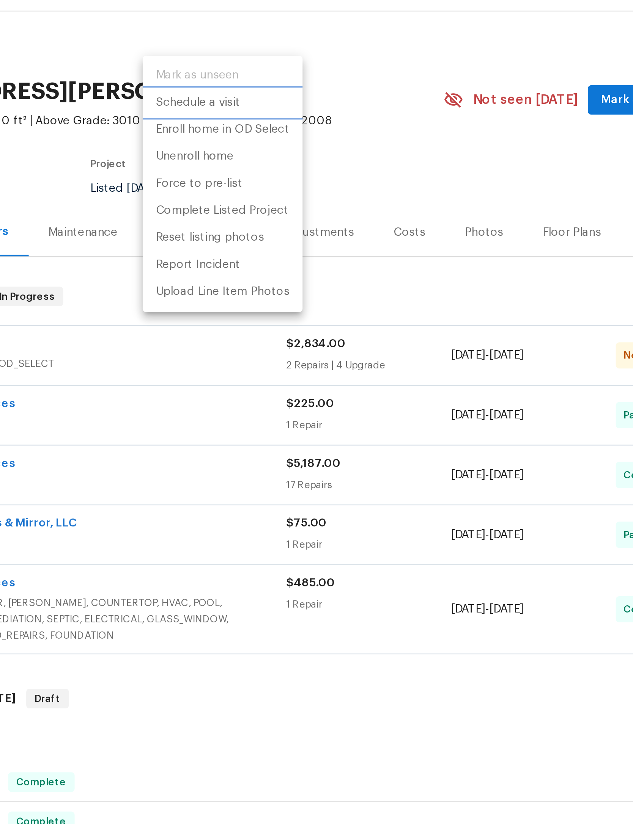
click at [244, 62] on p "Schedule a visit" at bounding box center [263, 66] width 39 height 8
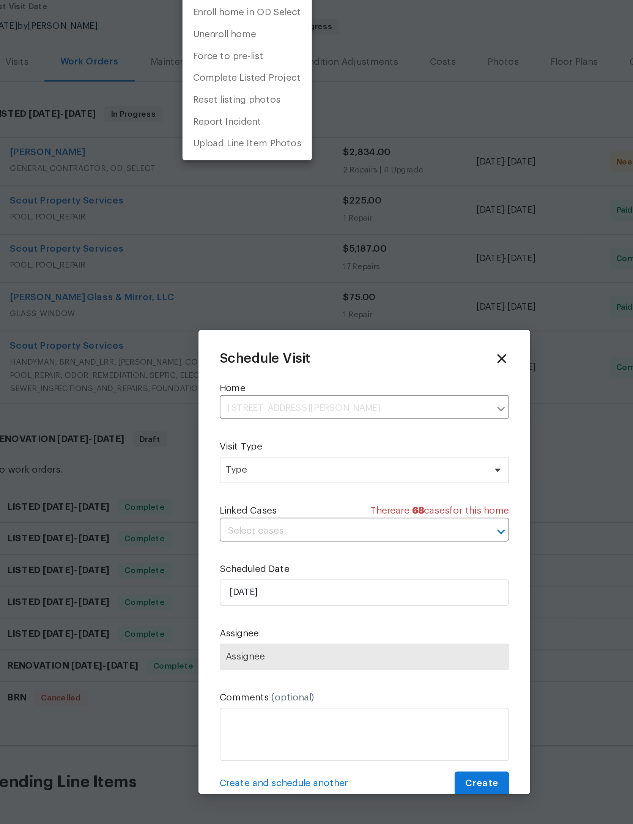
click at [226, 278] on div at bounding box center [316, 412] width 633 height 824
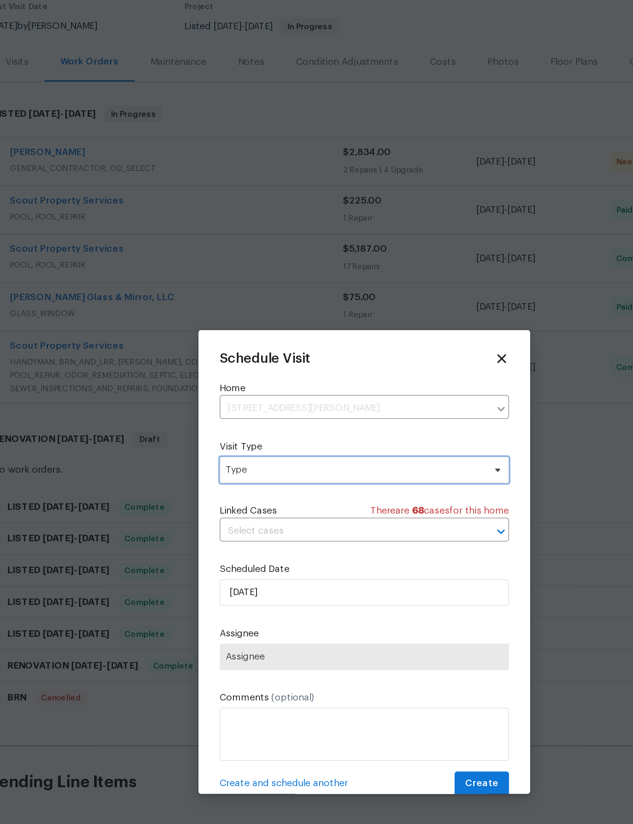
click at [252, 356] on span "Type" at bounding box center [311, 360] width 148 height 8
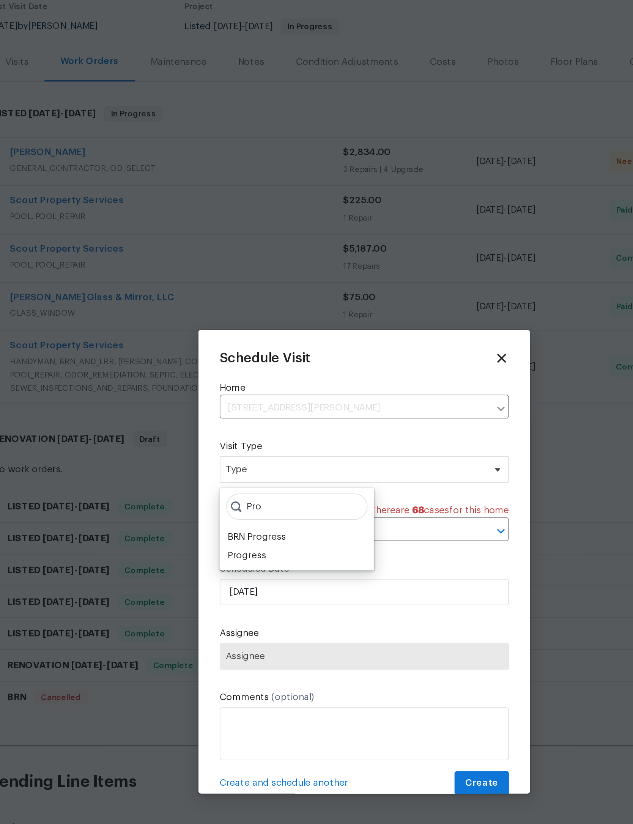
type input "Pro"
click at [238, 405] on div "Progress" at bounding box center [249, 409] width 22 height 8
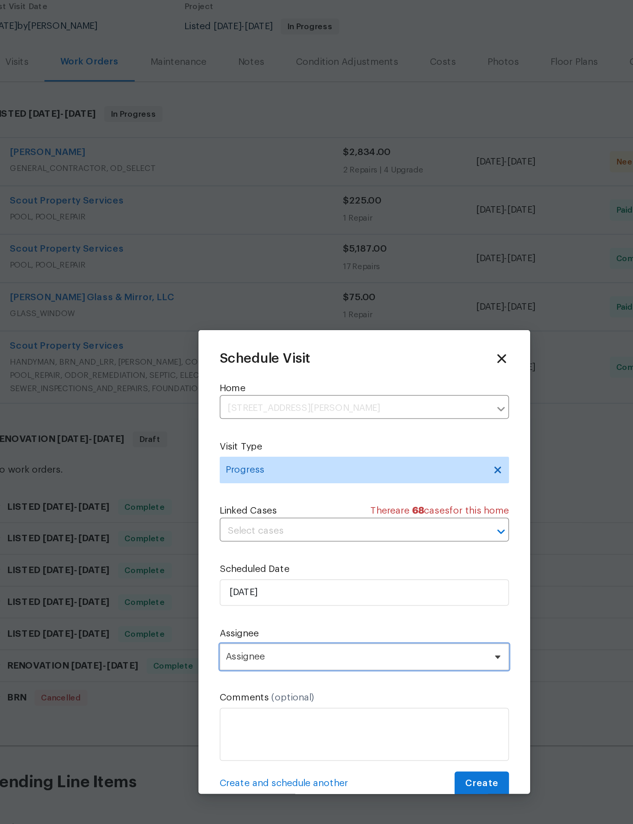
click at [237, 463] on span "Assignee" at bounding box center [311, 466] width 149 height 6
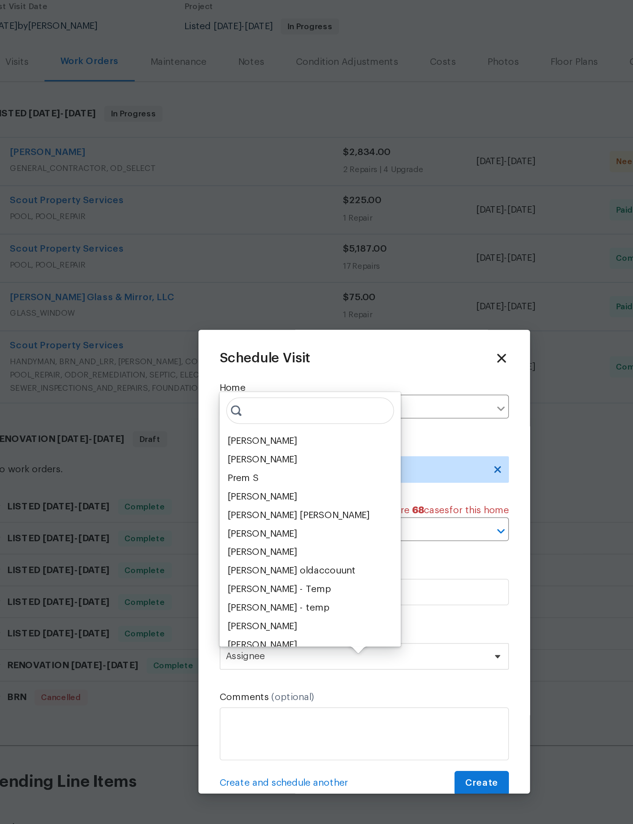
click at [238, 339] on div "[PERSON_NAME]" at bounding box center [258, 343] width 40 height 8
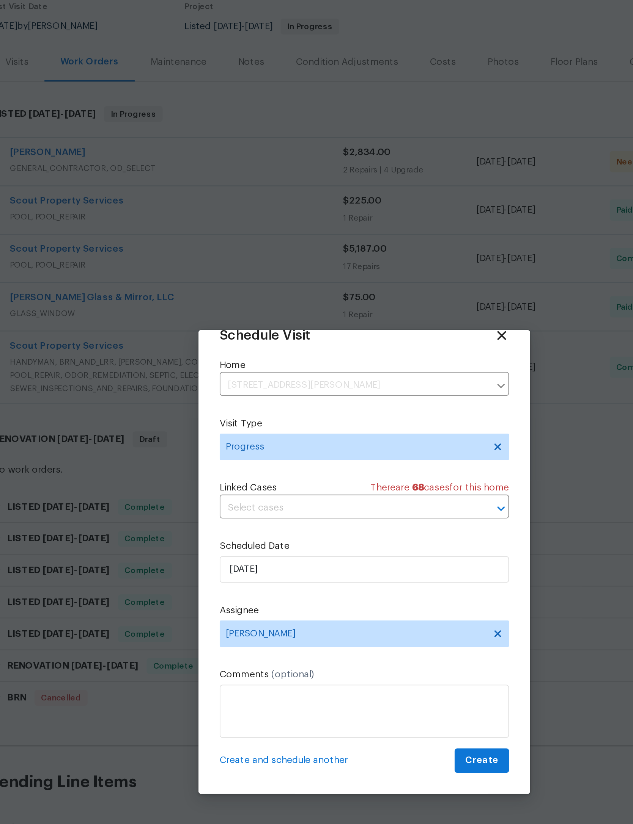
scroll to position [25, 0]
click at [374, 521] on span "Create" at bounding box center [383, 525] width 19 height 9
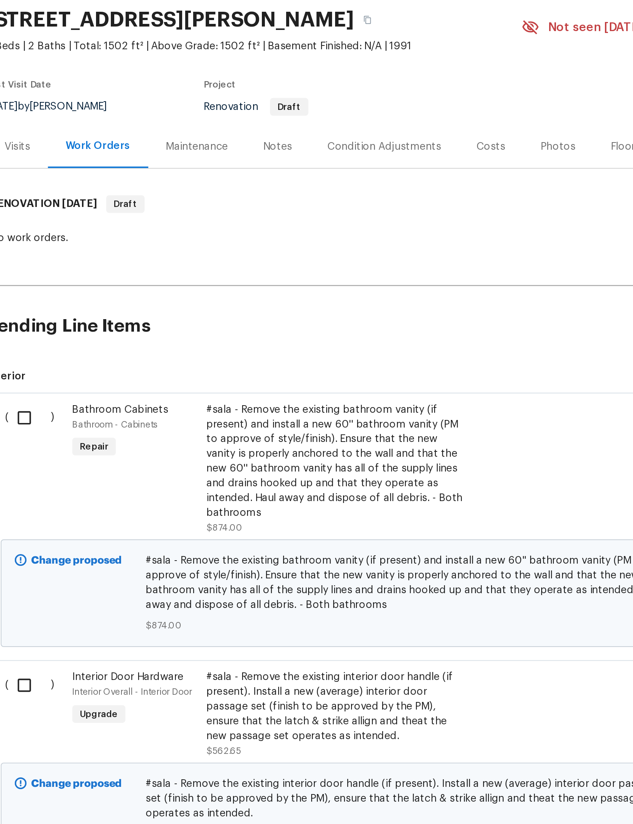
click at [244, 122] on div "Notes" at bounding box center [251, 126] width 15 height 8
